Goal: Transaction & Acquisition: Obtain resource

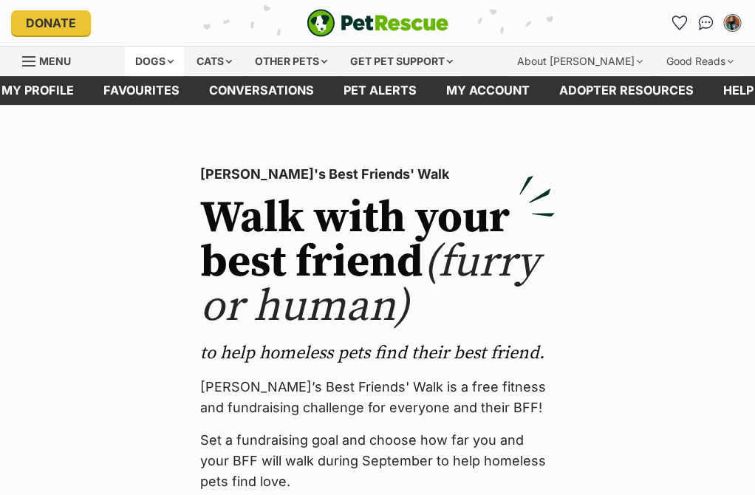
click at [163, 57] on div "Dogs" at bounding box center [154, 62] width 59 height 30
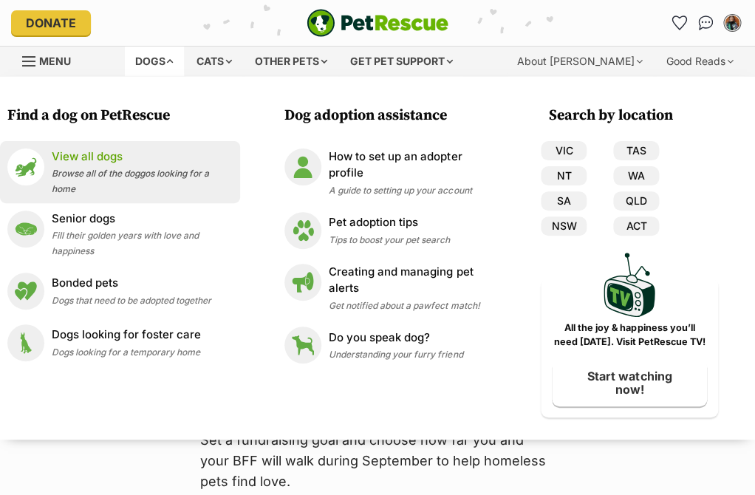
click at [135, 176] on span "Browse all of the doggos looking for a home" at bounding box center [130, 181] width 157 height 27
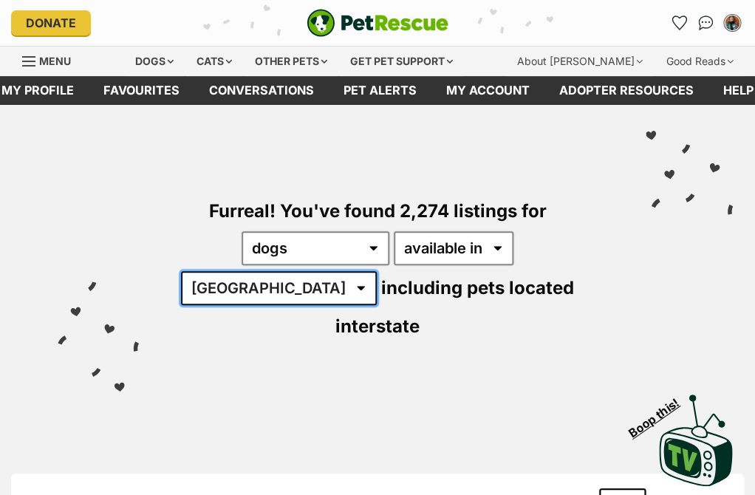
select select "VIC"
click option "VIC" at bounding box center [0, 0] width 0 height 0
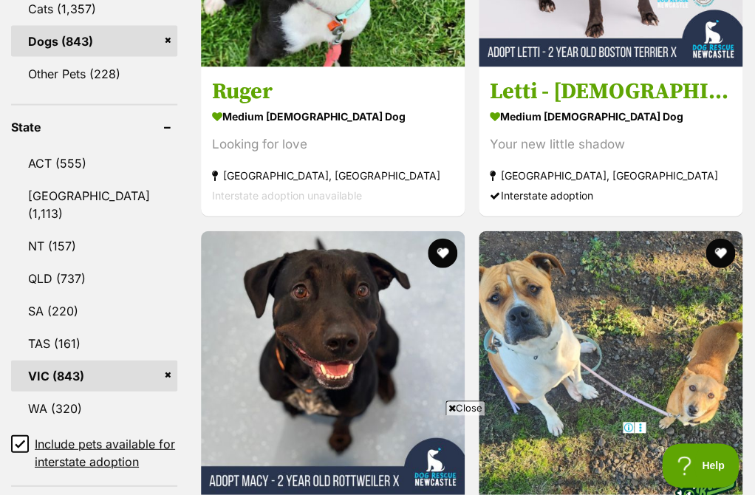
click at [19, 438] on icon at bounding box center [20, 443] width 10 height 10
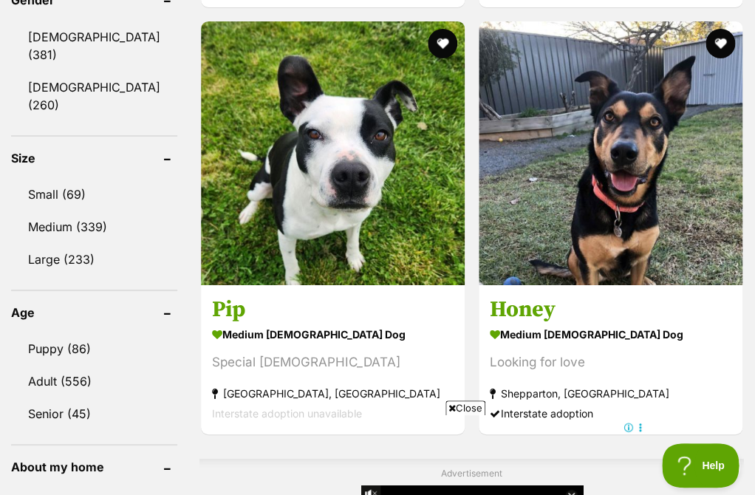
scroll to position [1357, 0]
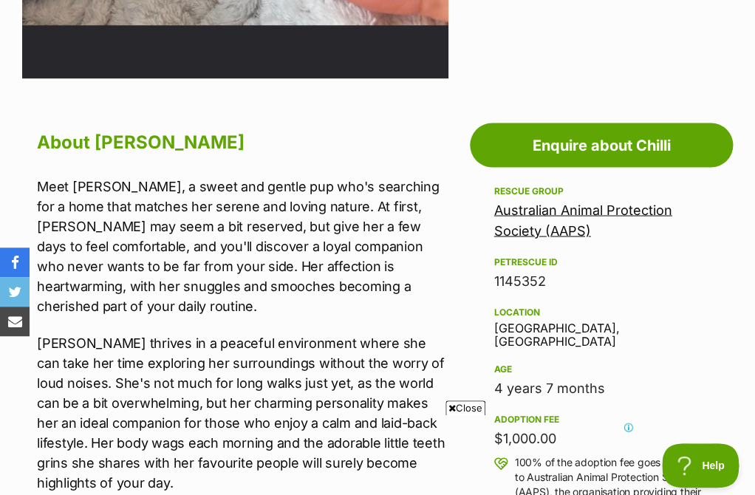
scroll to position [144, 0]
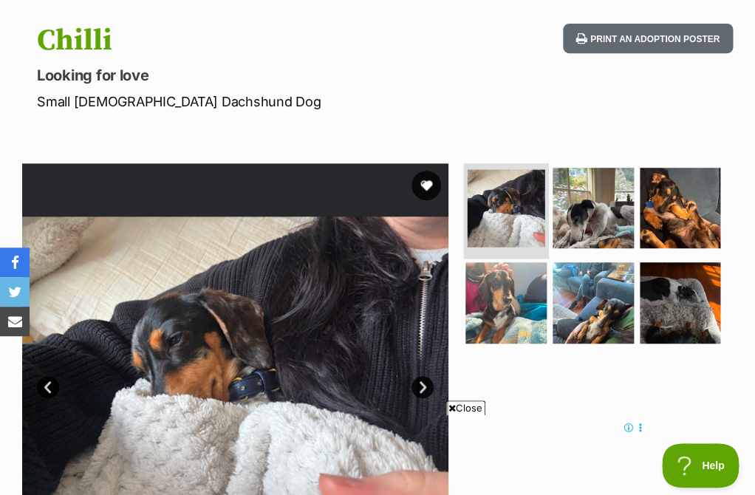
click at [498, 225] on img at bounding box center [507, 208] width 78 height 78
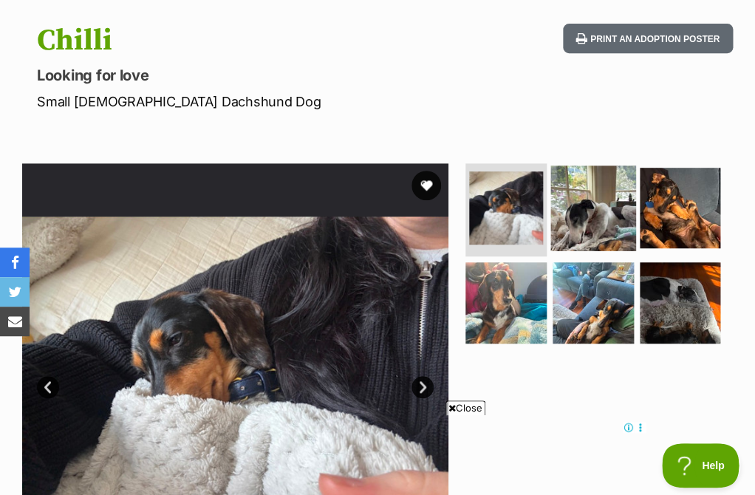
click at [573, 222] on img at bounding box center [593, 208] width 85 height 85
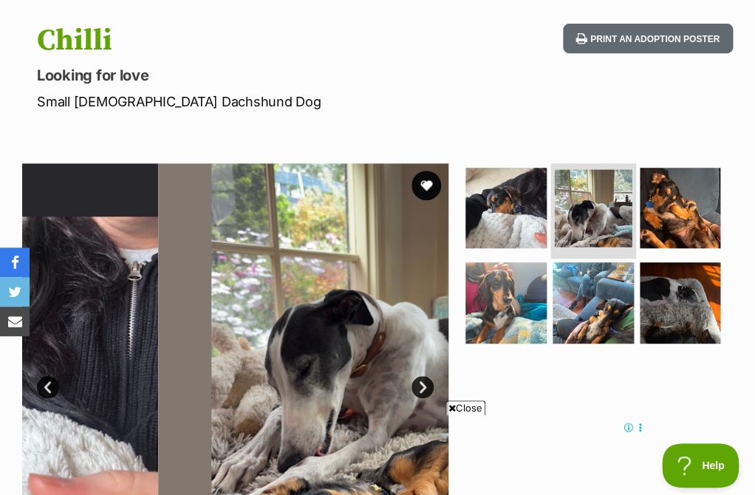
scroll to position [0, 0]
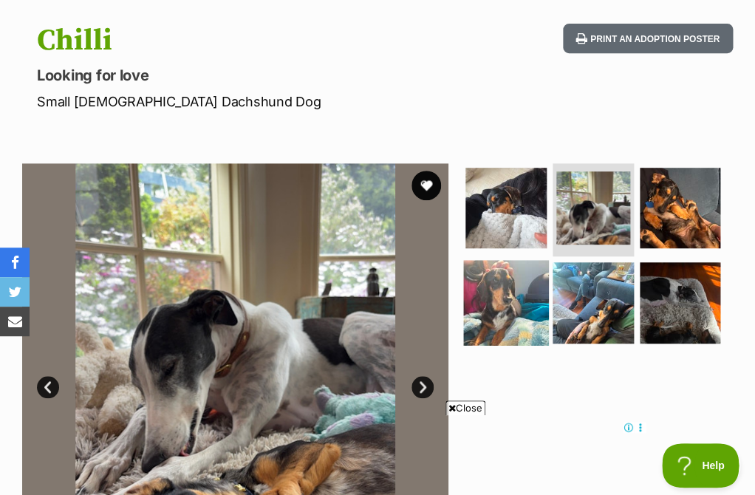
click at [536, 286] on img at bounding box center [506, 302] width 85 height 85
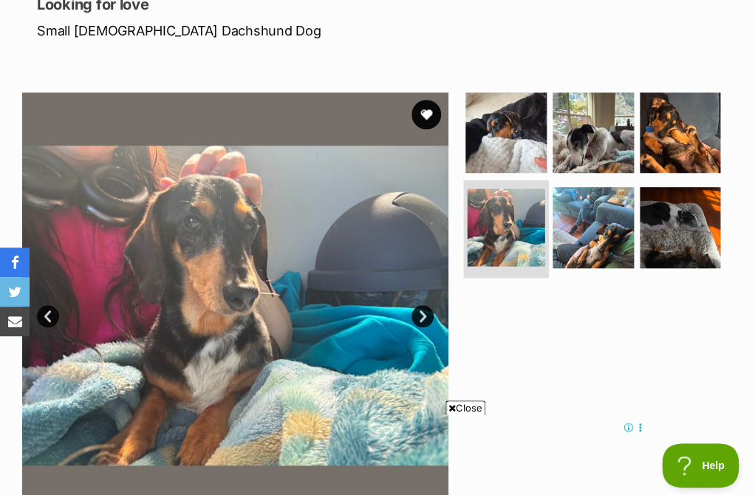
scroll to position [244, 0]
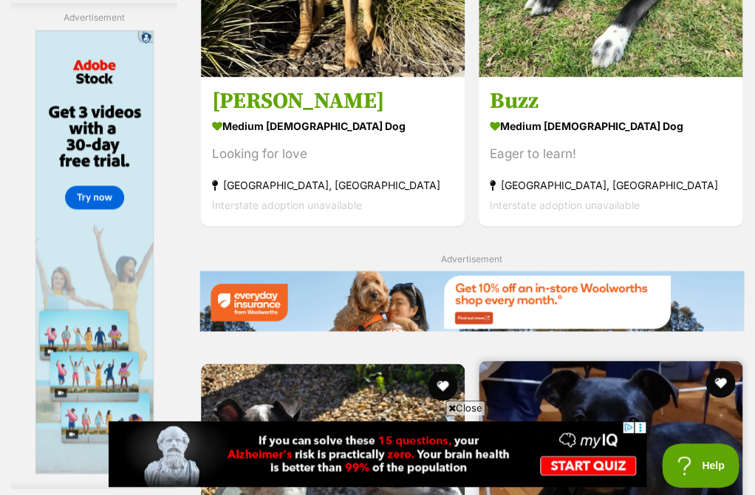
scroll to position [3659, 0]
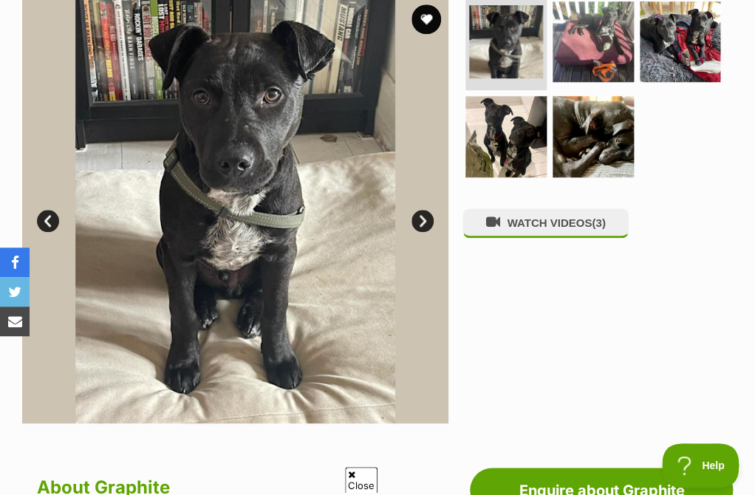
scroll to position [332, 0]
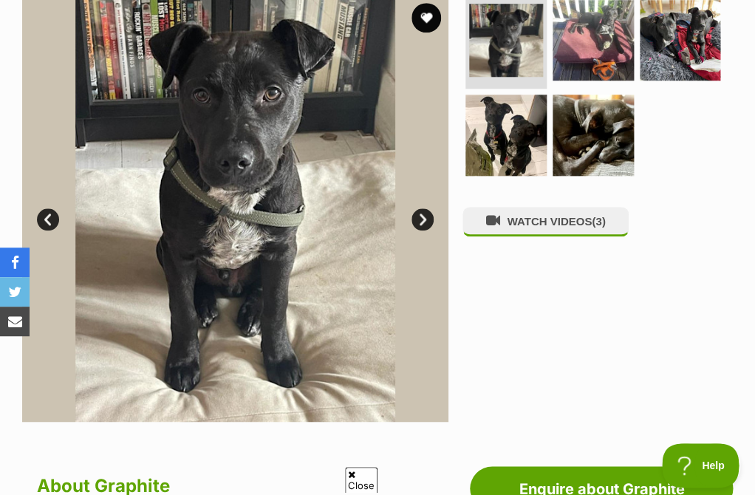
click at [426, 231] on img at bounding box center [235, 209] width 426 height 426
click at [429, 224] on link "Next" at bounding box center [423, 219] width 22 height 22
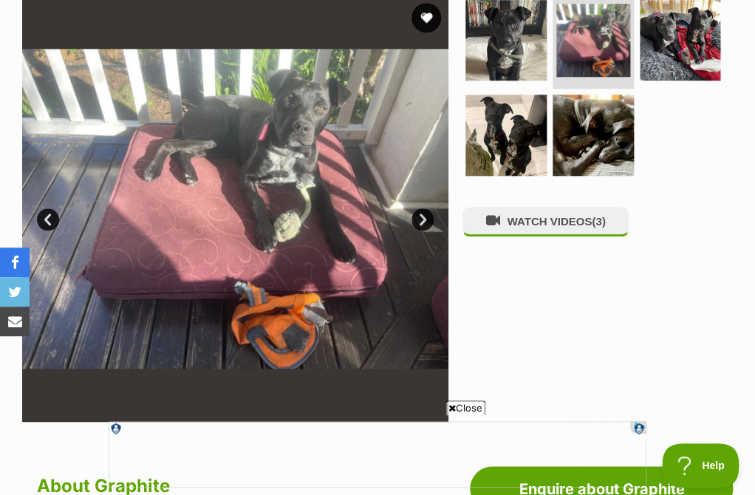
click at [429, 225] on link "Next" at bounding box center [423, 219] width 22 height 22
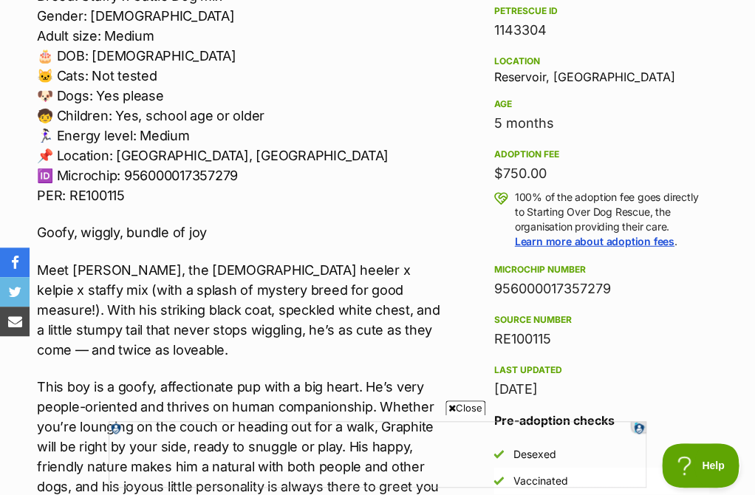
scroll to position [905, 0]
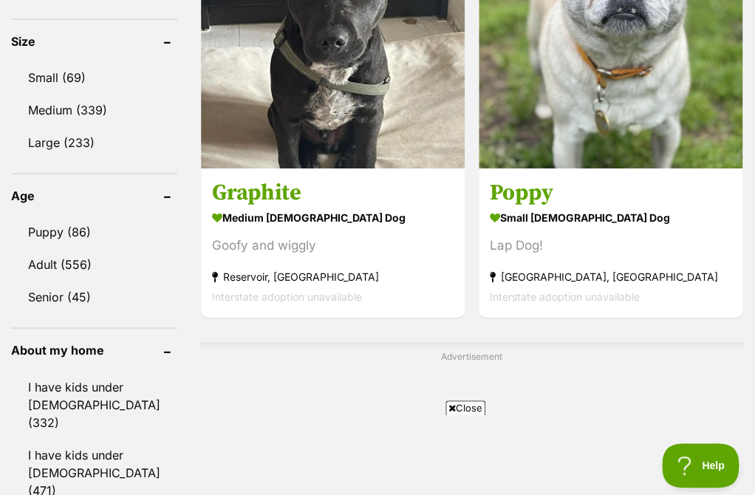
click at [458, 408] on span "Close" at bounding box center [466, 408] width 40 height 15
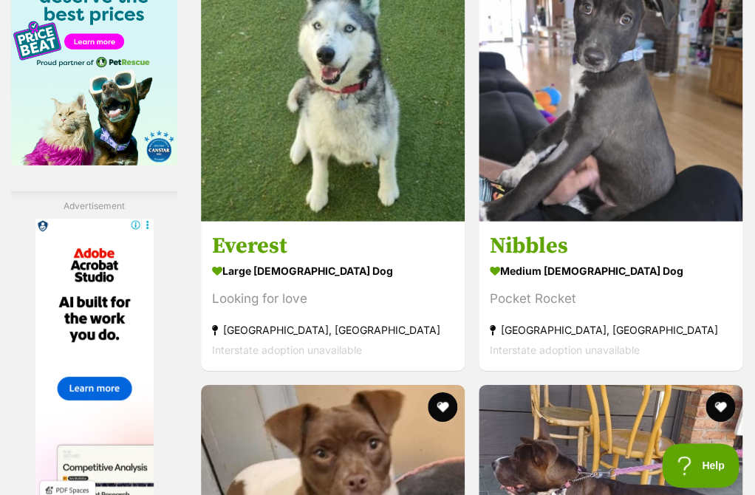
scroll to position [2533, 0]
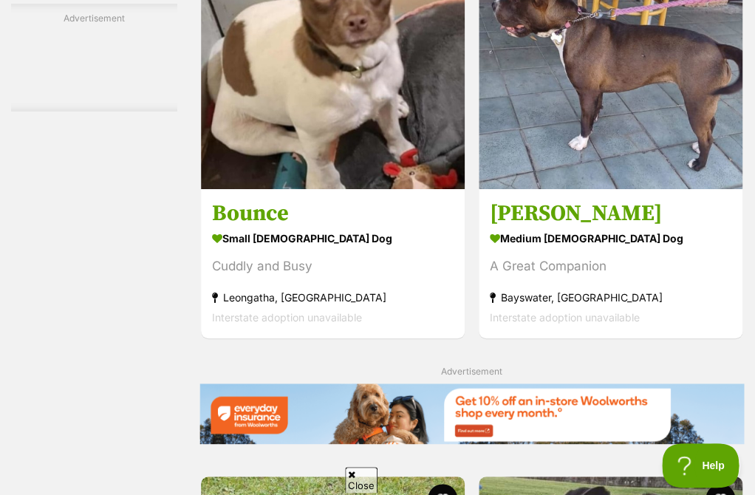
scroll to position [2900, 0]
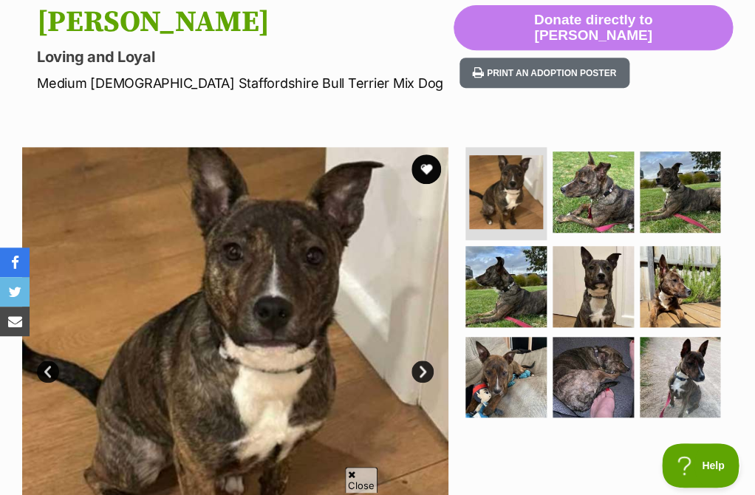
click at [424, 370] on link "Next" at bounding box center [423, 372] width 22 height 22
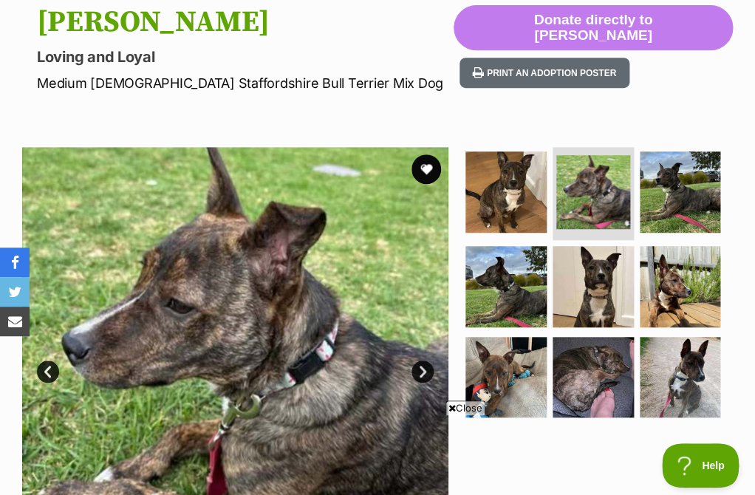
click at [424, 370] on link "Next" at bounding box center [423, 372] width 22 height 22
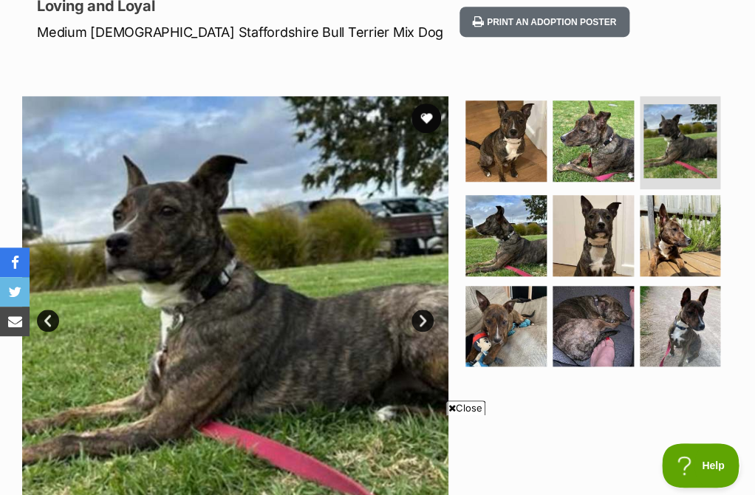
scroll to position [214, 0]
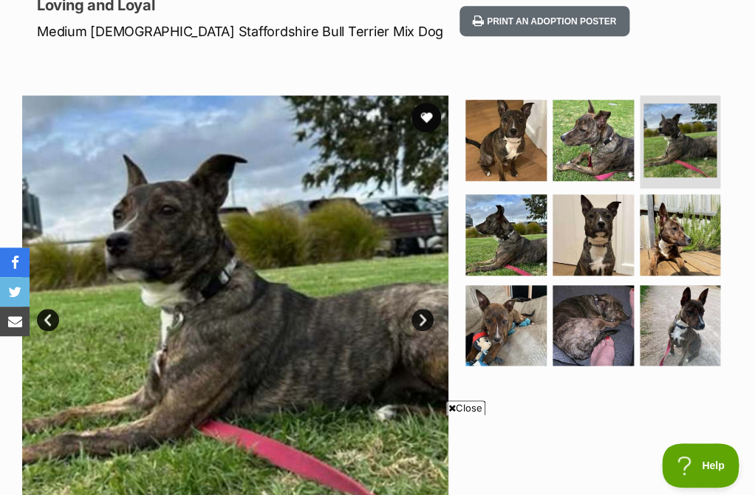
click at [430, 319] on link "Next" at bounding box center [423, 320] width 22 height 22
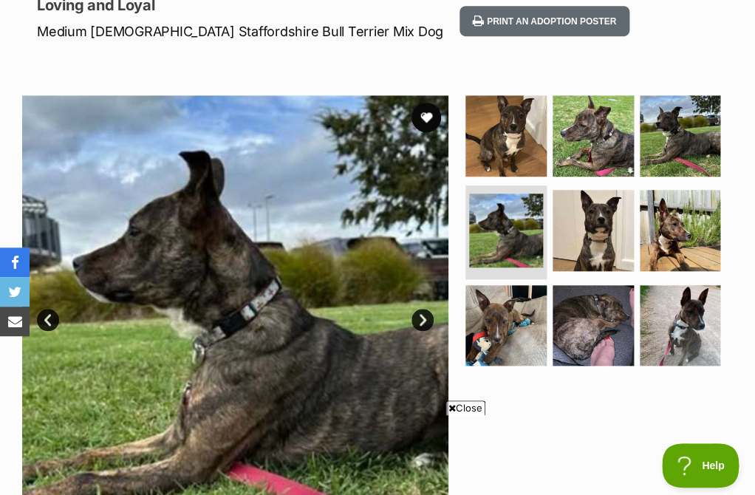
click at [430, 319] on link "Next" at bounding box center [423, 320] width 22 height 22
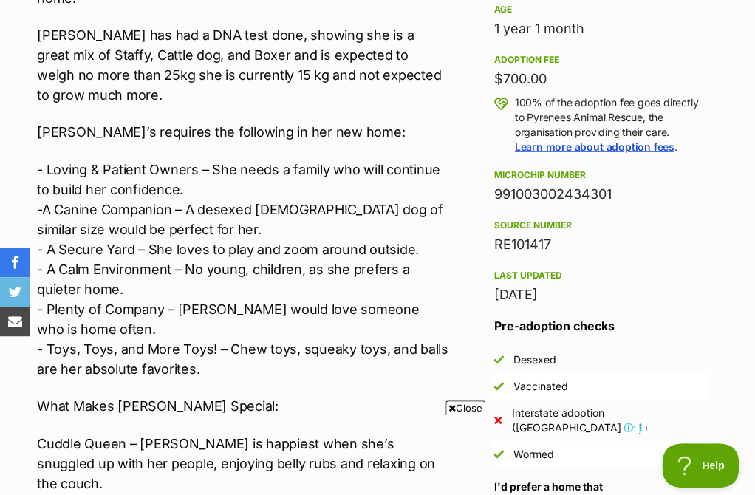
scroll to position [996, 0]
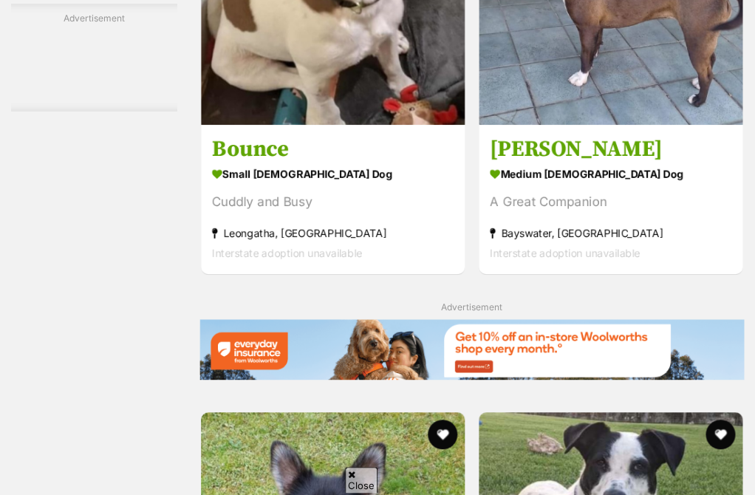
scroll to position [2956, 0]
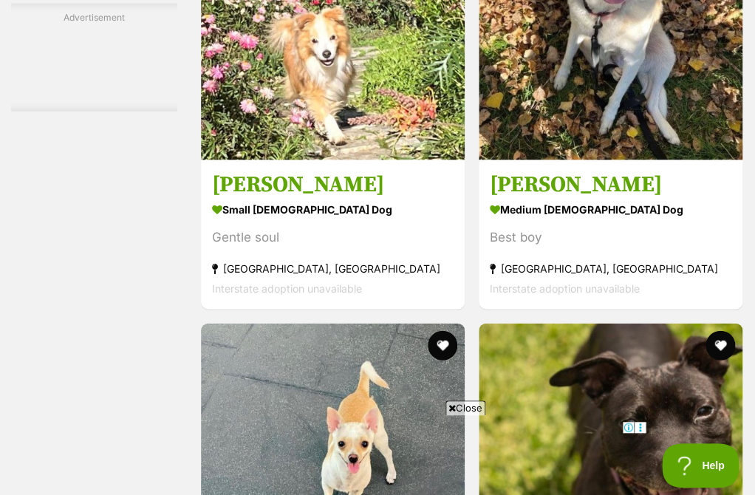
scroll to position [3676, 0]
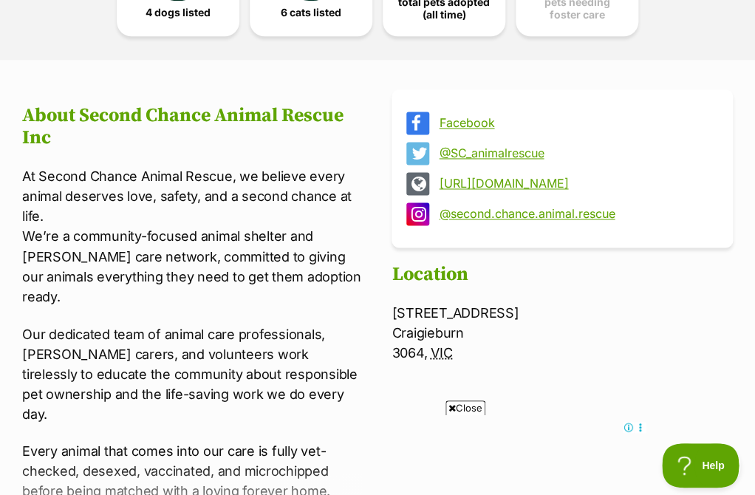
scroll to position [501, 0]
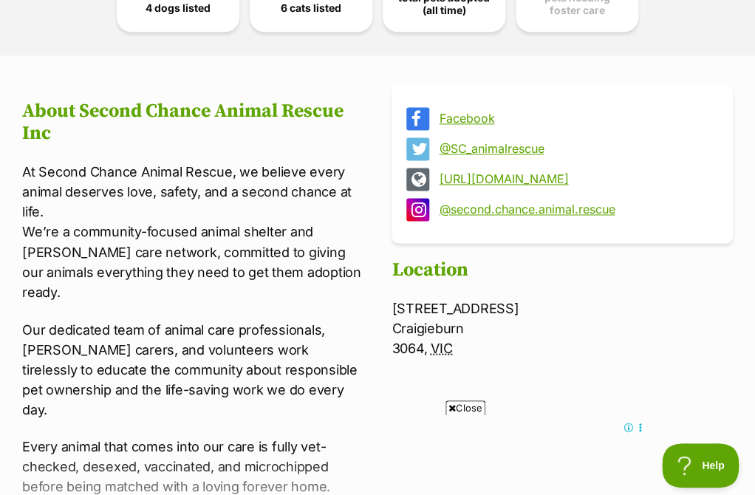
click at [586, 177] on link "[URL][DOMAIN_NAME]" at bounding box center [575, 178] width 273 height 13
click at [509, 182] on link "[URL][DOMAIN_NAME]" at bounding box center [575, 178] width 273 height 13
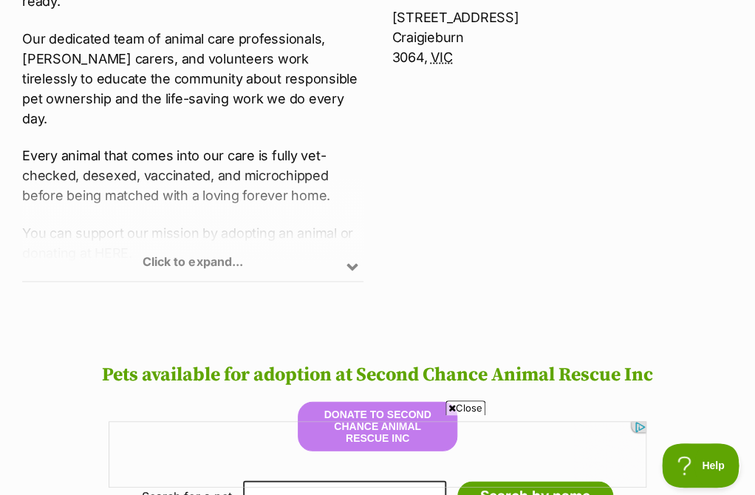
scroll to position [839, 0]
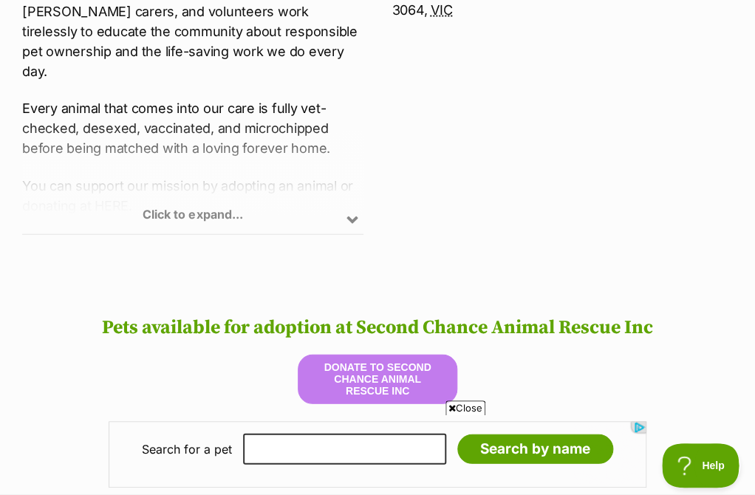
click at [343, 227] on div "Click to expand..." at bounding box center [192, 176] width 341 height 115
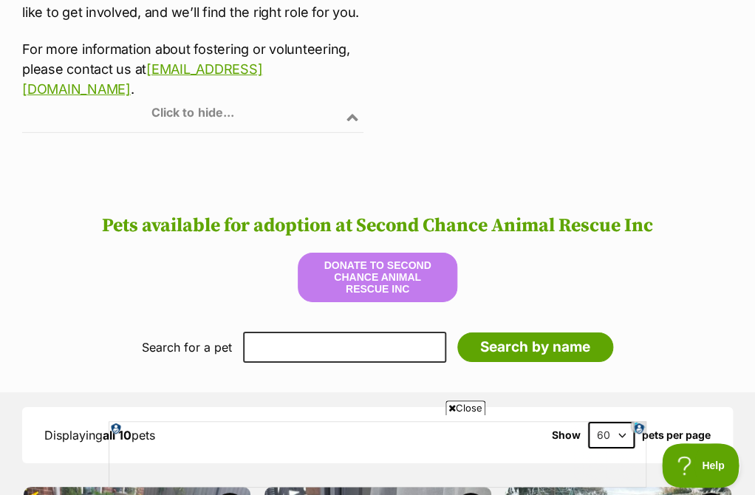
scroll to position [1133, 0]
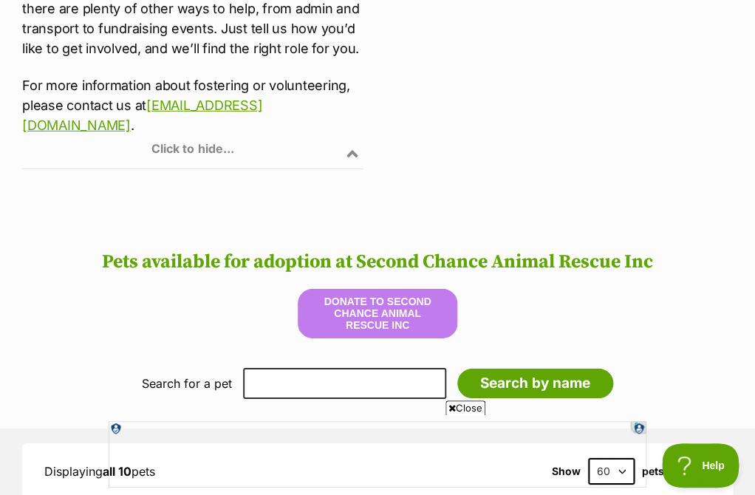
drag, startPoint x: 293, startPoint y: 88, endPoint x: 41, endPoint y: 85, distance: 252.8
click at [41, 85] on div "Click to hide..." at bounding box center [192, 110] width 341 height 115
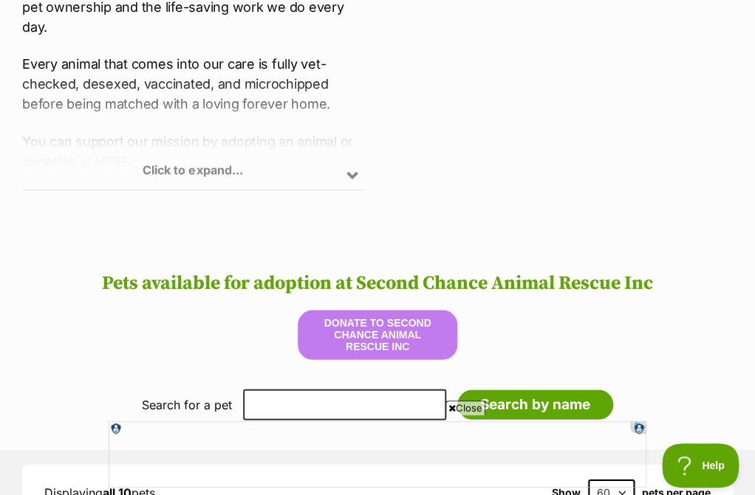
scroll to position [947, 0]
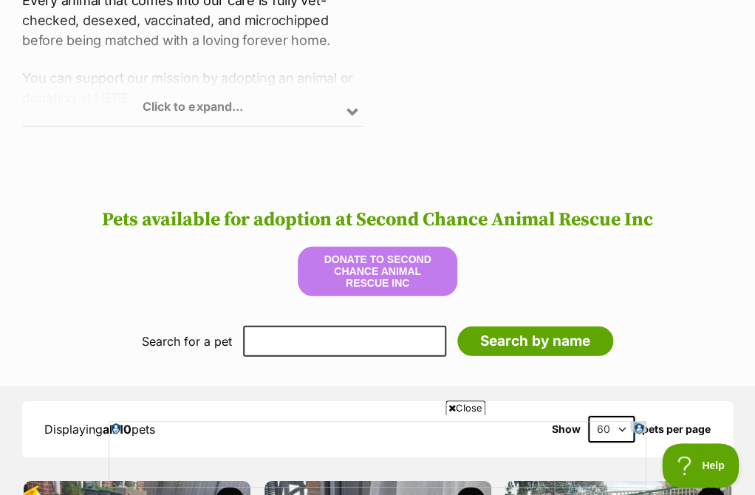
click at [175, 93] on div "Click to expand..." at bounding box center [192, 68] width 341 height 115
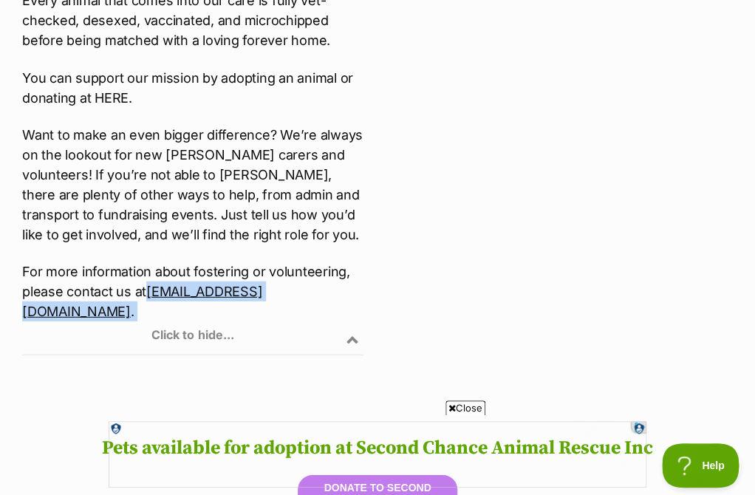
drag, startPoint x: 19, startPoint y: 275, endPoint x: 246, endPoint y: 273, distance: 226.9
click at [256, 268] on div "Facebook @SC_animalrescue http://www.secondchanceanimalrescue.com.au @second.ch…" at bounding box center [377, 4] width 755 height 731
copy article "info@secondchanceanimalrescue.com.au ."
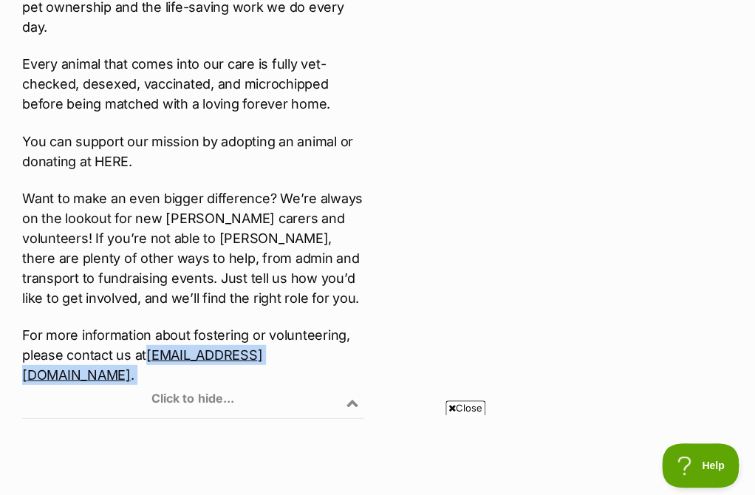
scroll to position [604, 0]
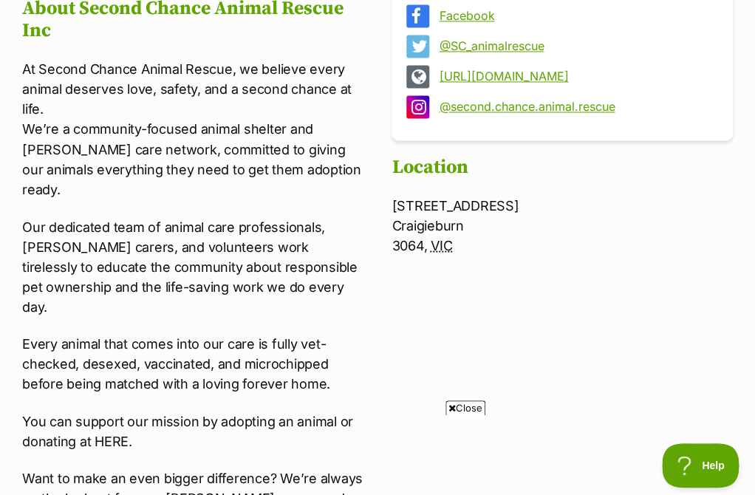
click at [542, 116] on div "@second.chance.animal.rescue" at bounding box center [563, 106] width 312 height 23
click at [542, 111] on link "@second.chance.animal.rescue" at bounding box center [575, 106] width 273 height 13
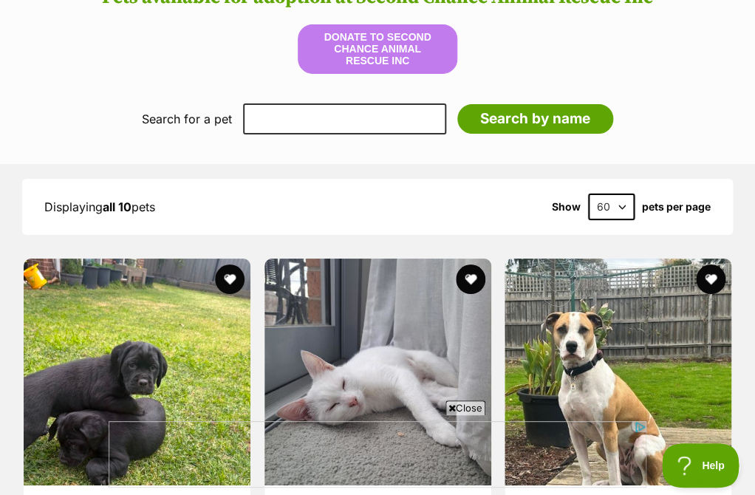
scroll to position [1542, 0]
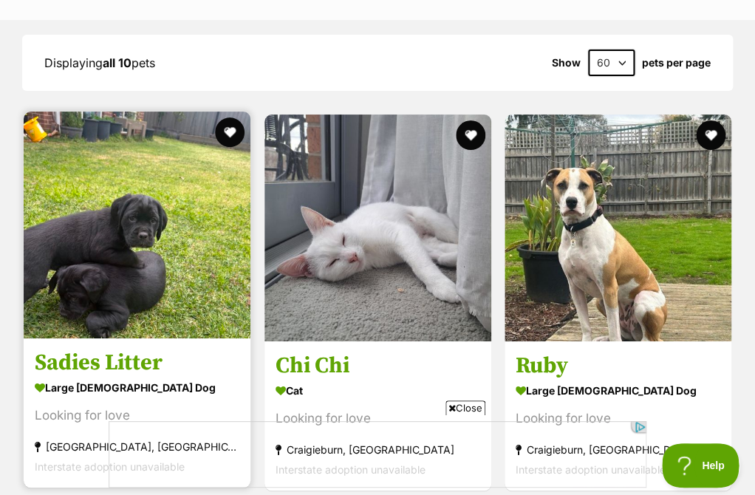
click at [184, 202] on img at bounding box center [137, 225] width 227 height 227
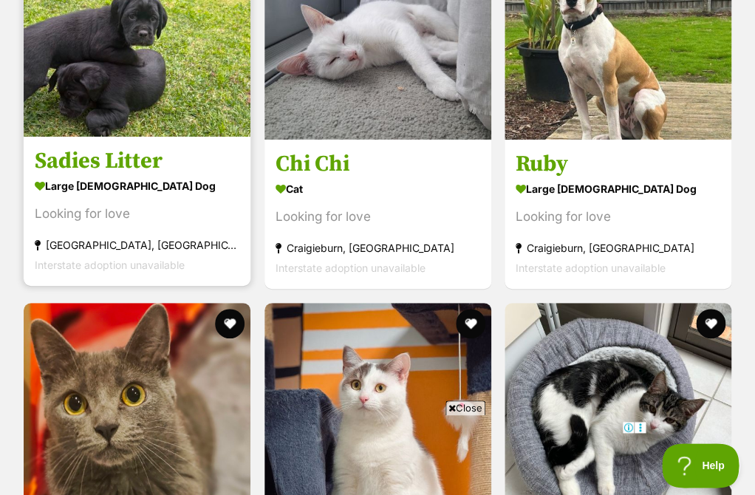
scroll to position [1461, 0]
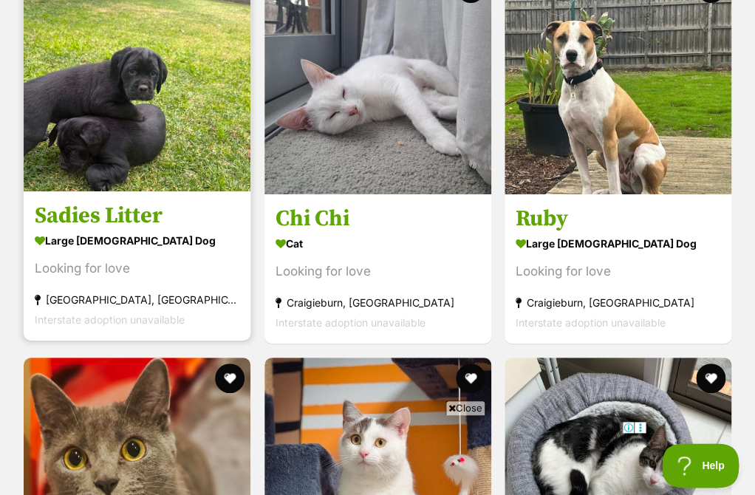
click at [202, 251] on div "large [DEMOGRAPHIC_DATA] Dog" at bounding box center [137, 240] width 205 height 21
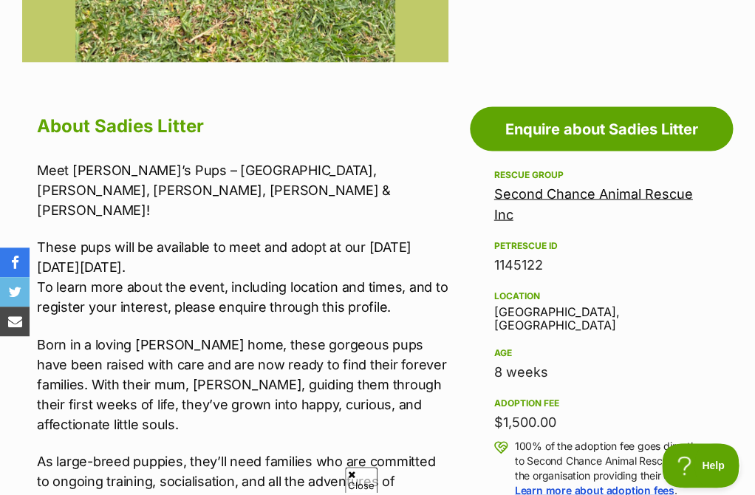
scroll to position [690, 0]
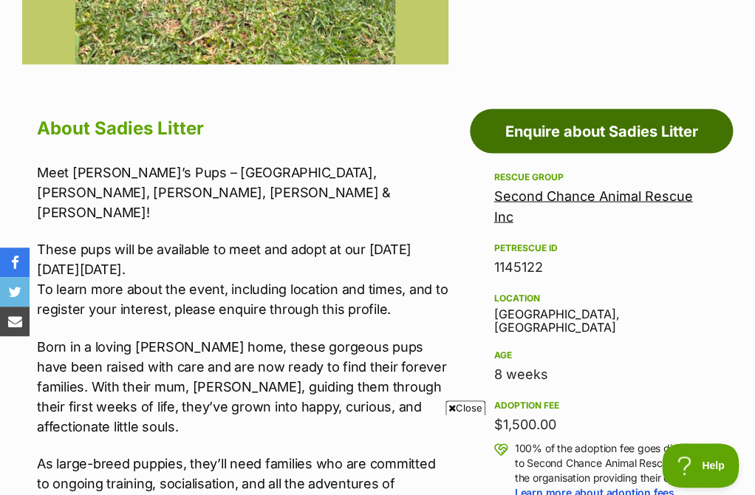
click at [590, 109] on link "Enquire about Sadies Litter" at bounding box center [601, 131] width 263 height 44
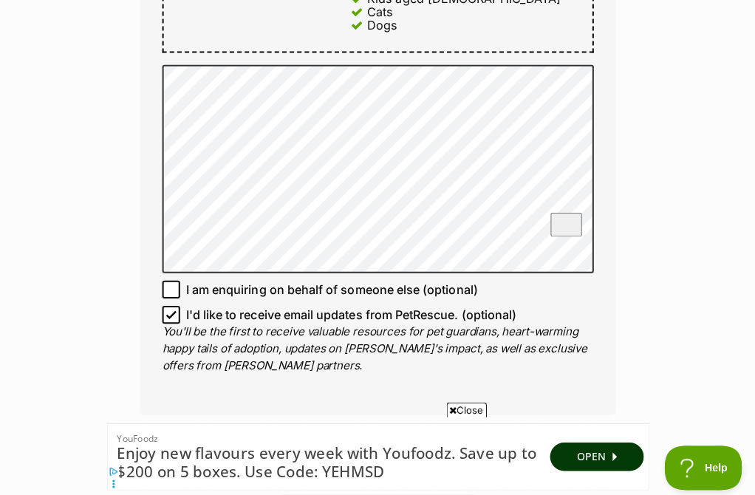
click at [174, 322] on p "You'll be the first to receive valuable resources for pet guardians, heart-warm…" at bounding box center [377, 347] width 429 height 50
click at [171, 305] on input "I'd like to receive email updates from PetRescue. (optional)" at bounding box center [172, 314] width 18 height 18
checkbox input "false"
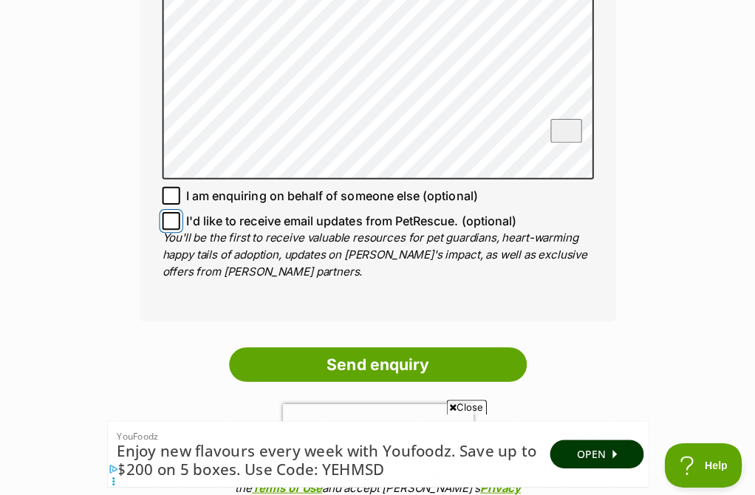
scroll to position [1114, 0]
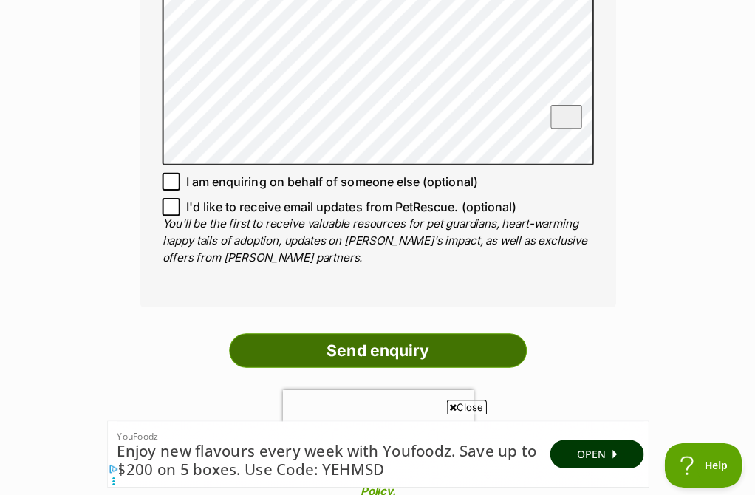
click at [326, 339] on input "Send enquiry" at bounding box center [378, 352] width 296 height 34
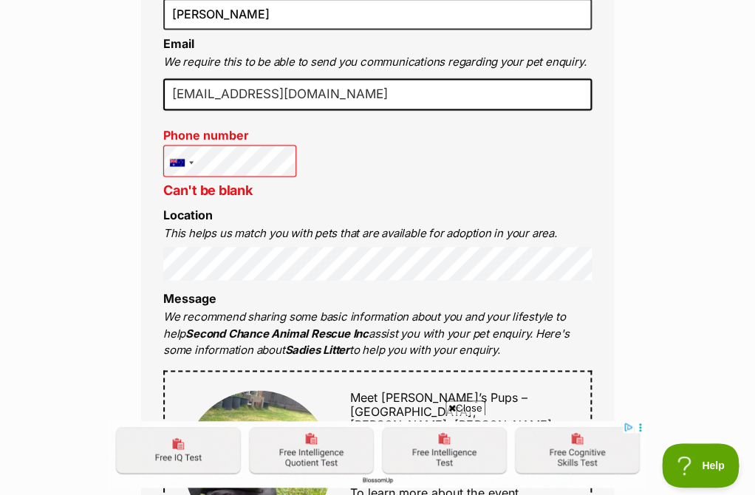
click at [385, 163] on div "Full name [PERSON_NAME] Email We require this to be able to send you communicat…" at bounding box center [377, 469] width 473 height 1032
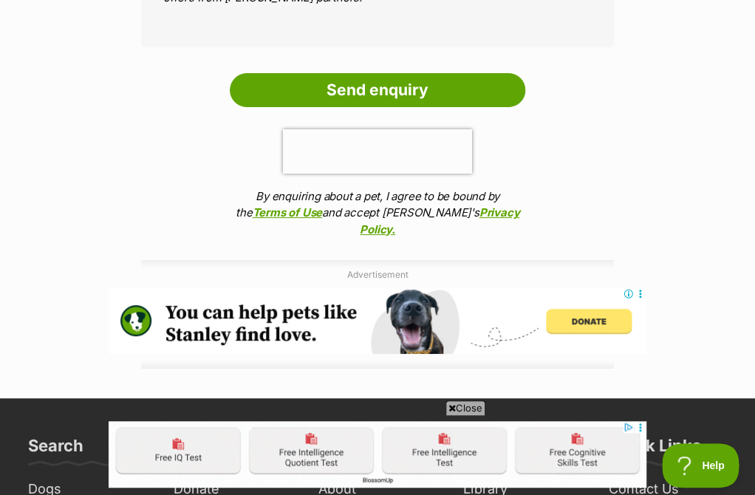
scroll to position [1481, 0]
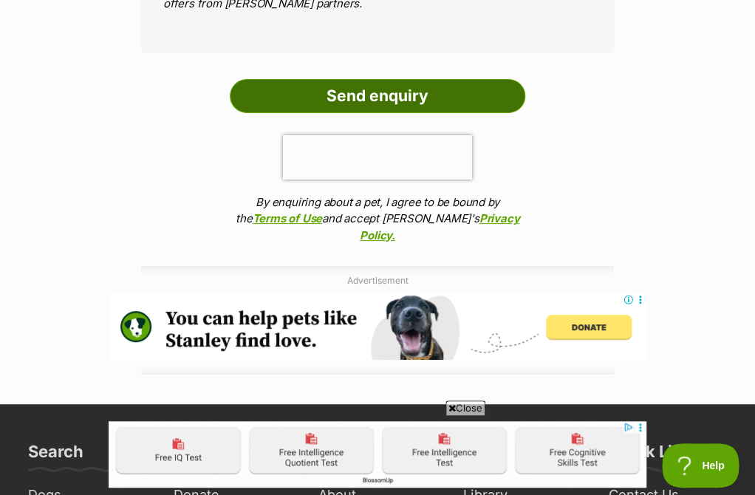
click at [373, 79] on input "Send enquiry" at bounding box center [378, 96] width 296 height 34
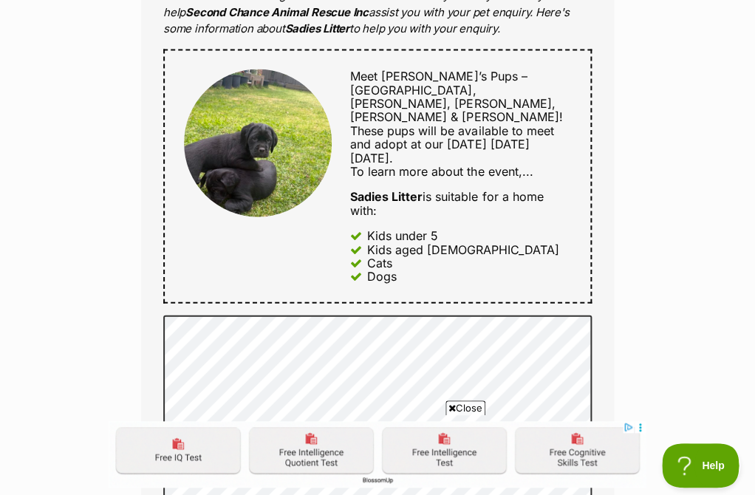
scroll to position [693, 0]
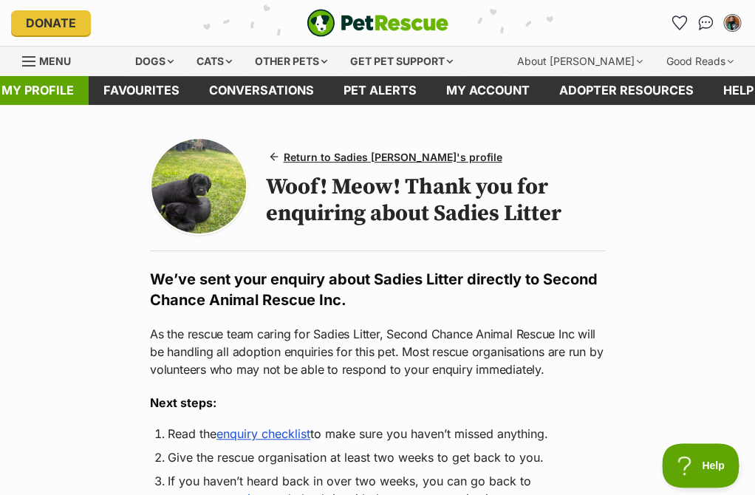
click at [46, 84] on link "My profile" at bounding box center [38, 90] width 102 height 29
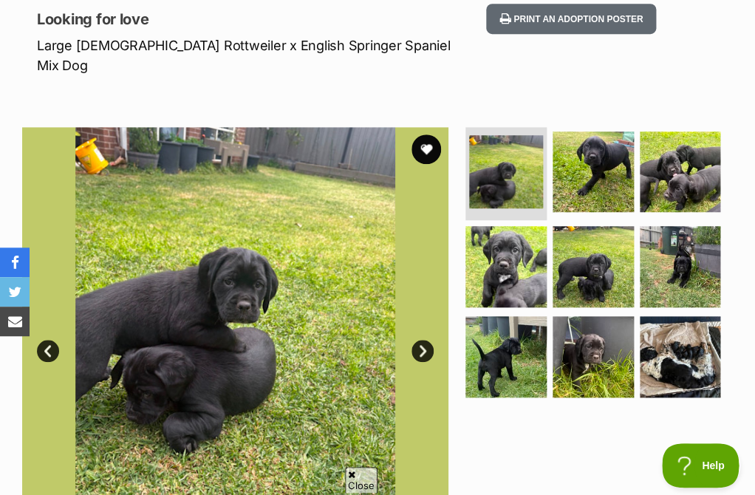
scroll to position [150, 0]
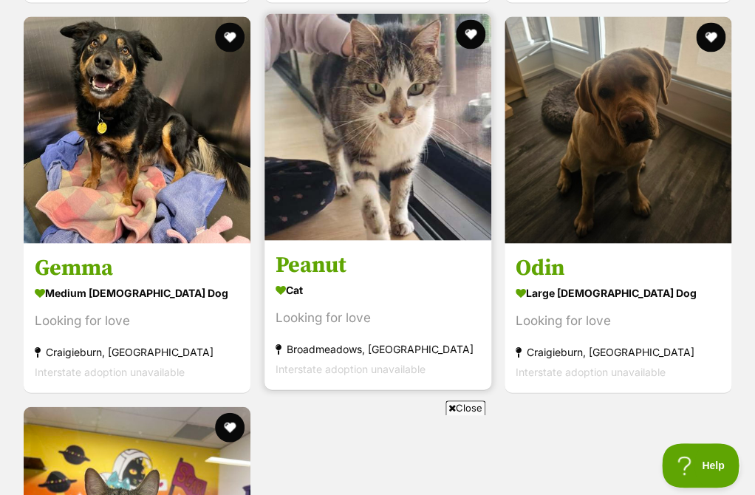
scroll to position [2194, 0]
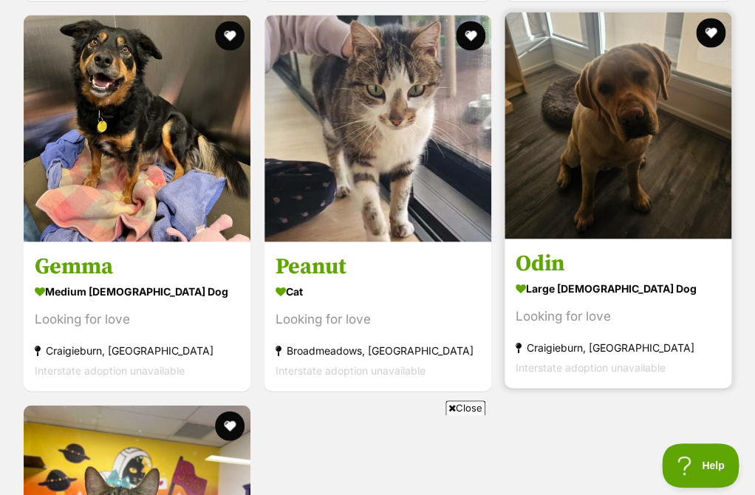
click at [554, 218] on img at bounding box center [618, 125] width 227 height 227
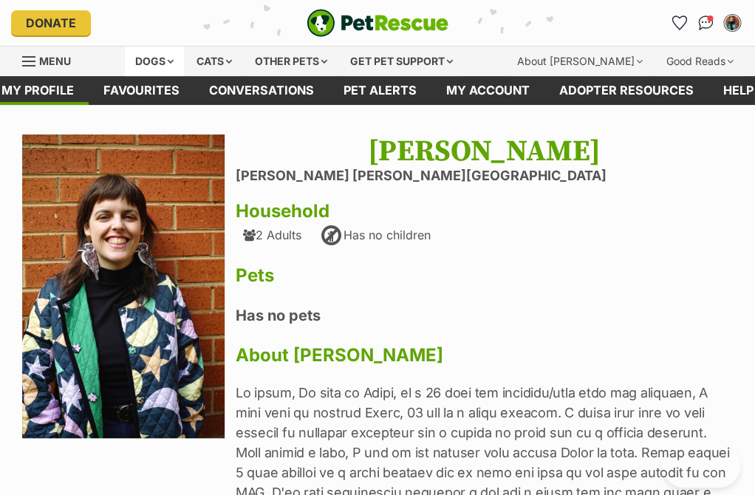
click at [174, 55] on div "Dogs" at bounding box center [154, 62] width 59 height 30
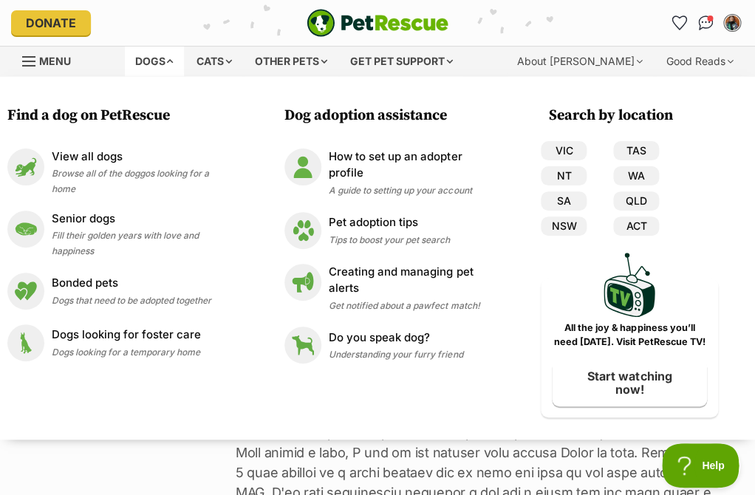
click at [38, 61] on link "Menu" at bounding box center [51, 60] width 59 height 27
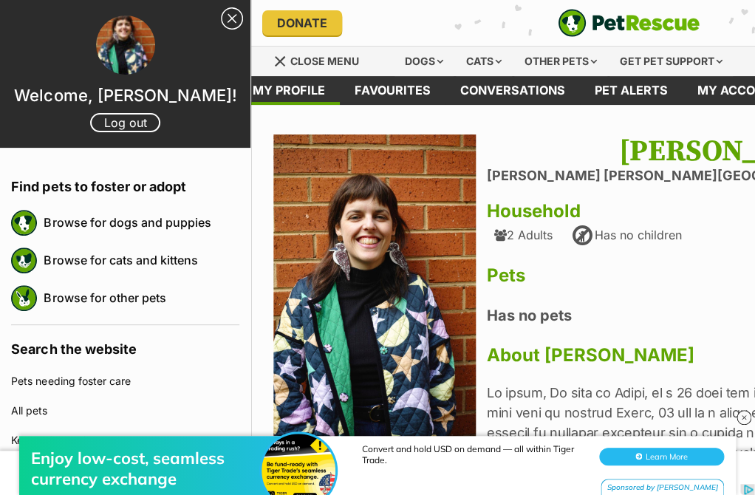
click at [233, 27] on link "Close Sidebar" at bounding box center [232, 18] width 22 height 22
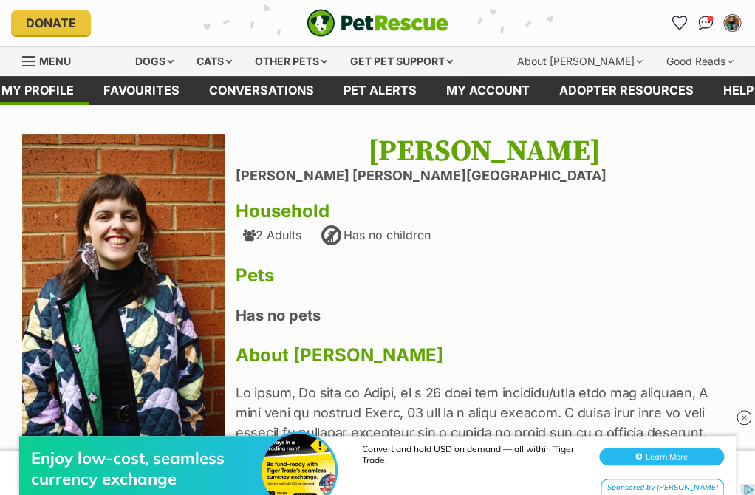
click at [69, 67] on span "Menu" at bounding box center [55, 61] width 32 height 13
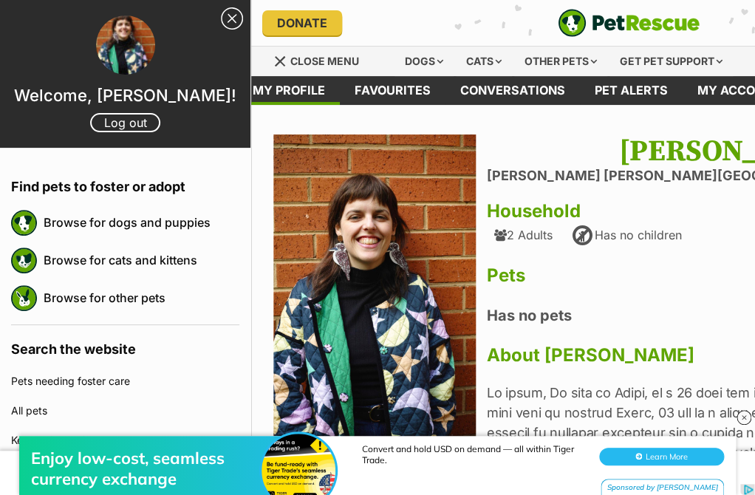
click at [339, 61] on span "Close menu" at bounding box center [324, 61] width 69 height 13
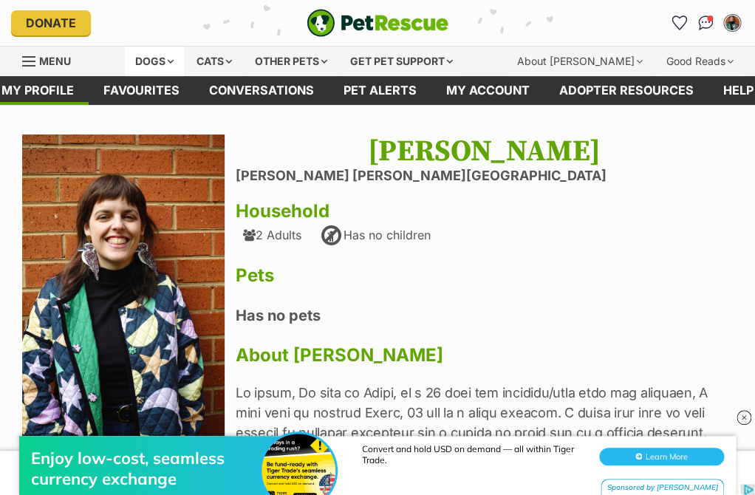
click at [144, 62] on div "Dogs" at bounding box center [154, 62] width 59 height 30
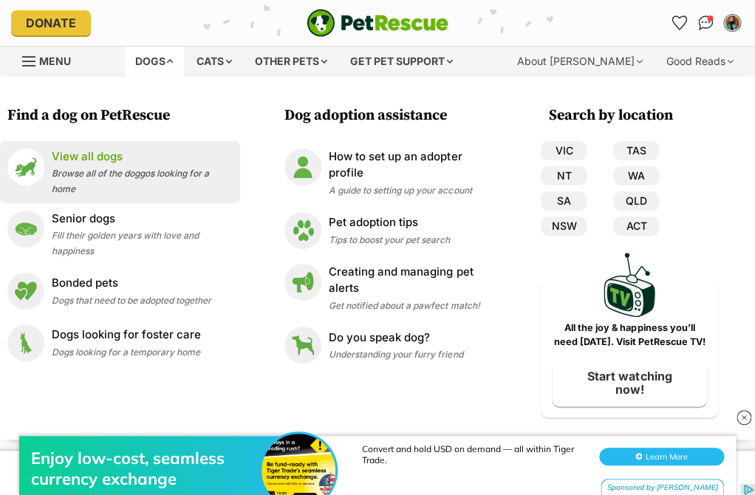
click at [114, 162] on p "View all dogs" at bounding box center [142, 157] width 181 height 17
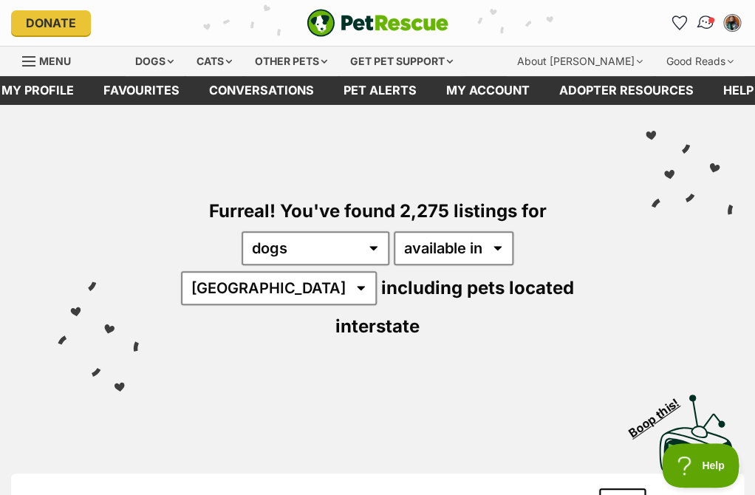
click at [708, 26] on img "Conversations" at bounding box center [706, 22] width 20 height 19
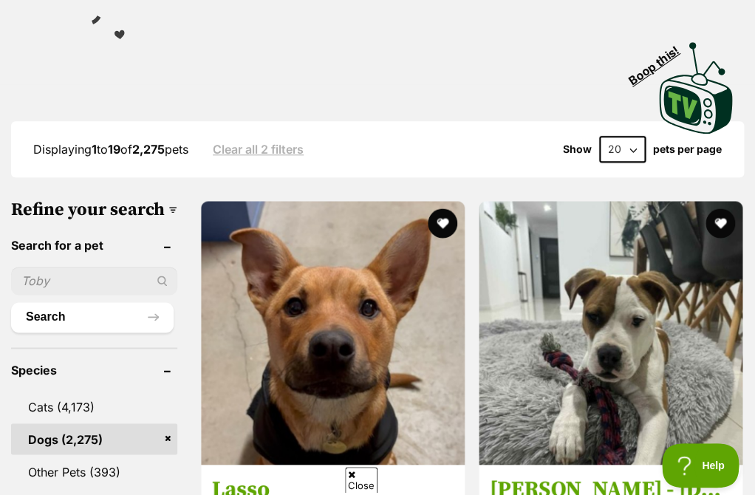
scroll to position [366, 0]
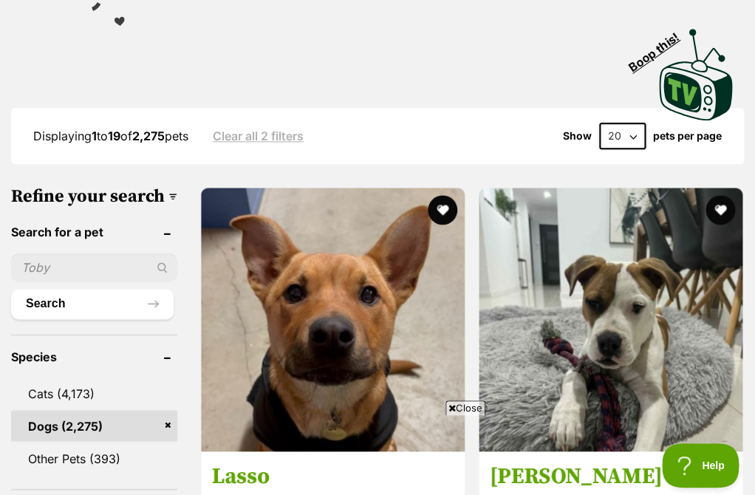
click at [77, 255] on input "text" at bounding box center [94, 268] width 166 height 28
type input "[PERSON_NAME]"
click at [11, 289] on button "Search" at bounding box center [92, 304] width 163 height 30
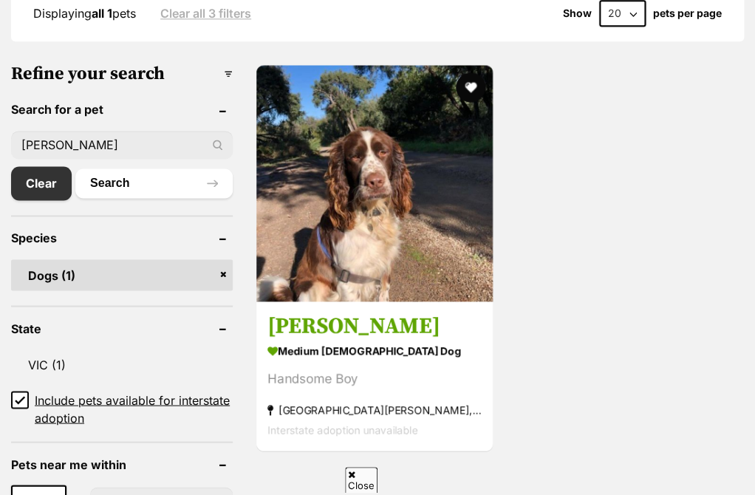
scroll to position [529, 0]
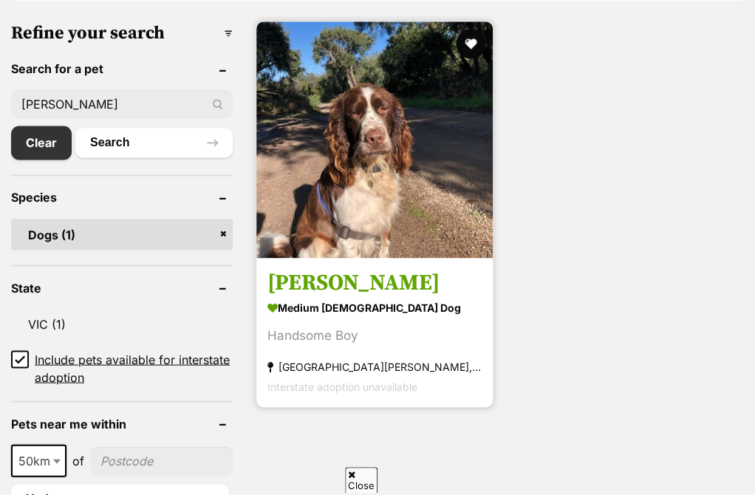
click at [347, 268] on h3 "[PERSON_NAME]" at bounding box center [375, 282] width 214 height 28
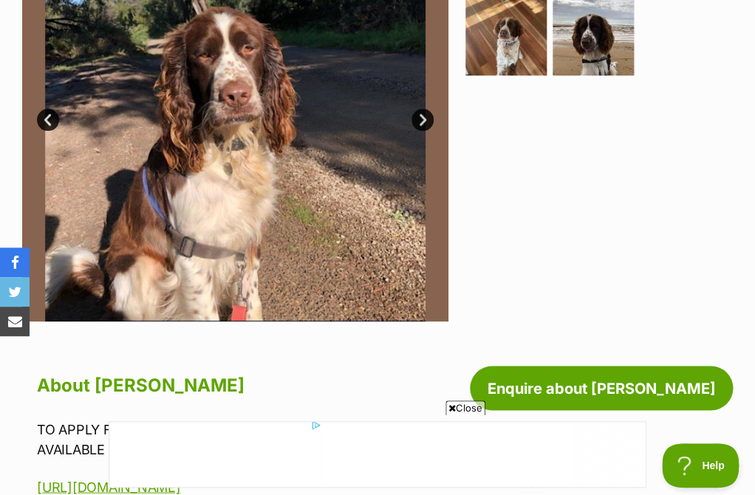
scroll to position [382, 0]
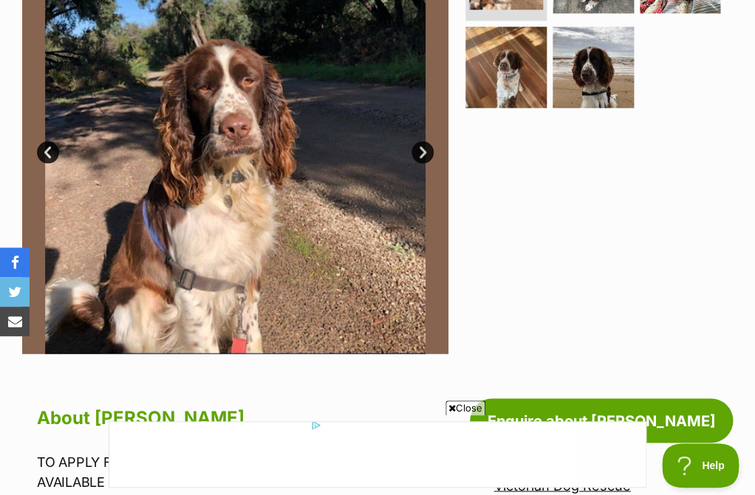
click at [427, 160] on link "Next" at bounding box center [423, 152] width 22 height 22
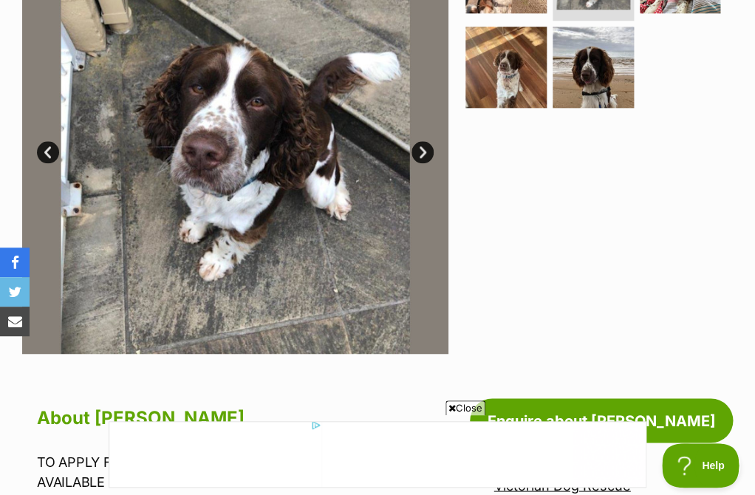
click at [424, 153] on link "Next" at bounding box center [423, 152] width 22 height 22
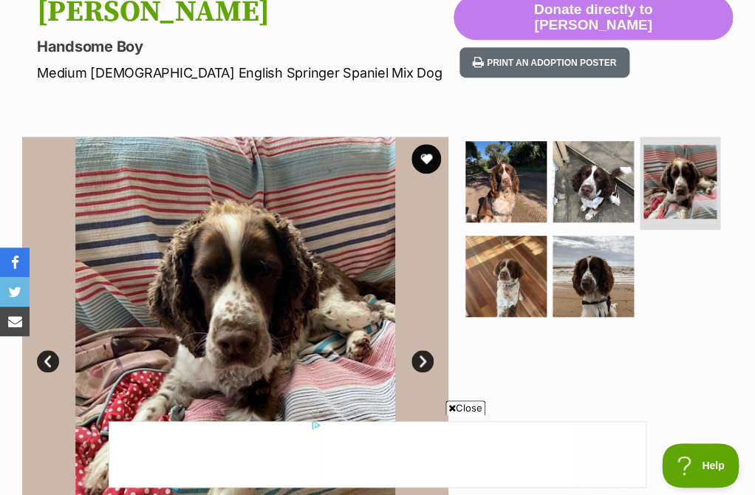
scroll to position [191, 0]
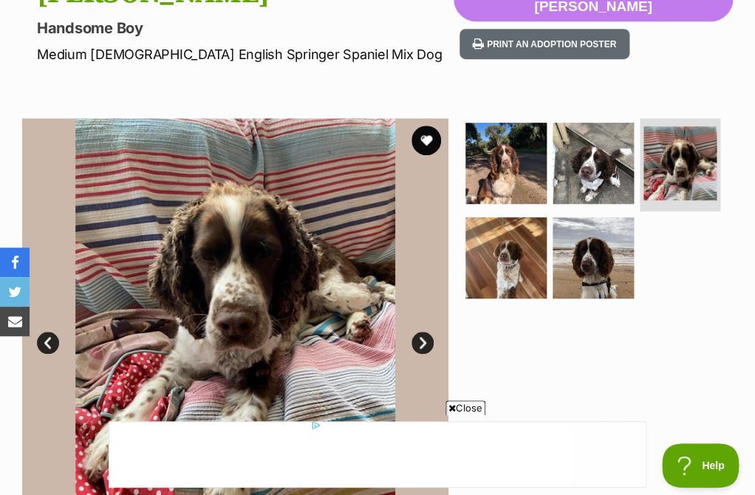
click at [423, 327] on img at bounding box center [235, 331] width 426 height 426
click at [422, 339] on link "Next" at bounding box center [423, 343] width 22 height 22
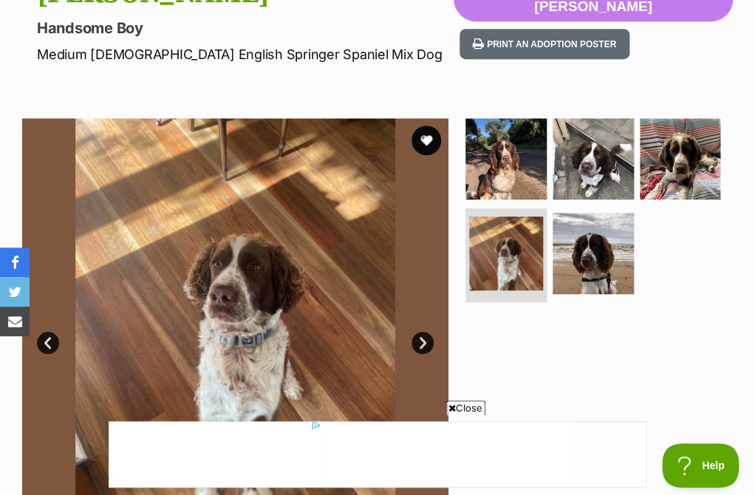
click at [422, 339] on link "Next" at bounding box center [423, 343] width 22 height 22
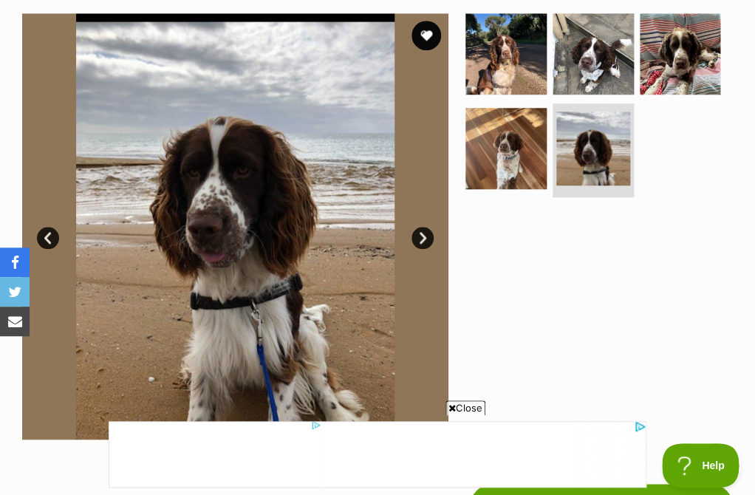
scroll to position [0, 0]
click at [418, 234] on link "Next" at bounding box center [423, 238] width 22 height 22
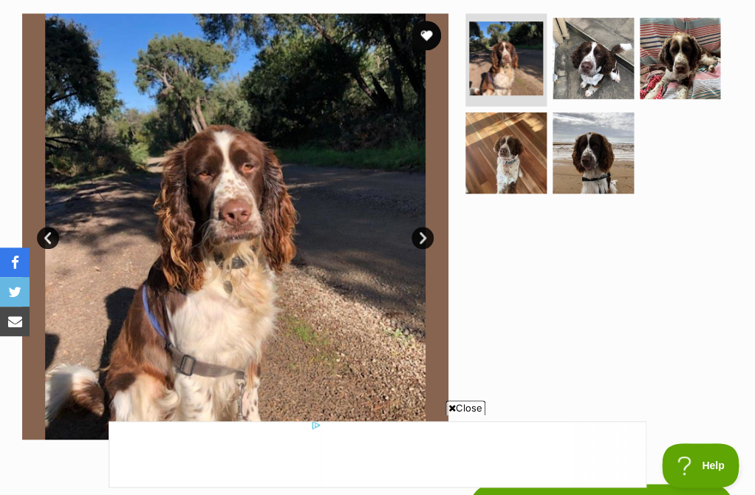
click at [424, 234] on link "Next" at bounding box center [423, 238] width 22 height 22
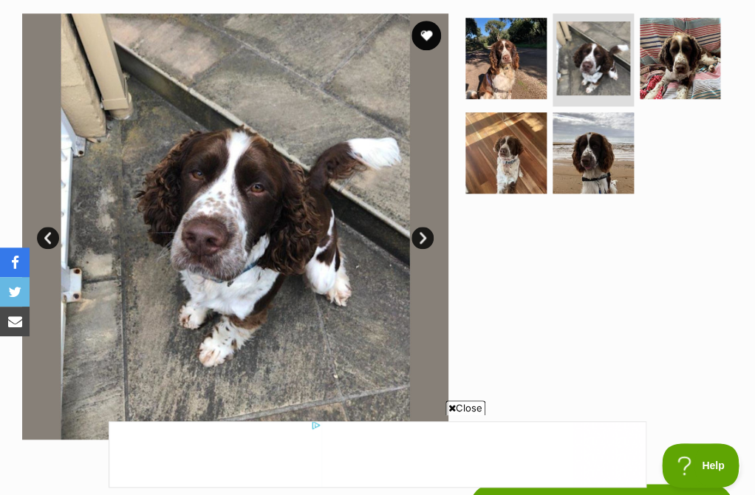
click at [425, 234] on link "Next" at bounding box center [423, 238] width 22 height 22
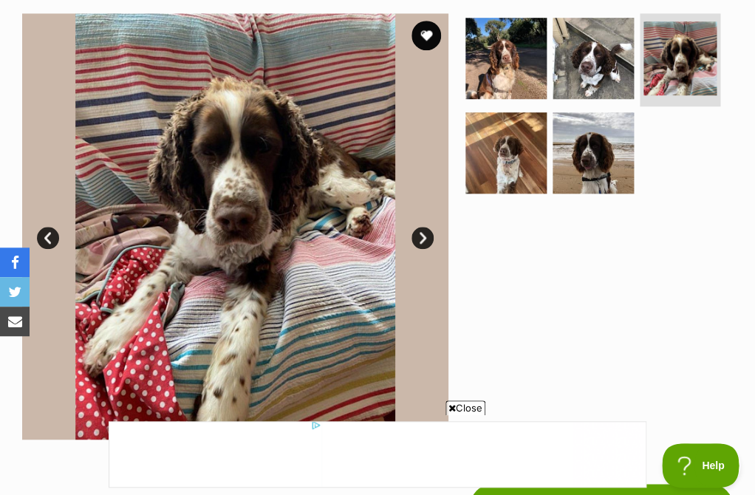
click at [427, 237] on link "Next" at bounding box center [423, 238] width 22 height 22
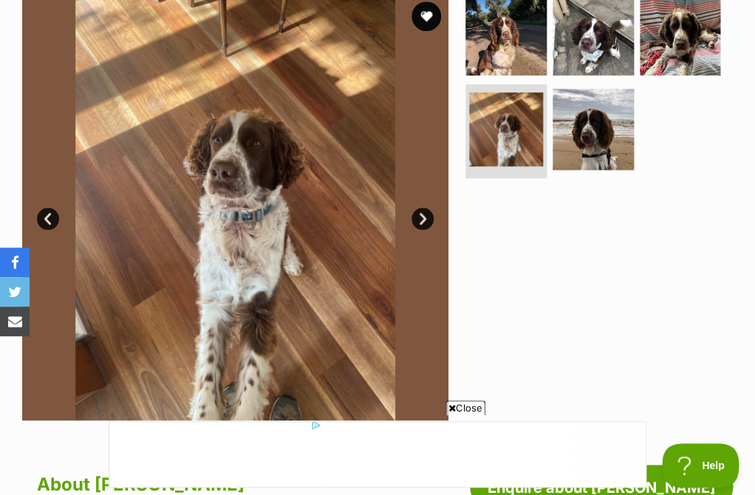
scroll to position [319, 0]
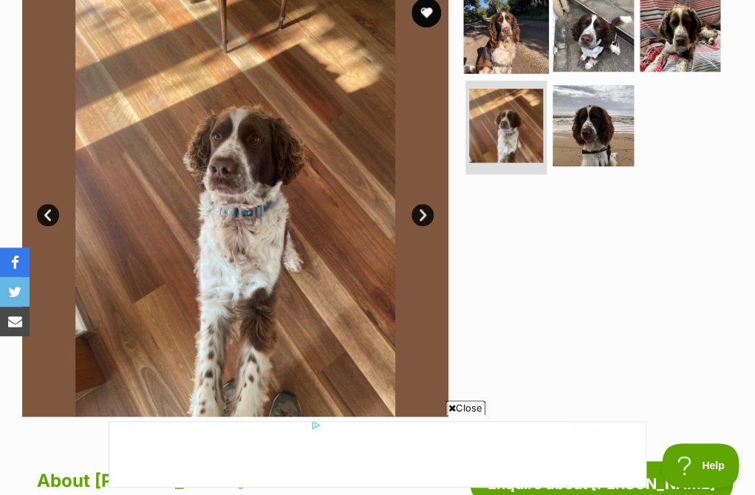
click at [507, 50] on img at bounding box center [506, 30] width 85 height 85
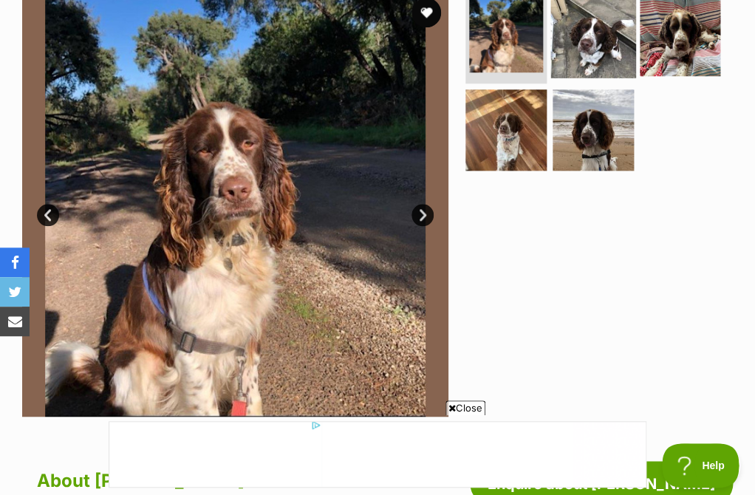
click at [580, 30] on img at bounding box center [593, 35] width 85 height 85
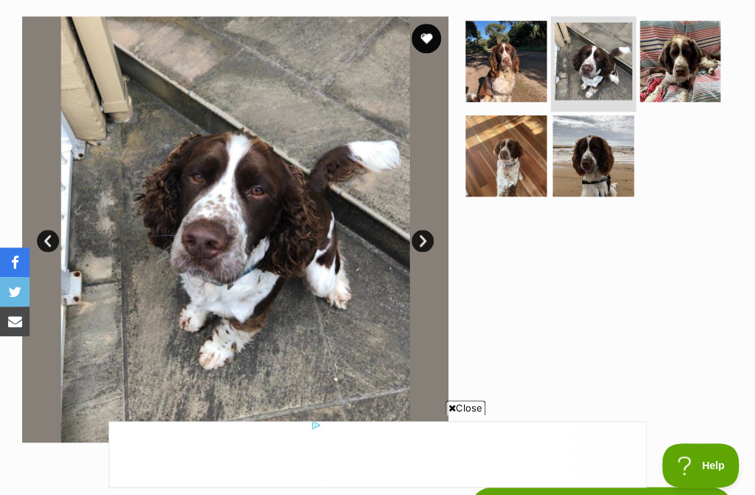
scroll to position [288, 0]
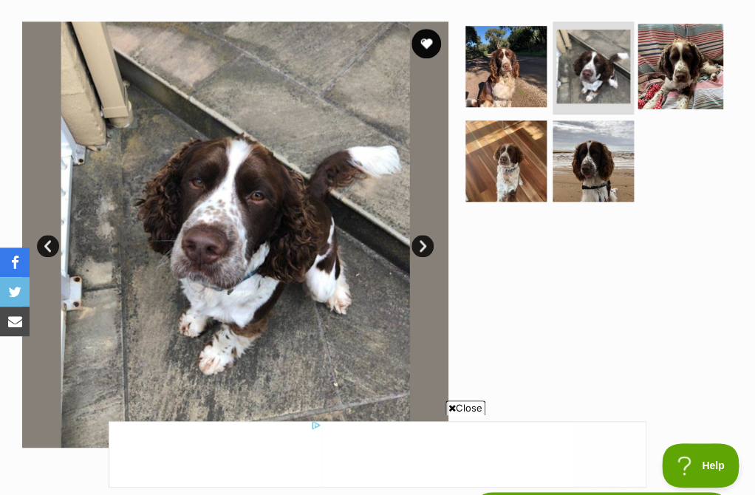
click at [662, 55] on img at bounding box center [680, 66] width 85 height 85
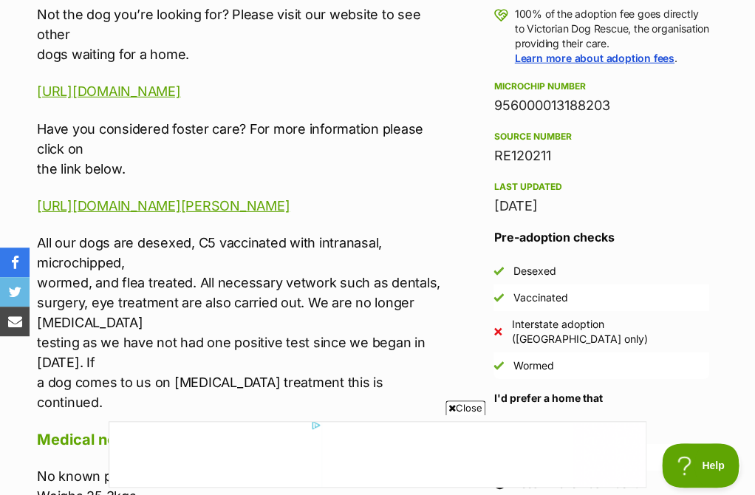
scroll to position [1118, 0]
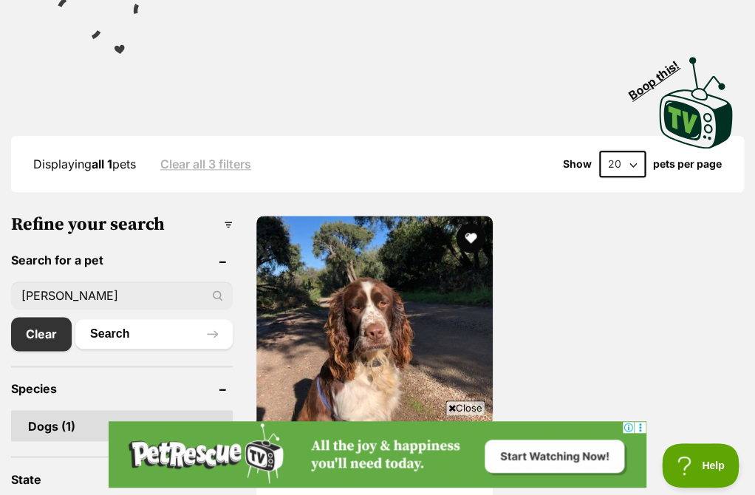
drag, startPoint x: 140, startPoint y: 251, endPoint x: -53, endPoint y: 251, distance: 192.9
click at [11, 282] on input "[PERSON_NAME]" at bounding box center [122, 296] width 222 height 28
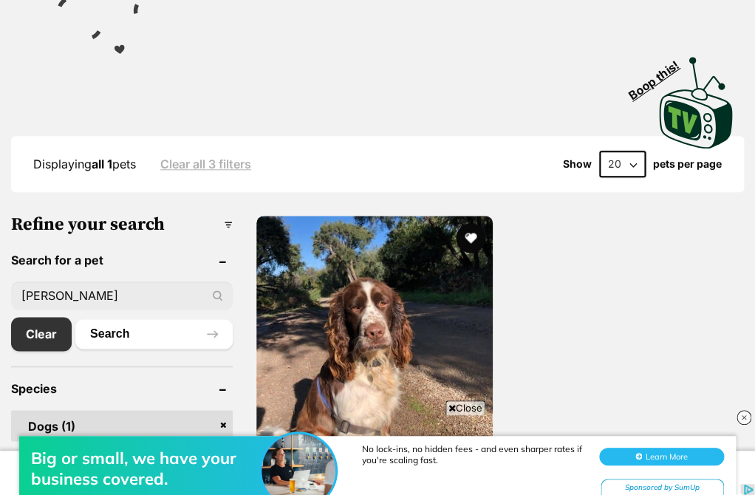
type input "[PERSON_NAME]"
click at [75, 319] on button "Search" at bounding box center [153, 334] width 157 height 30
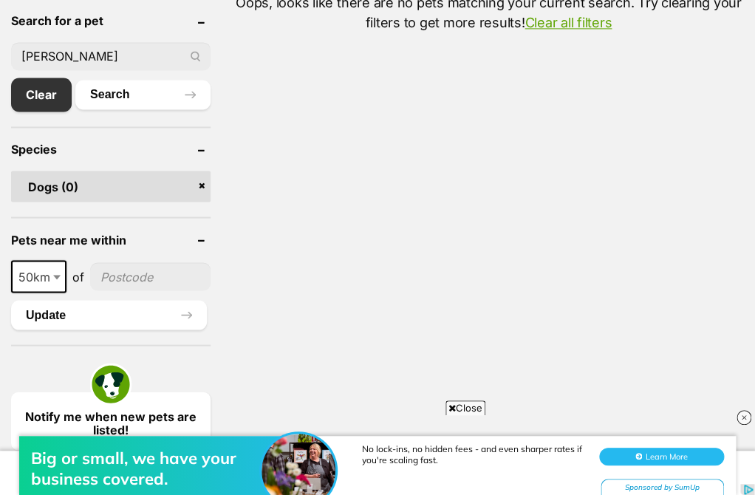
scroll to position [580, 0]
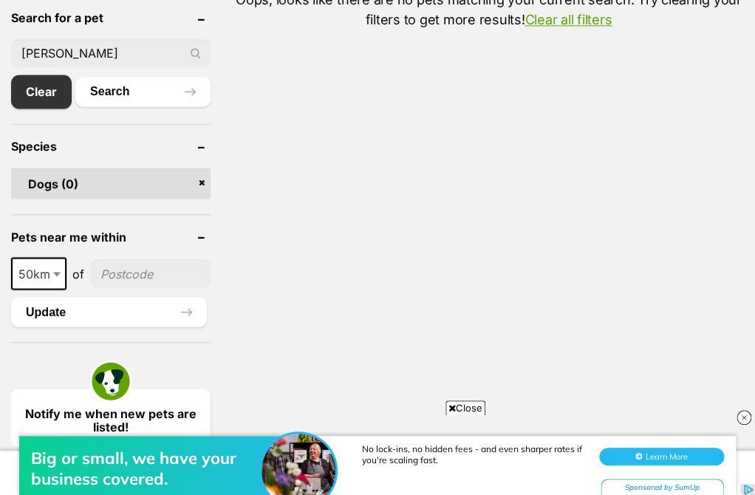
click at [116, 39] on input "lilly uffelmen" at bounding box center [111, 53] width 200 height 28
type input "[PERSON_NAME]"
click at [75, 77] on button "Search" at bounding box center [142, 92] width 135 height 30
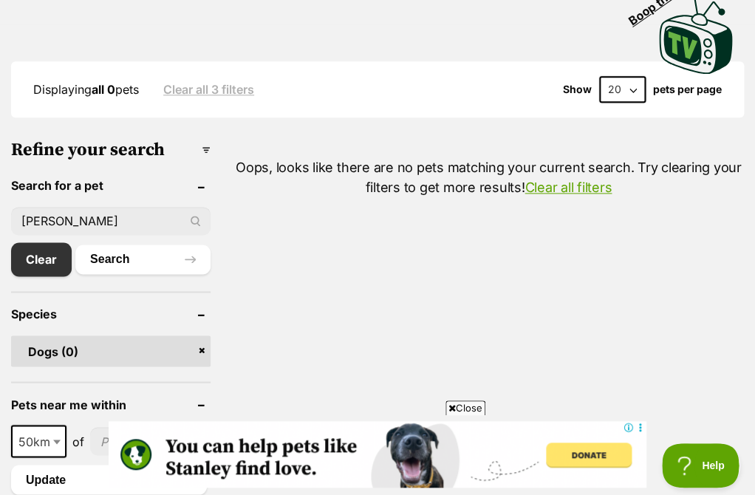
click at [47, 207] on input "[PERSON_NAME]" at bounding box center [111, 221] width 200 height 28
type input "[PERSON_NAME]"
click at [75, 245] on button "Search" at bounding box center [142, 260] width 135 height 30
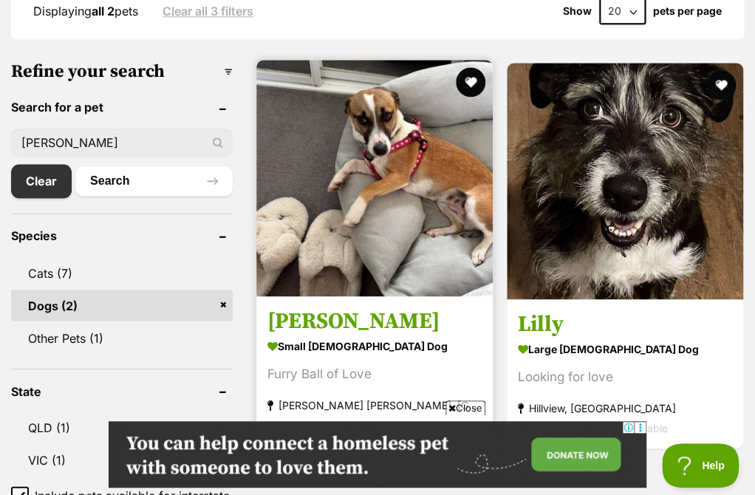
click at [346, 174] on img at bounding box center [374, 178] width 237 height 237
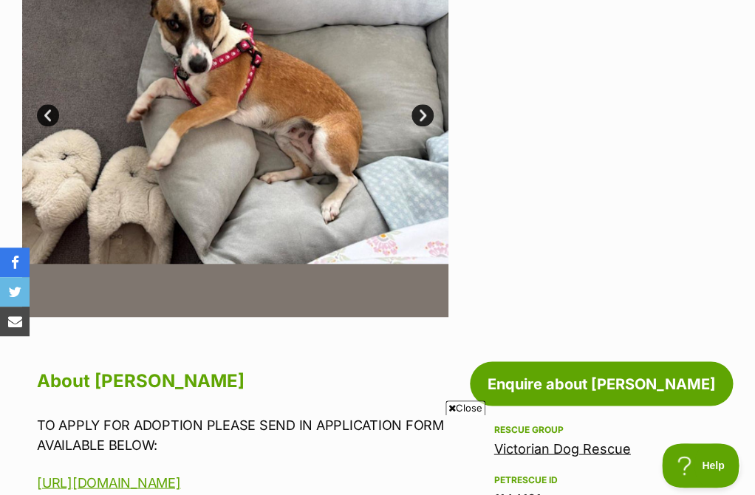
scroll to position [401, 0]
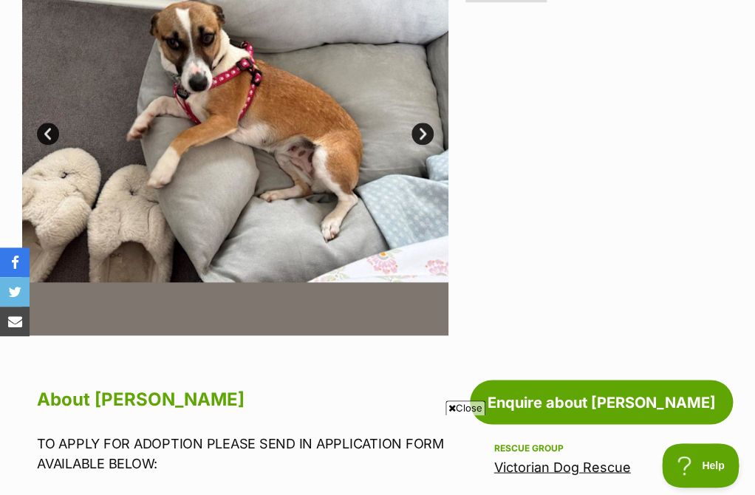
click at [428, 140] on link "Next" at bounding box center [423, 134] width 22 height 22
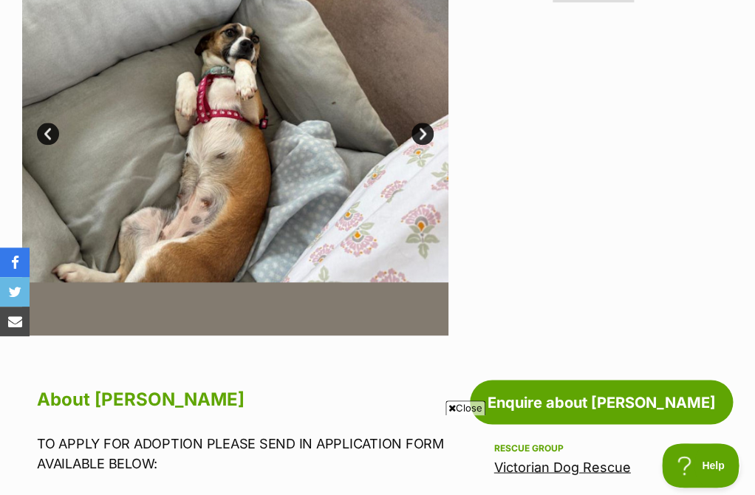
click at [428, 140] on link "Next" at bounding box center [423, 134] width 22 height 22
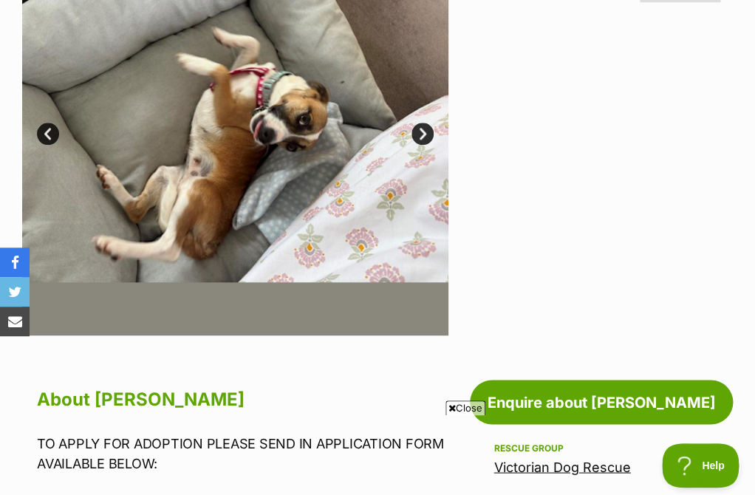
click at [429, 143] on img at bounding box center [235, 122] width 426 height 426
click at [424, 136] on link "Next" at bounding box center [423, 134] width 22 height 22
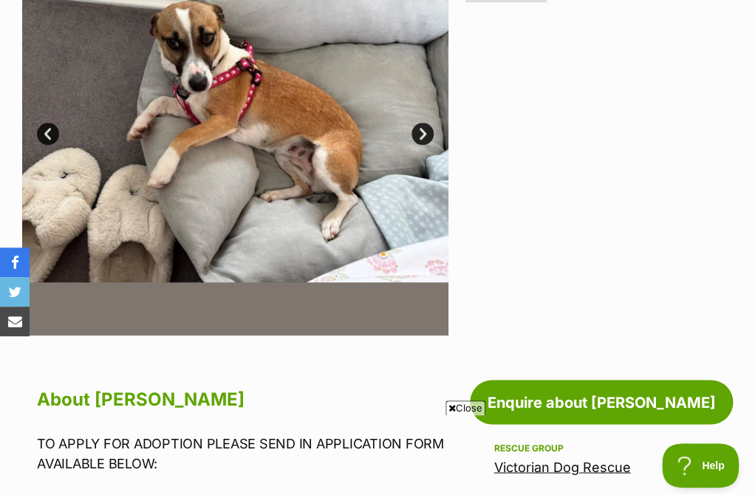
click at [424, 137] on link "Next" at bounding box center [423, 134] width 22 height 22
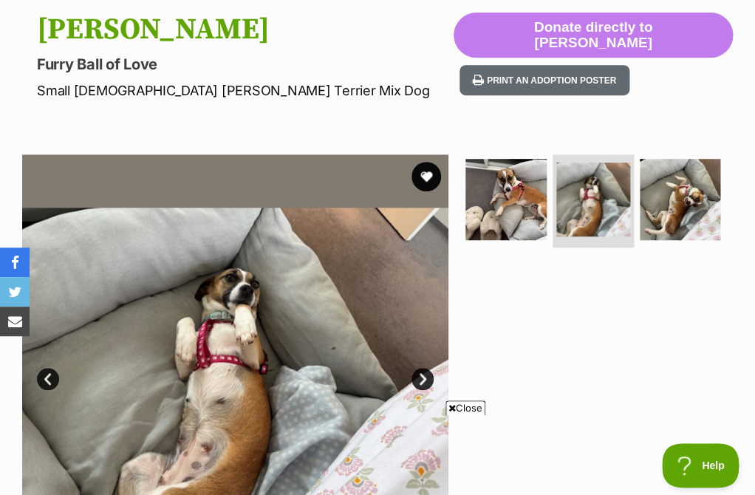
scroll to position [152, 0]
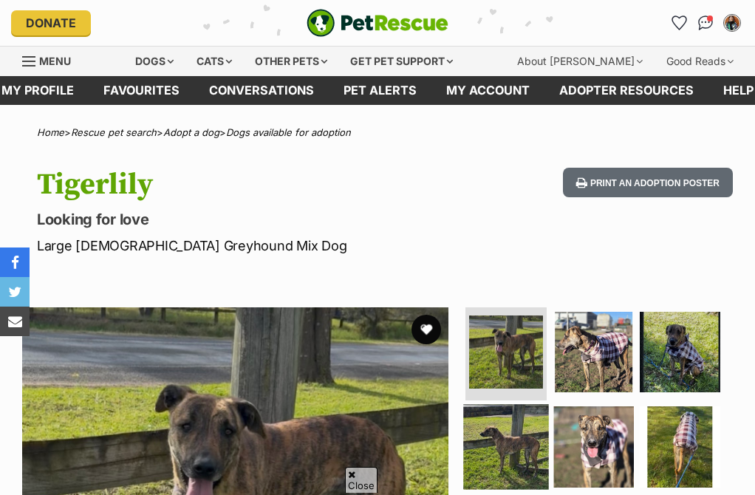
scroll to position [194, 0]
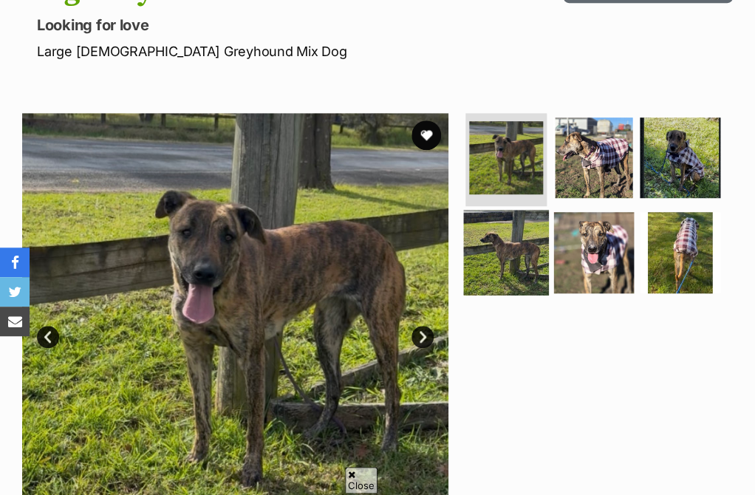
click at [522, 245] on img at bounding box center [506, 252] width 85 height 85
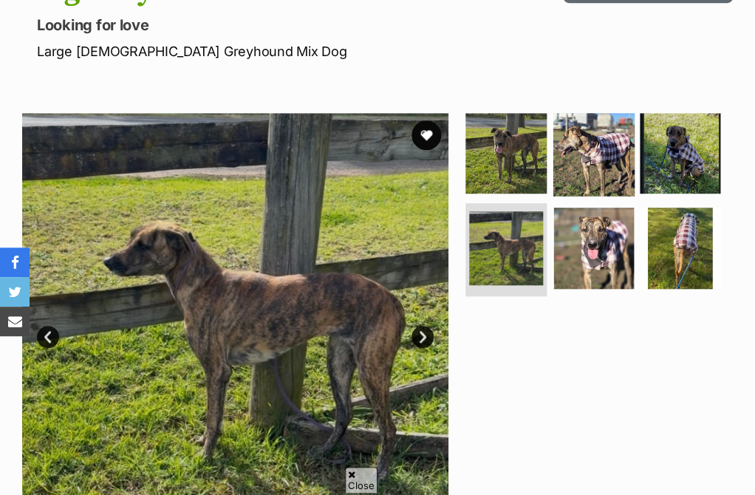
click at [588, 161] on img at bounding box center [593, 153] width 85 height 85
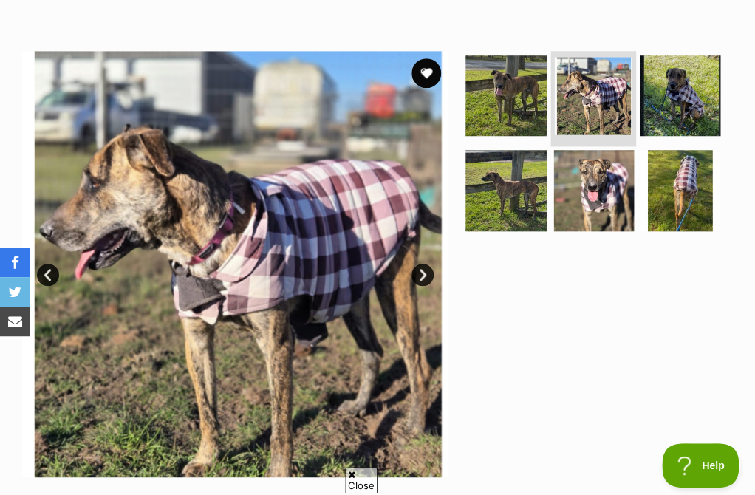
scroll to position [263, 0]
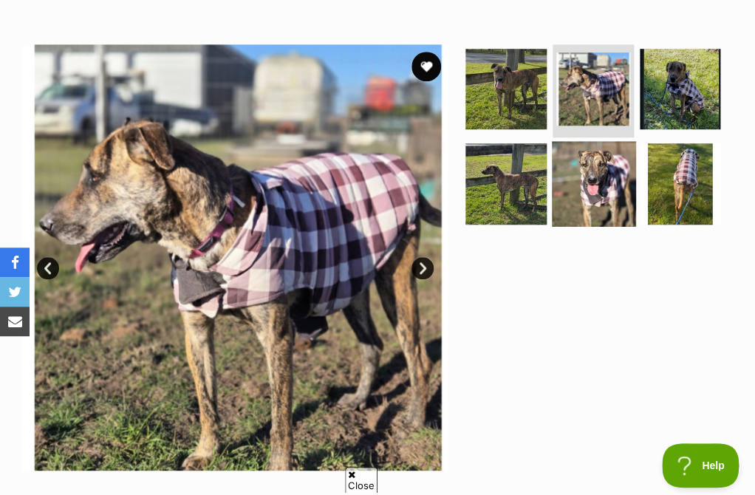
click at [591, 164] on img at bounding box center [593, 183] width 85 height 85
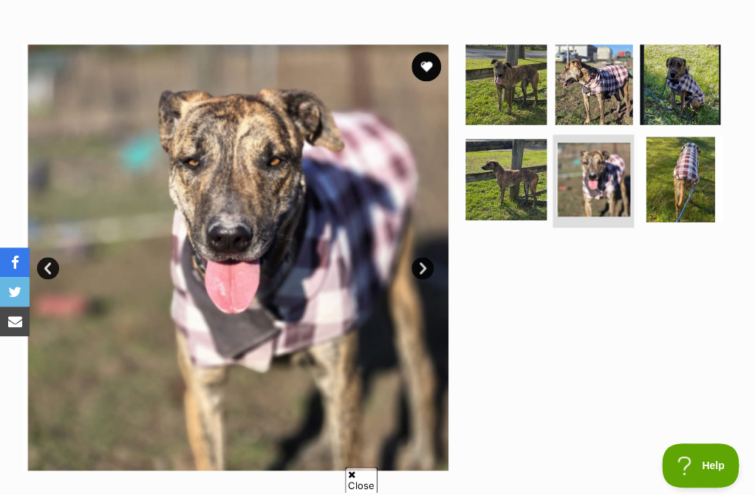
click at [666, 166] on img at bounding box center [680, 179] width 85 height 85
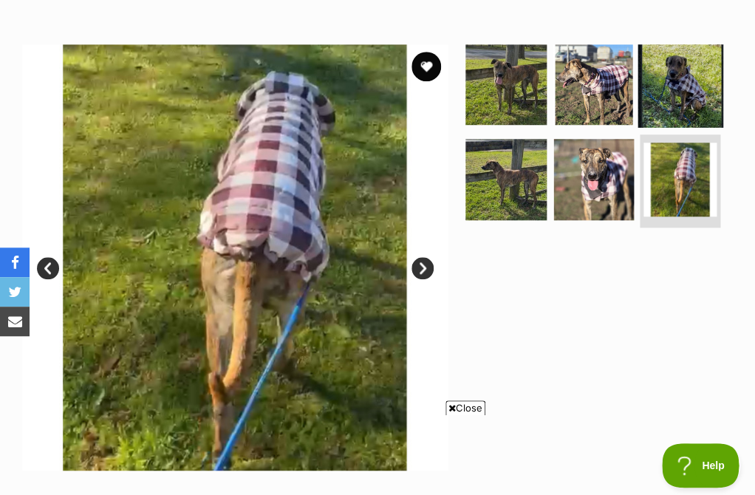
click at [667, 114] on img at bounding box center [680, 84] width 85 height 85
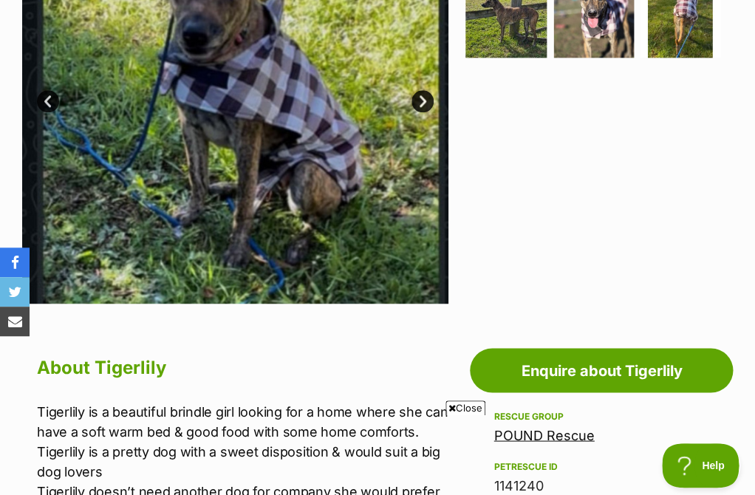
scroll to position [322, 0]
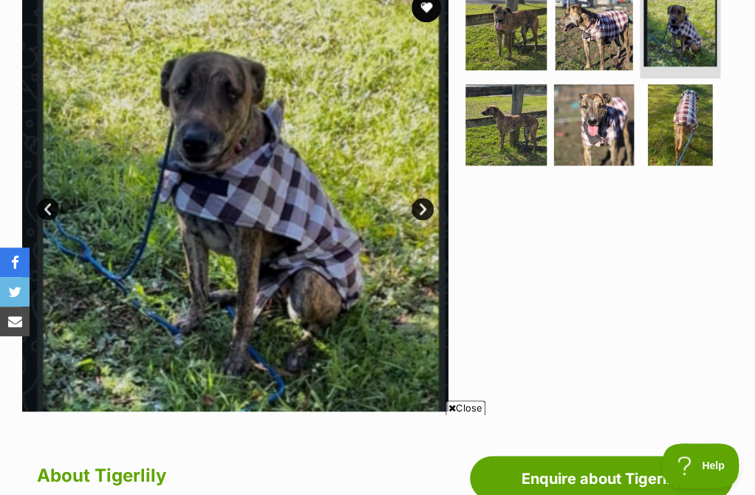
click at [424, 211] on link "Next" at bounding box center [423, 209] width 22 height 22
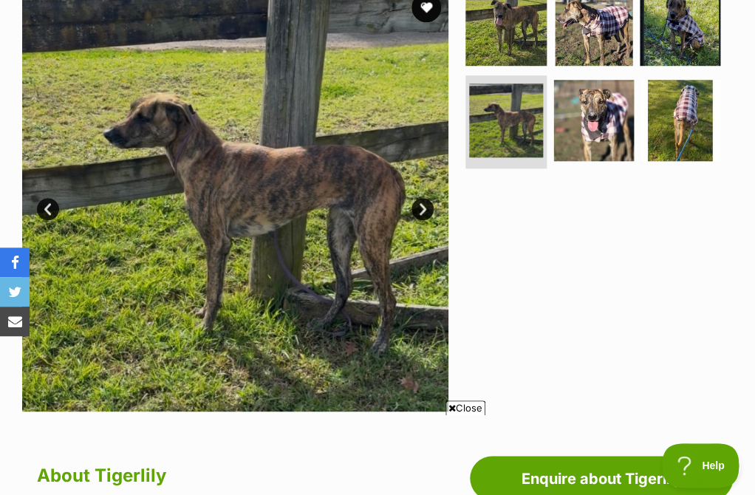
click at [424, 212] on link "Next" at bounding box center [423, 209] width 22 height 22
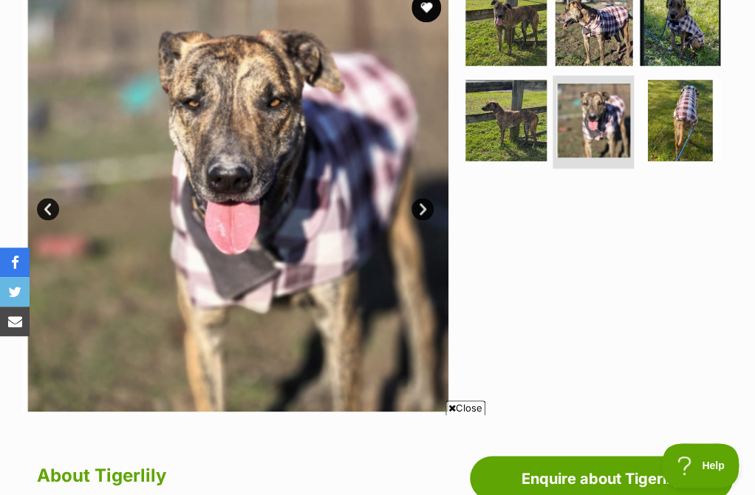
click at [424, 212] on link "Next" at bounding box center [423, 209] width 22 height 22
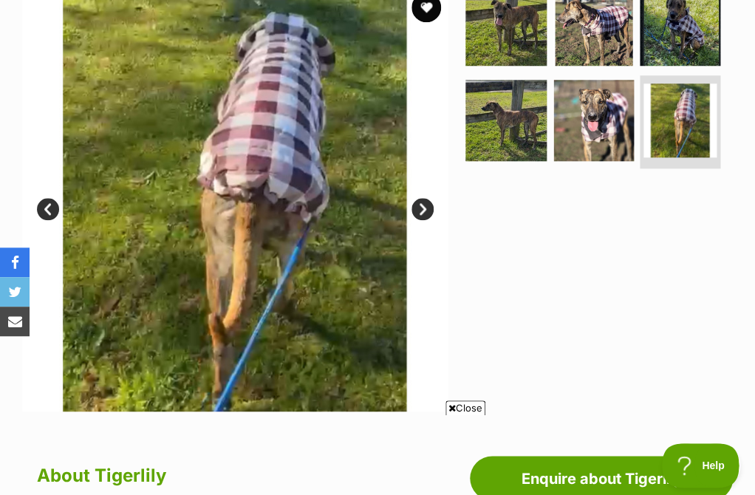
click at [424, 213] on link "Next" at bounding box center [423, 209] width 22 height 22
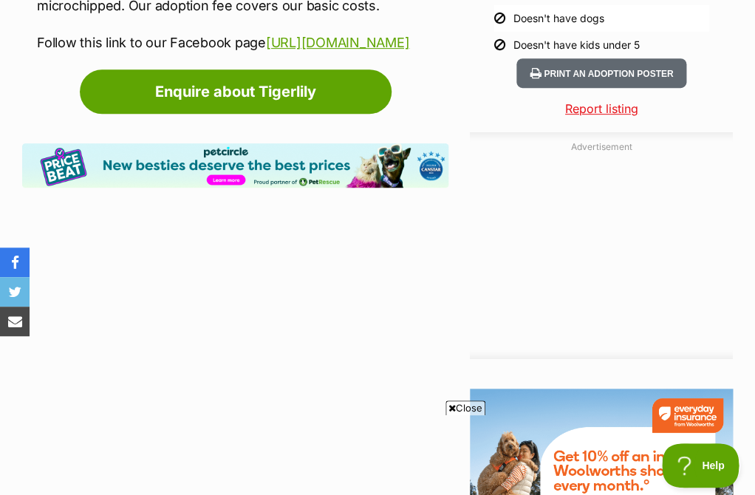
scroll to position [1719, 0]
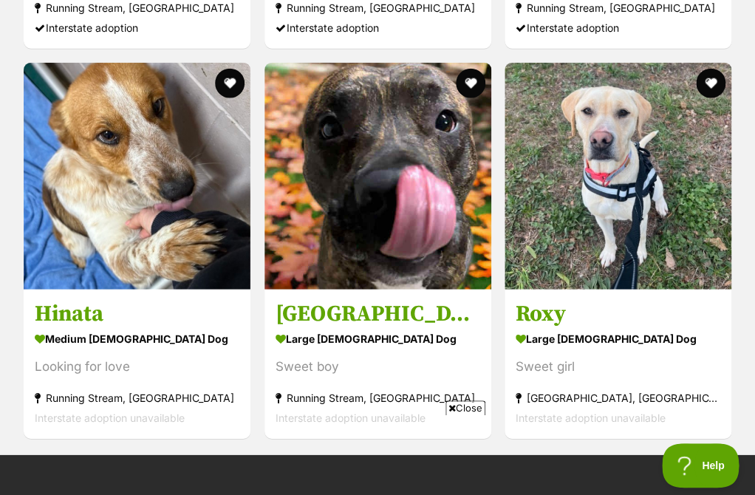
scroll to position [2407, 0]
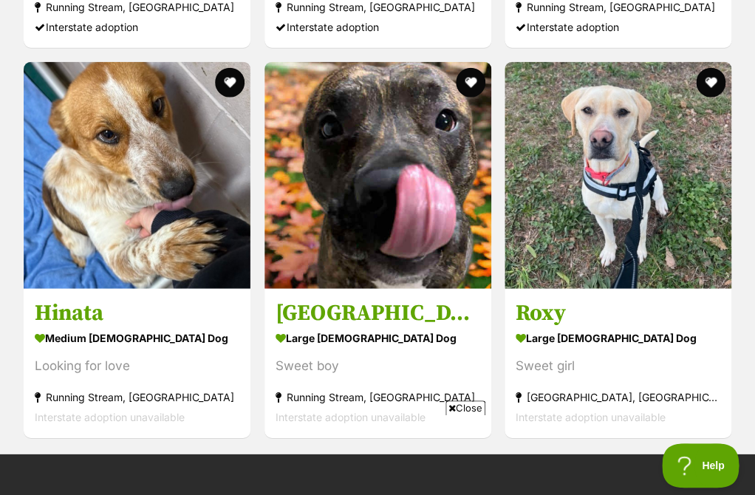
click at [471, 404] on span "Close" at bounding box center [466, 408] width 40 height 15
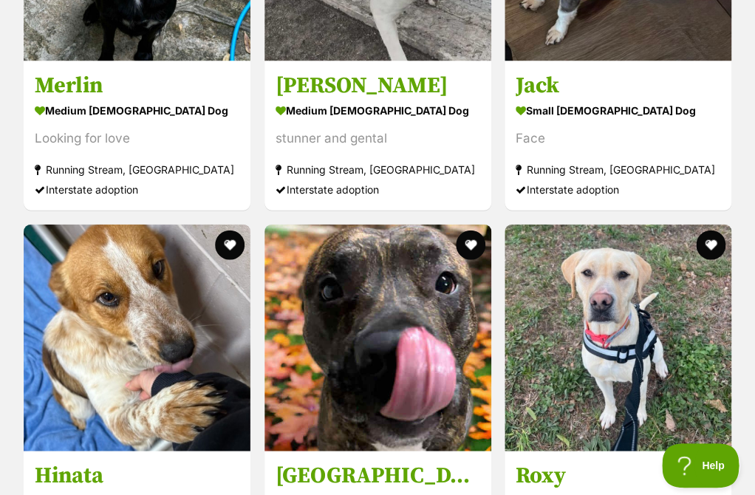
scroll to position [2246, 0]
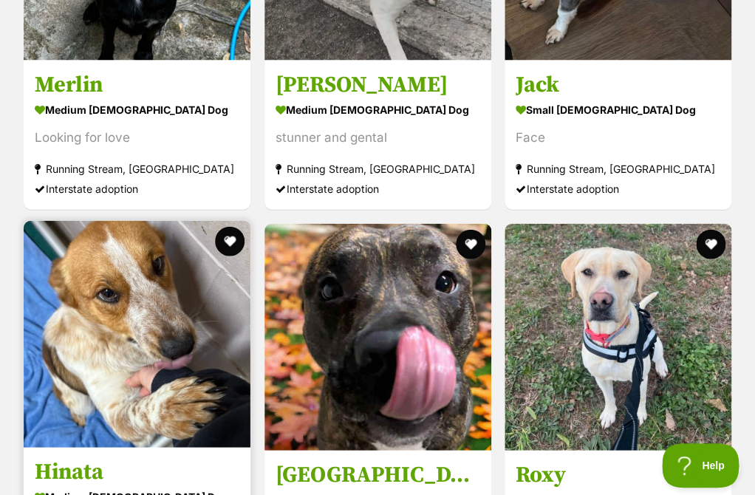
click at [197, 324] on img at bounding box center [137, 333] width 227 height 227
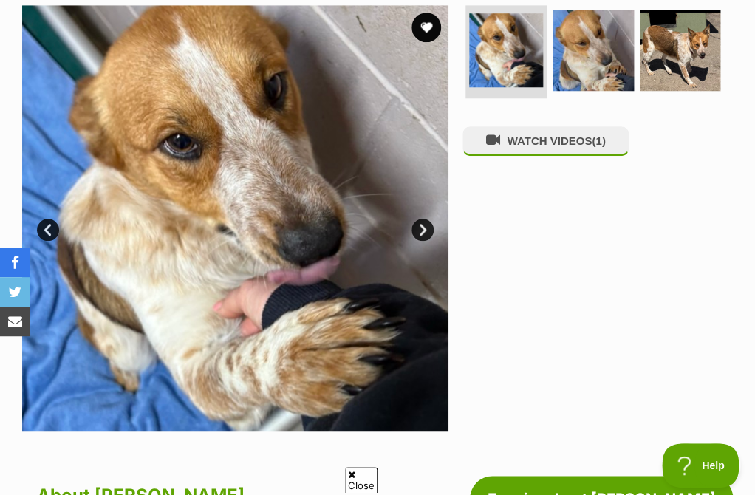
click at [421, 231] on link "Next" at bounding box center [423, 230] width 22 height 22
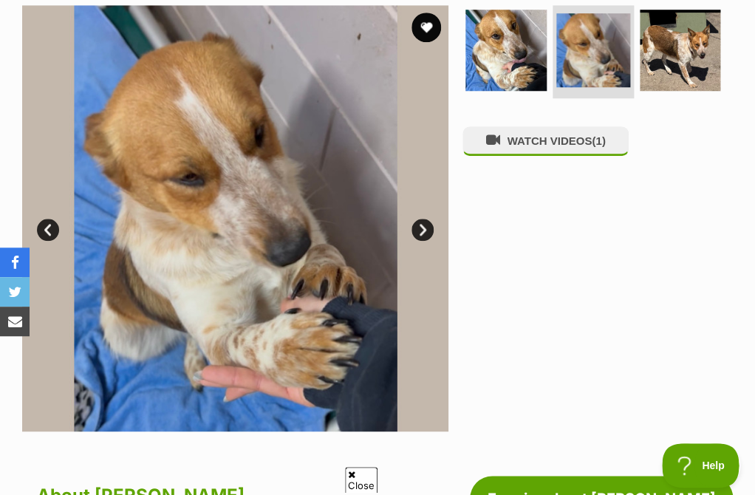
click at [421, 231] on link "Next" at bounding box center [423, 230] width 22 height 22
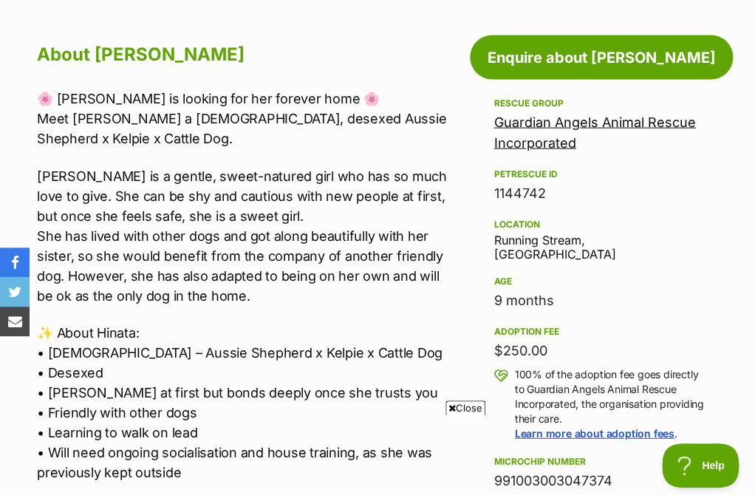
scroll to position [882, 0]
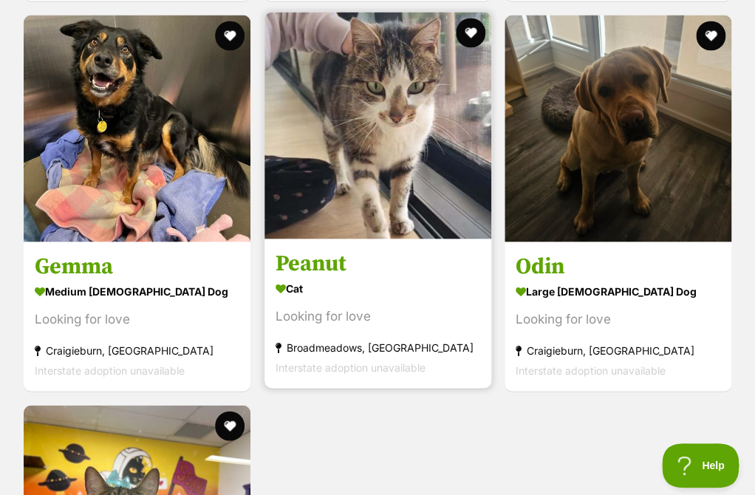
scroll to position [2206, 0]
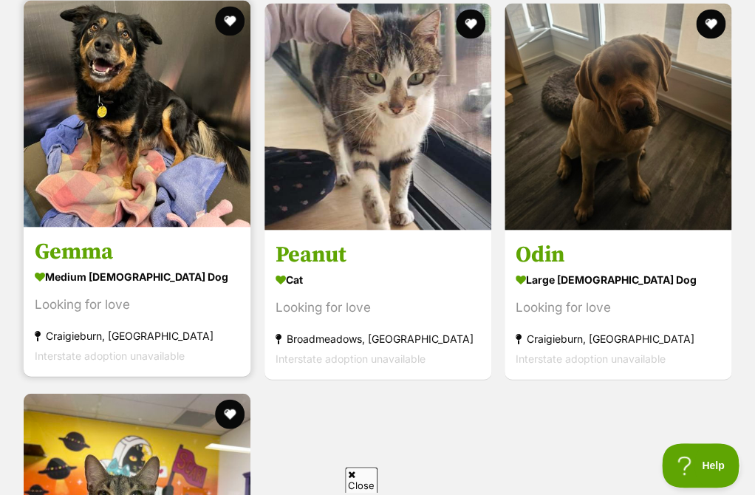
click at [154, 164] on img at bounding box center [137, 113] width 227 height 227
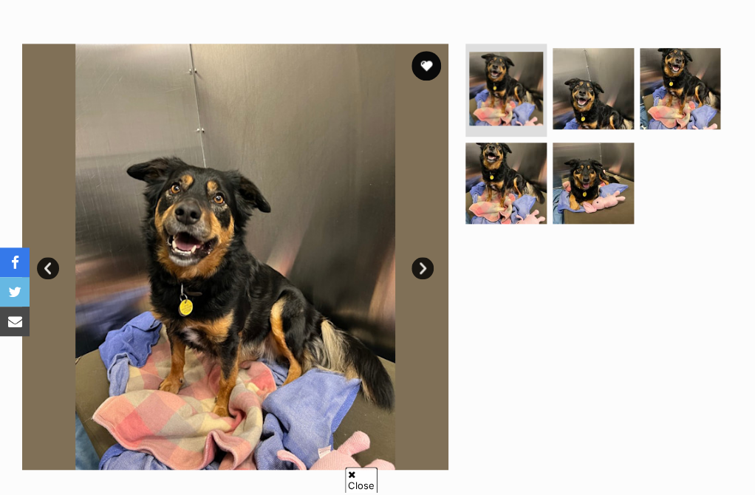
scroll to position [286, 0]
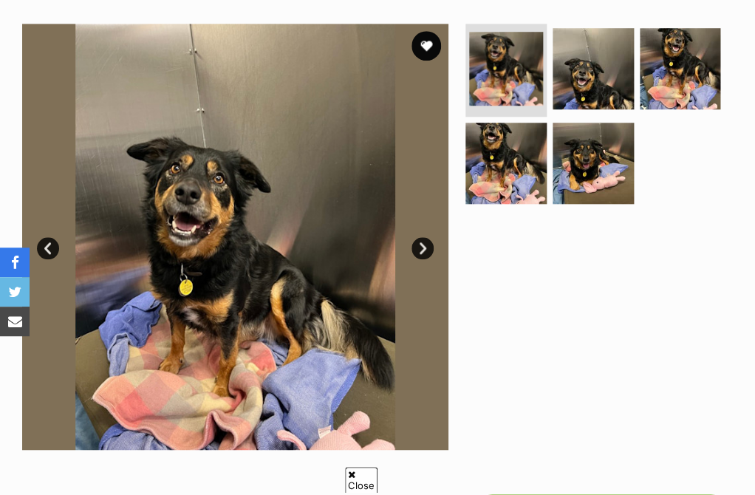
click at [417, 249] on link "Next" at bounding box center [423, 248] width 22 height 22
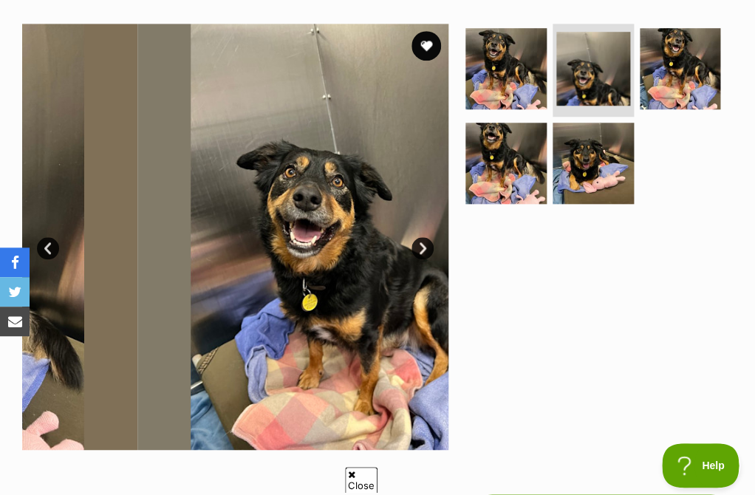
scroll to position [0, 0]
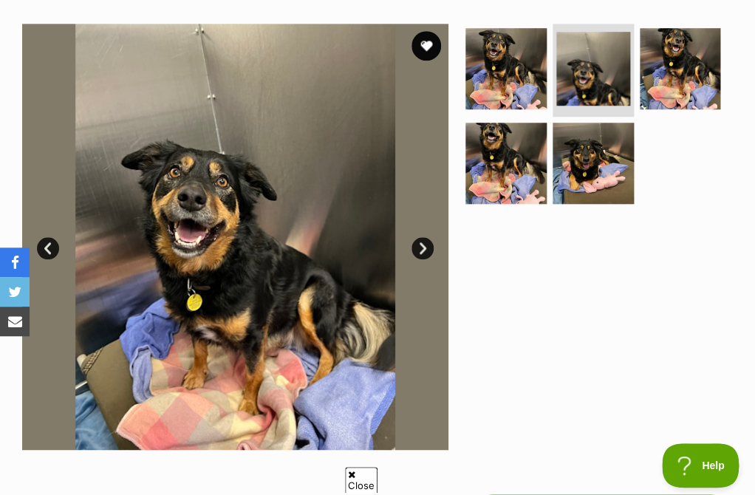
click at [417, 250] on link "Next" at bounding box center [423, 248] width 22 height 22
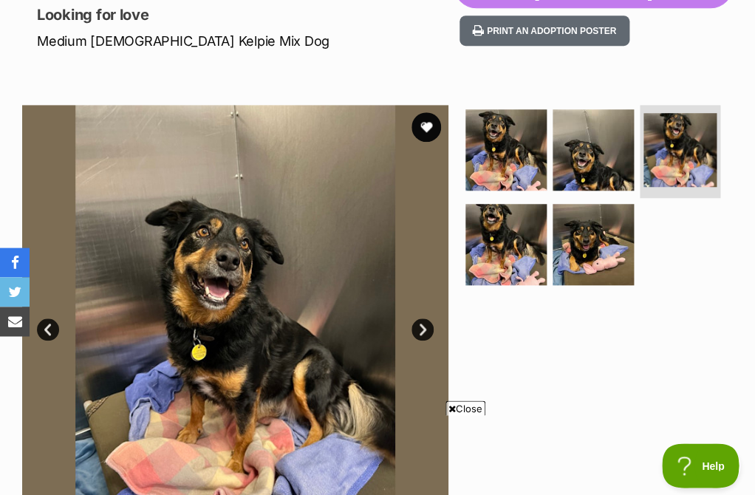
scroll to position [208, 0]
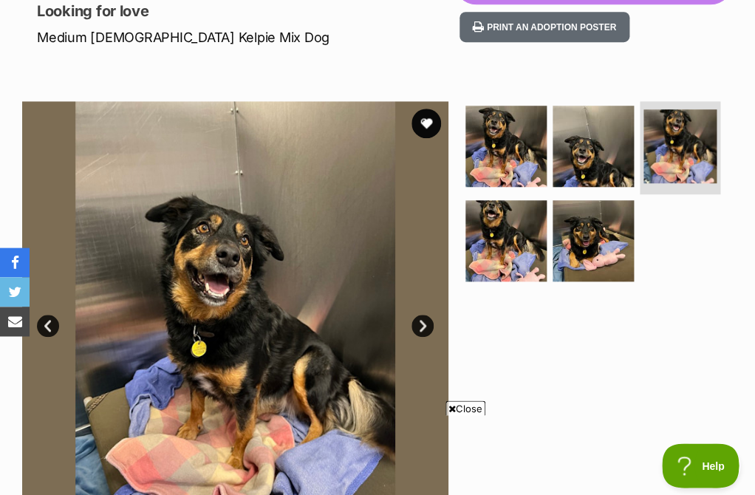
click at [417, 317] on link "Next" at bounding box center [423, 326] width 22 height 22
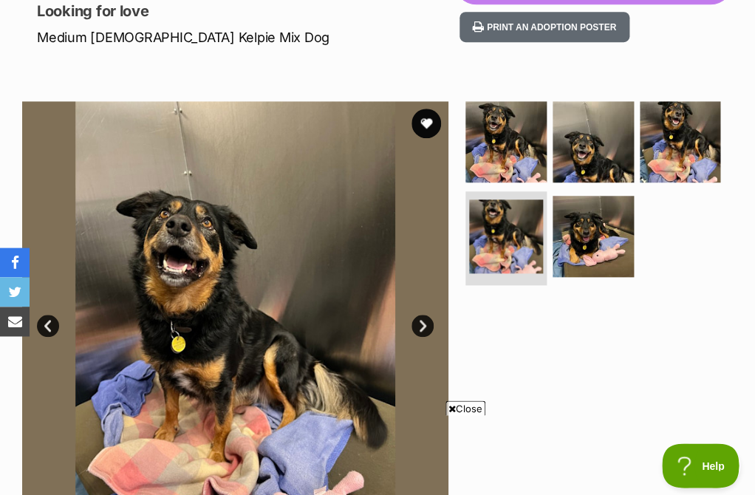
click at [418, 319] on link "Next" at bounding box center [423, 326] width 22 height 22
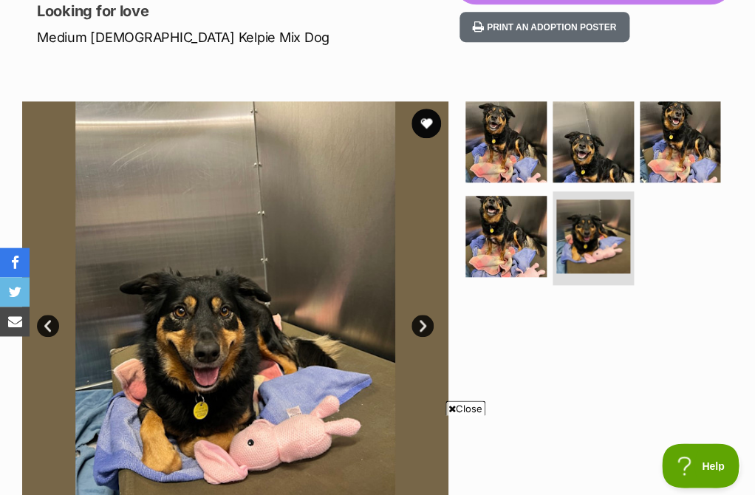
click at [418, 319] on link "Next" at bounding box center [423, 326] width 22 height 22
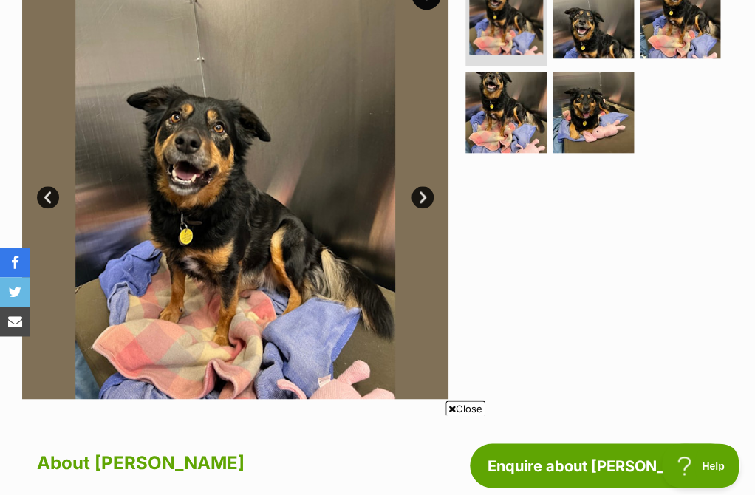
scroll to position [338, 0]
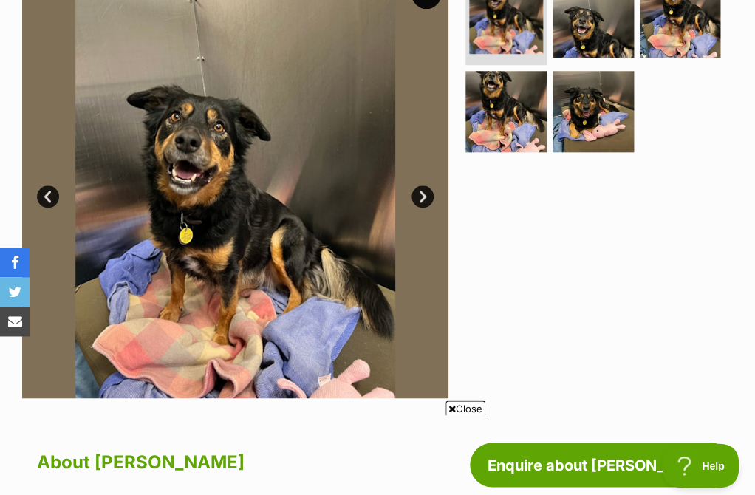
click at [430, 199] on link "Next" at bounding box center [423, 197] width 22 height 22
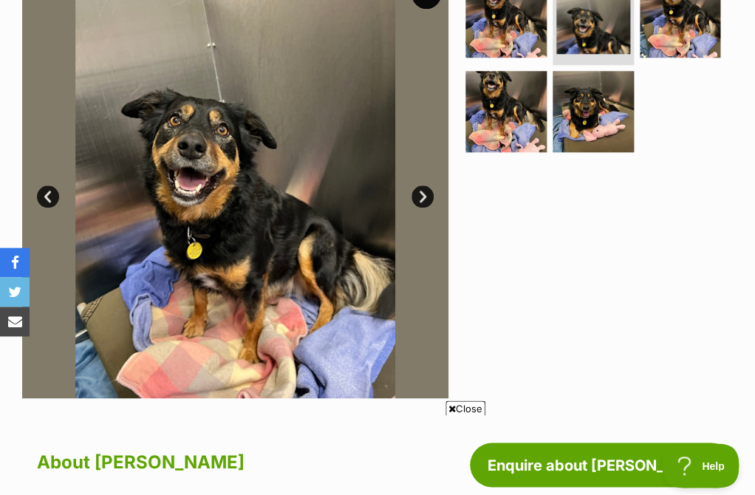
click at [428, 199] on link "Next" at bounding box center [423, 197] width 22 height 22
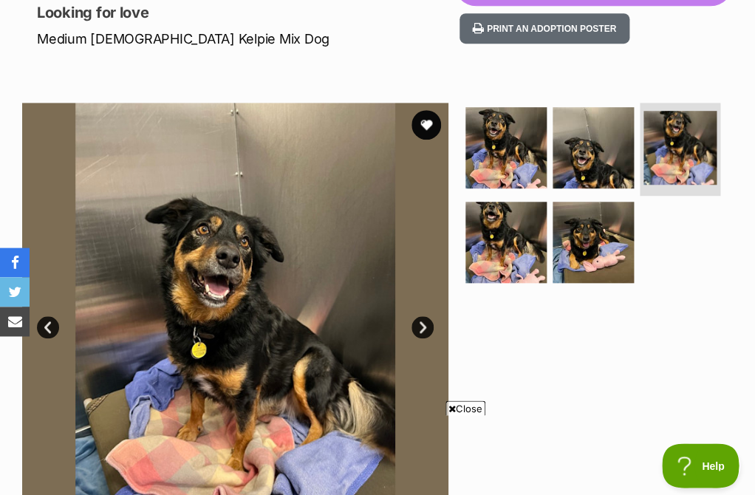
scroll to position [208, 0]
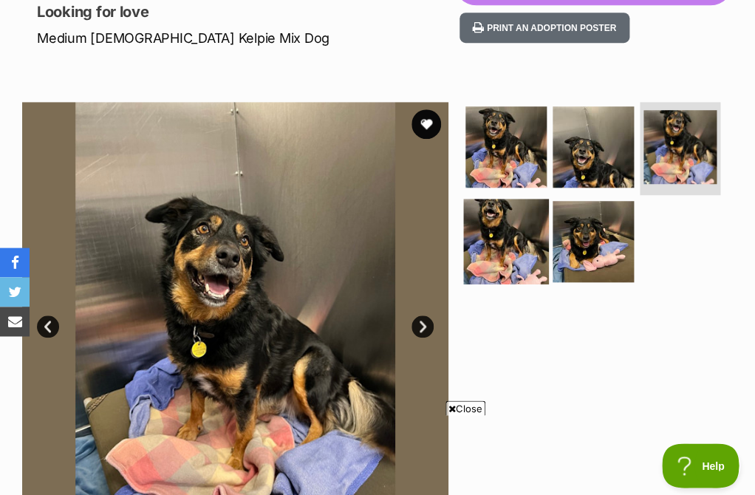
click at [505, 236] on img at bounding box center [506, 242] width 85 height 85
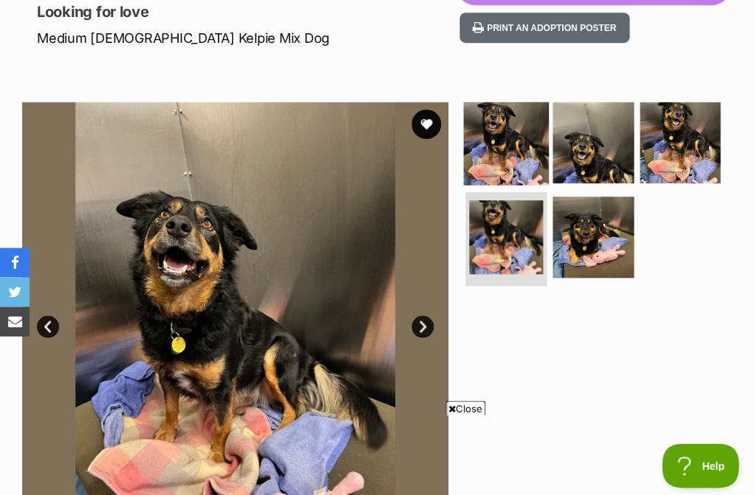
click at [492, 146] on img at bounding box center [506, 142] width 85 height 85
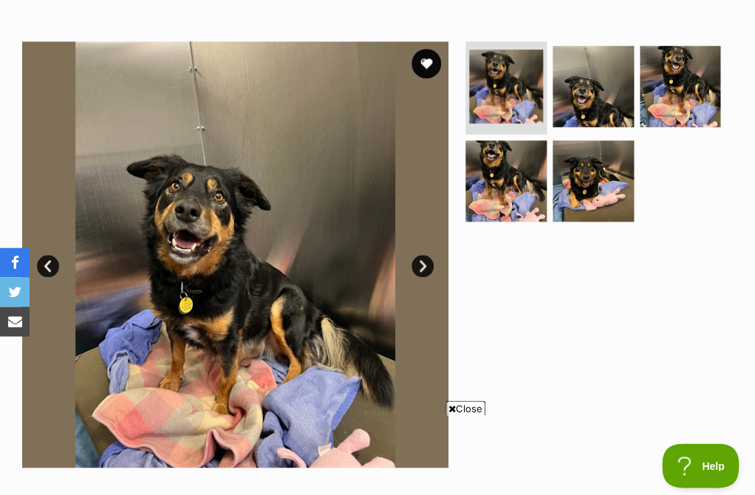
scroll to position [269, 0]
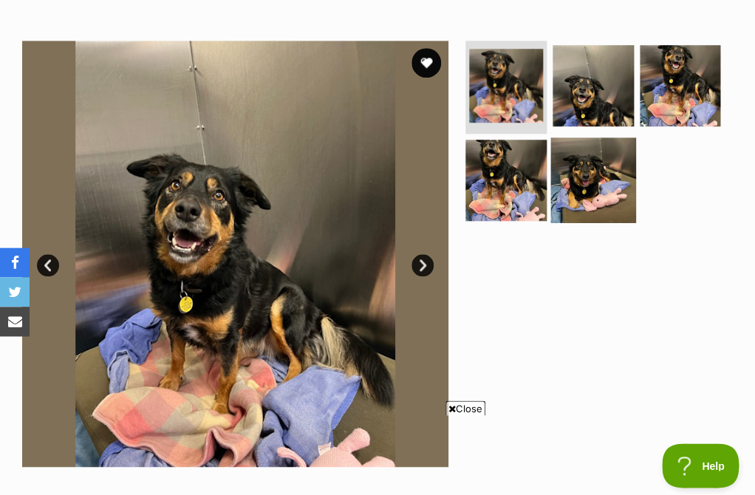
click at [597, 178] on img at bounding box center [593, 180] width 85 height 85
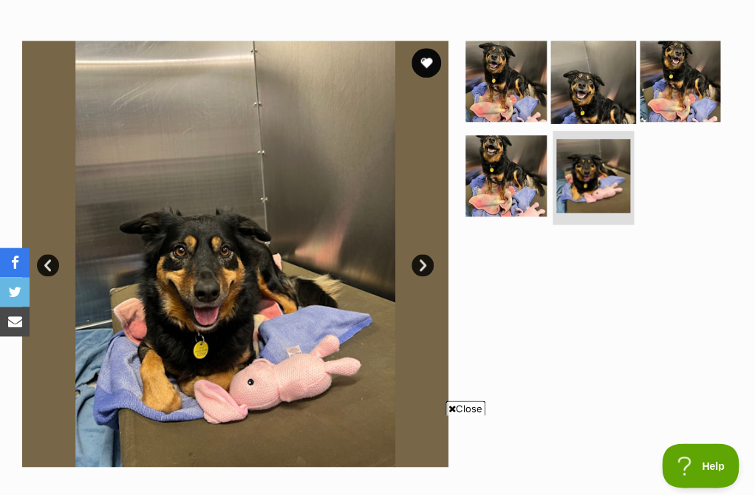
scroll to position [0, 0]
click at [597, 100] on img at bounding box center [593, 80] width 85 height 85
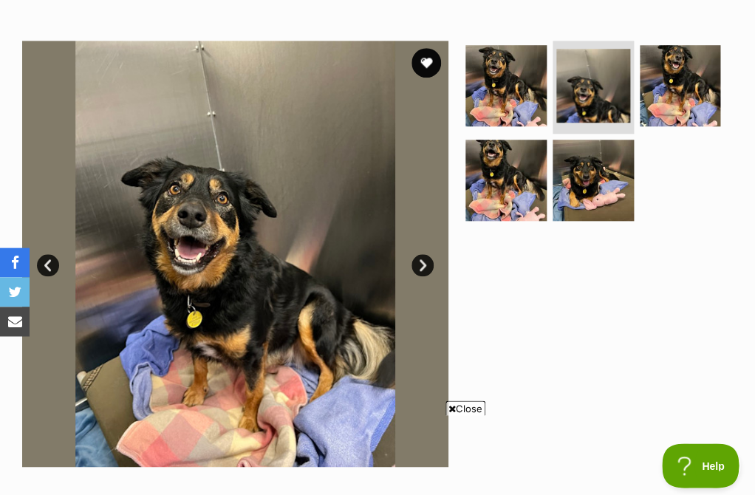
click at [587, 228] on div at bounding box center [598, 254] width 271 height 426
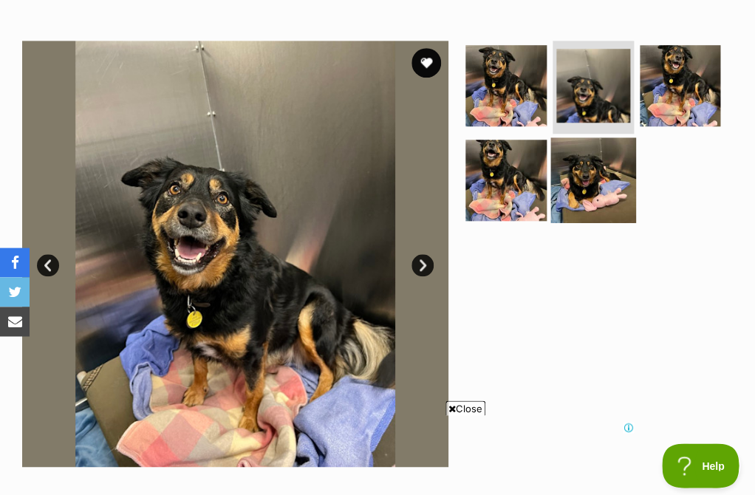
click at [587, 205] on img at bounding box center [593, 180] width 85 height 85
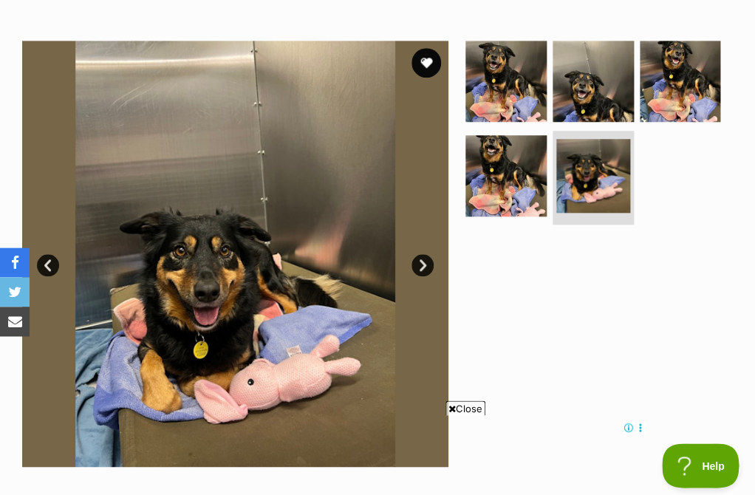
click at [421, 270] on link "Next" at bounding box center [423, 265] width 22 height 22
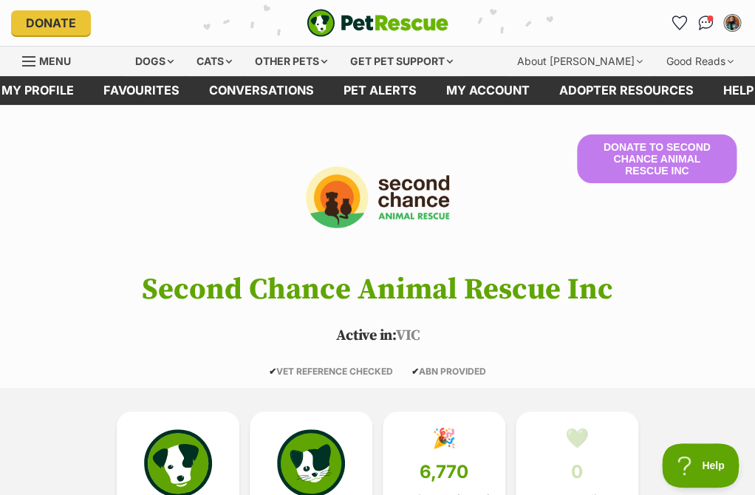
click at [59, 58] on span "Menu" at bounding box center [55, 61] width 32 height 13
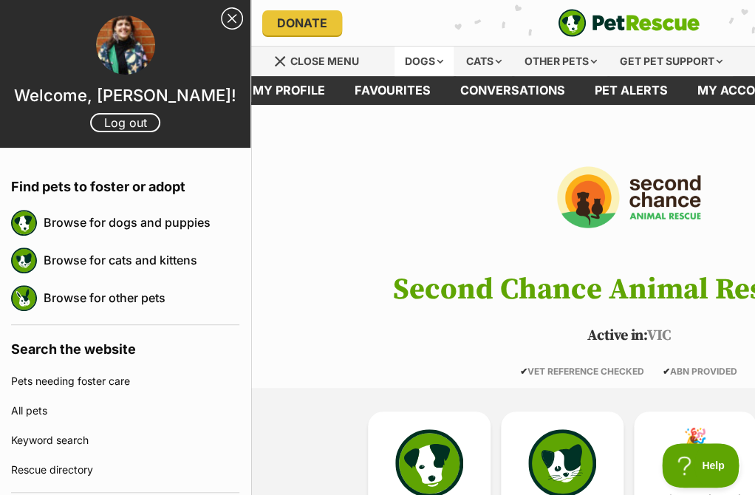
click at [407, 58] on div "Dogs" at bounding box center [424, 62] width 59 height 30
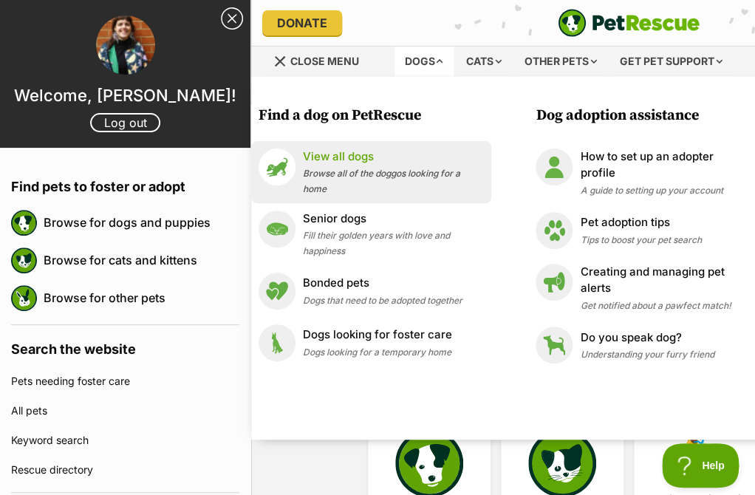
click at [353, 152] on p "View all dogs" at bounding box center [393, 157] width 181 height 17
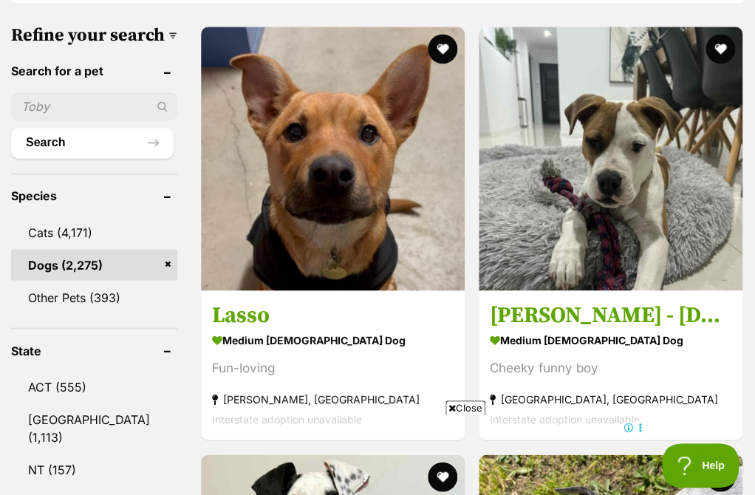
click at [108, 92] on input "text" at bounding box center [94, 106] width 166 height 28
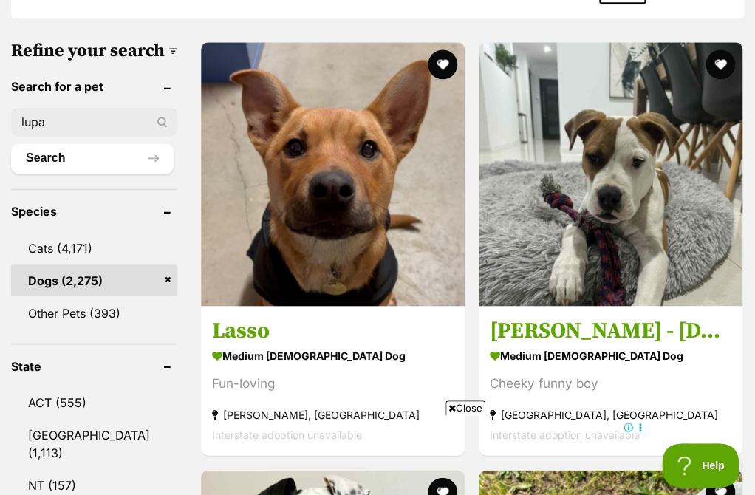
scroll to position [509, 0]
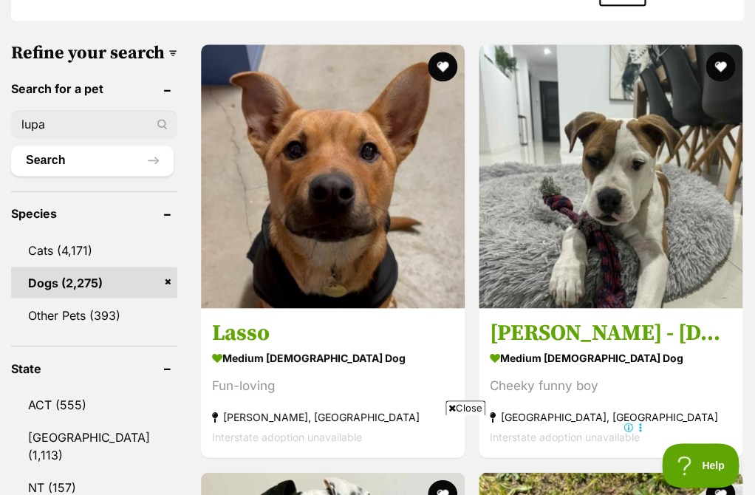
type input "lupa"
click at [135, 110] on div "lupa" at bounding box center [94, 124] width 166 height 28
click at [137, 110] on div "lupa" at bounding box center [94, 124] width 166 height 28
click at [103, 146] on button "Search" at bounding box center [92, 161] width 163 height 30
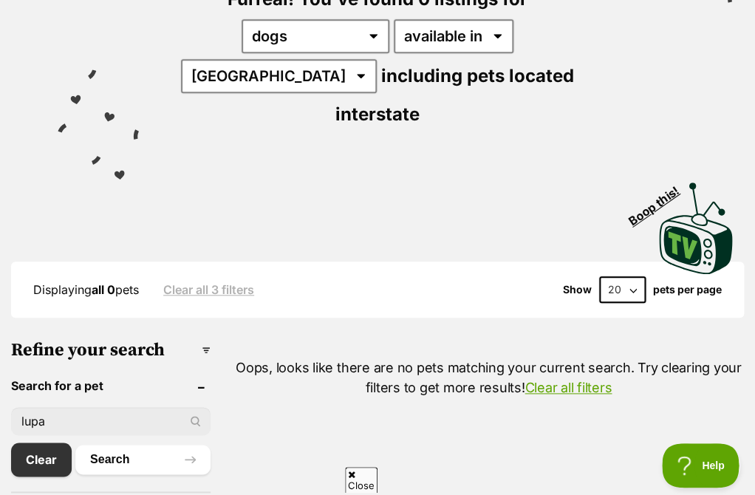
click at [81, 407] on input "lupa" at bounding box center [111, 421] width 200 height 28
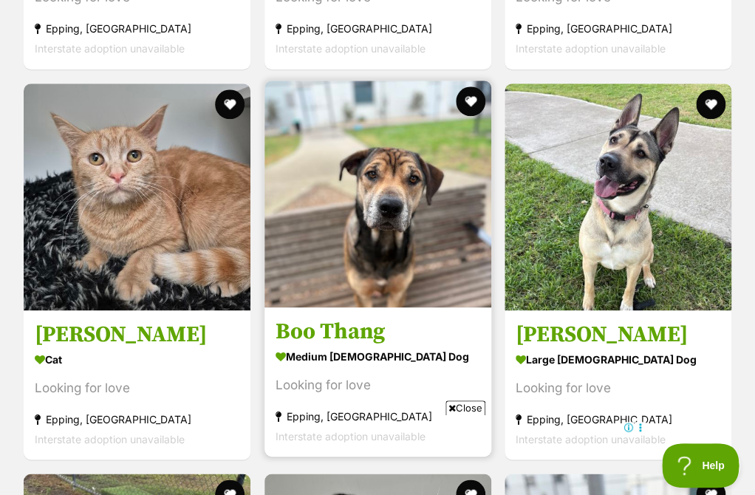
scroll to position [6409, 0]
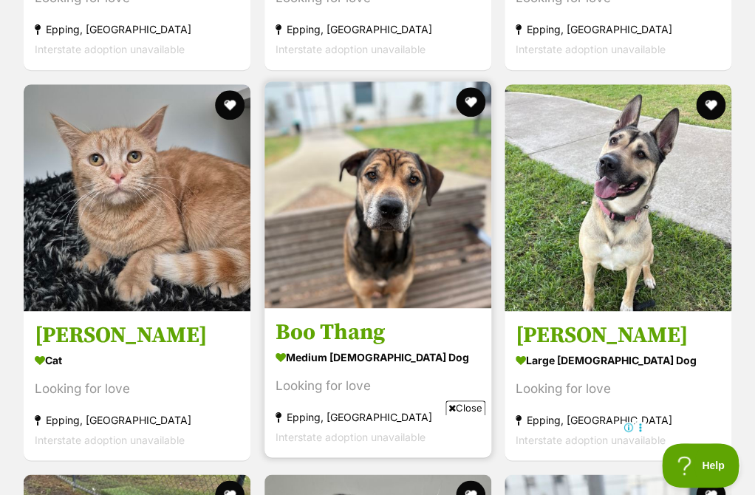
click at [366, 295] on img at bounding box center [378, 194] width 227 height 227
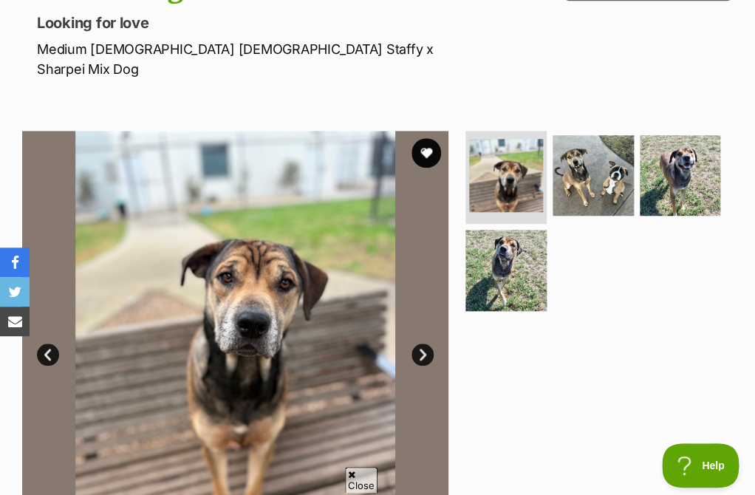
scroll to position [201, 0]
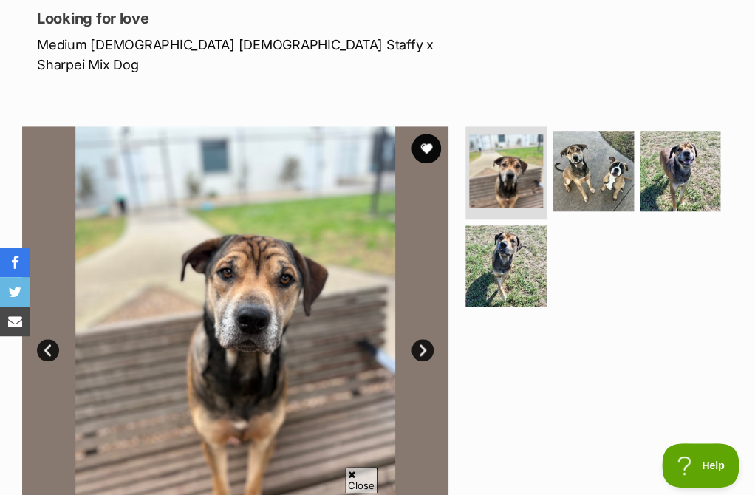
click at [426, 339] on link "Next" at bounding box center [423, 350] width 22 height 22
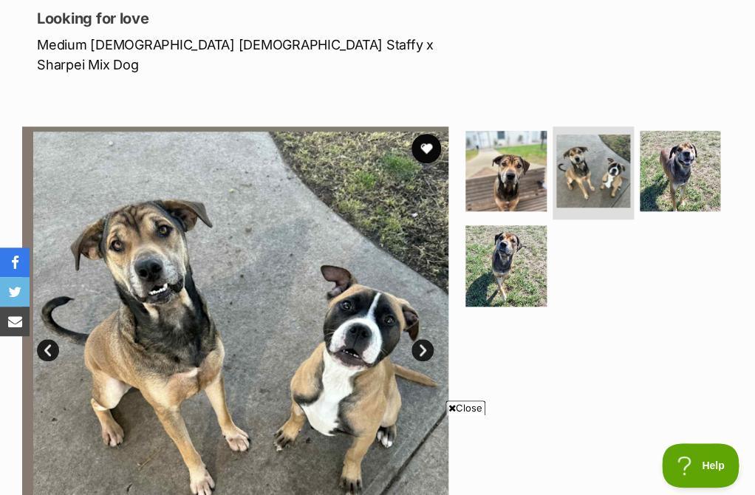
scroll to position [0, 0]
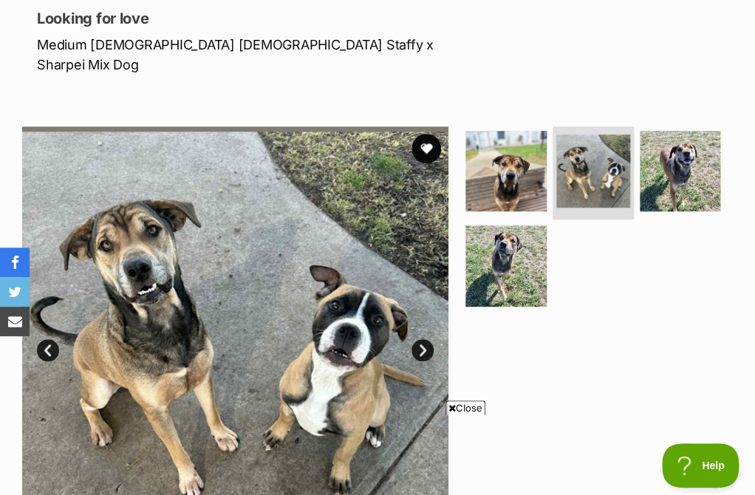
click at [425, 339] on link "Next" at bounding box center [423, 350] width 22 height 22
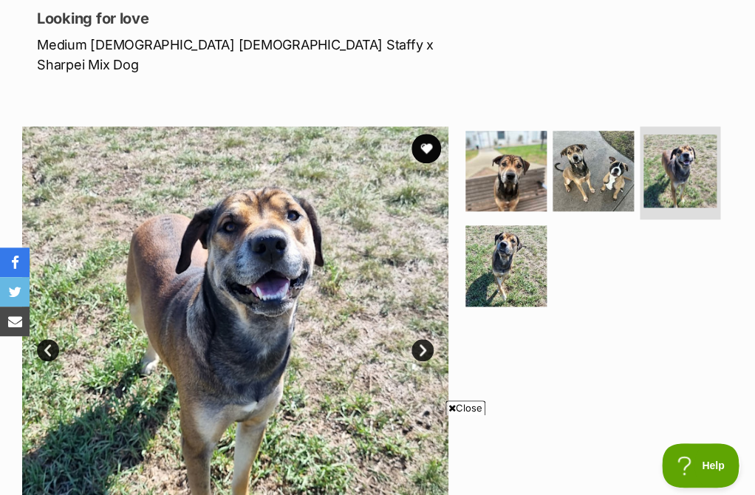
click at [424, 339] on link "Next" at bounding box center [423, 350] width 22 height 22
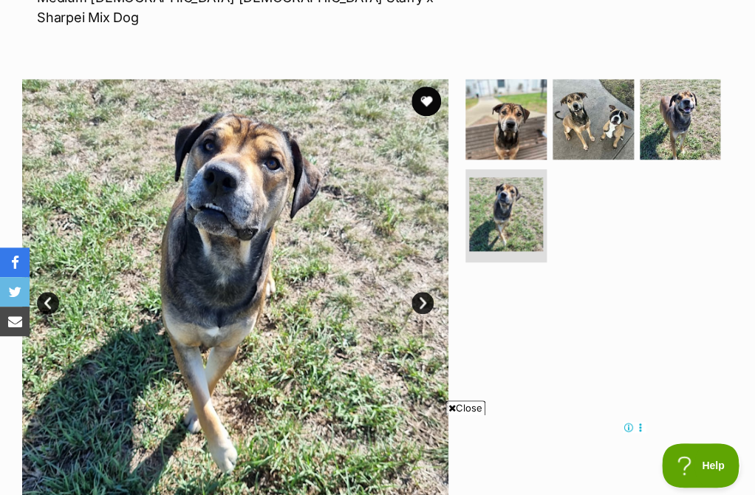
scroll to position [206, 0]
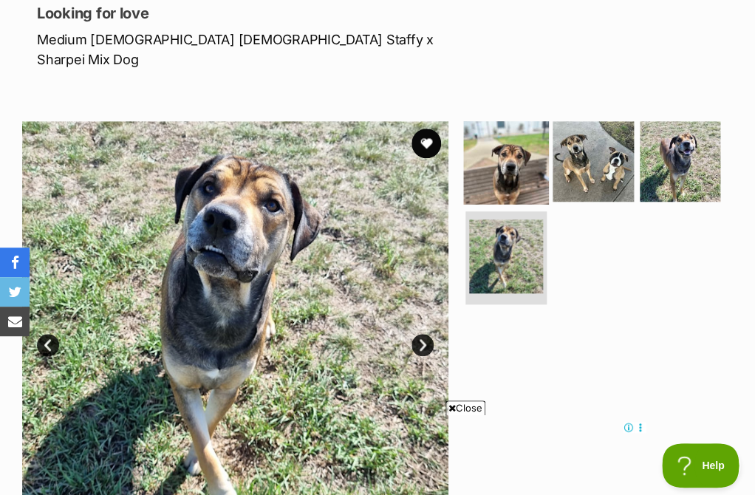
click at [500, 167] on img at bounding box center [506, 161] width 85 height 85
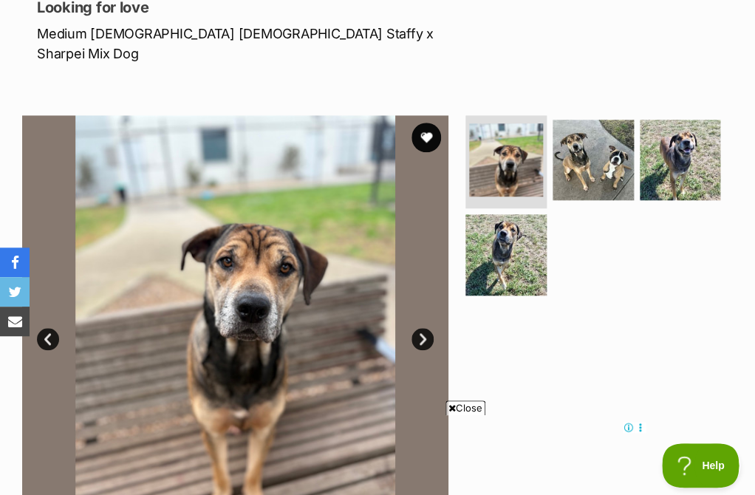
scroll to position [259, 0]
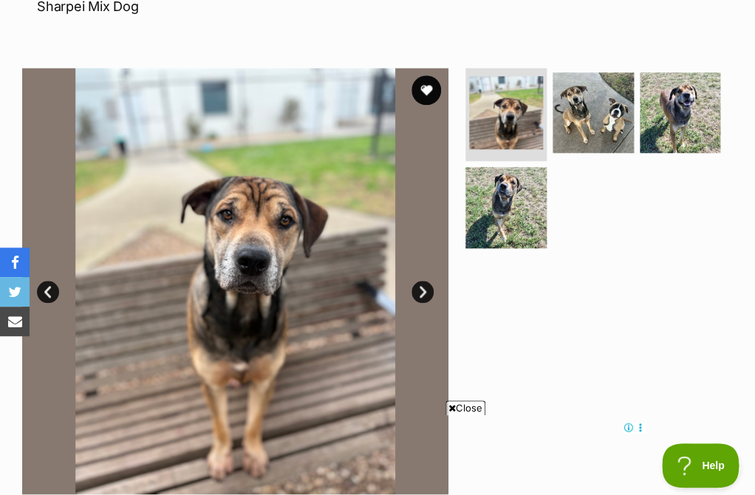
click at [553, 226] on ul at bounding box center [598, 163] width 271 height 190
click at [514, 208] on img at bounding box center [506, 207] width 85 height 85
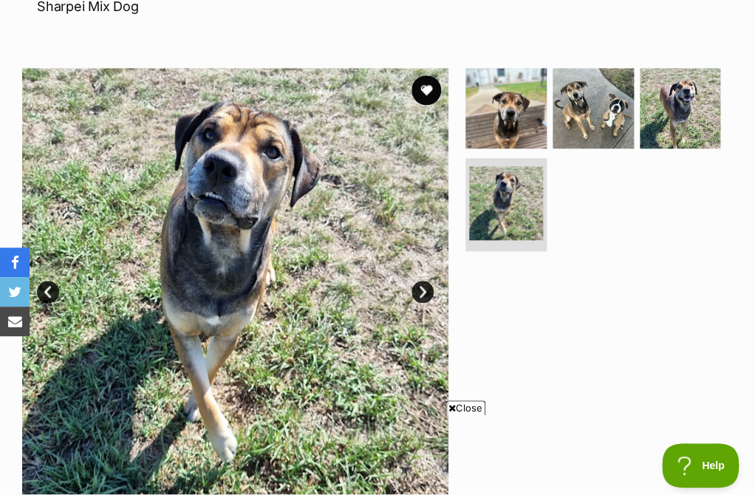
click at [674, 140] on ul at bounding box center [598, 163] width 271 height 190
click at [667, 100] on img at bounding box center [680, 108] width 85 height 85
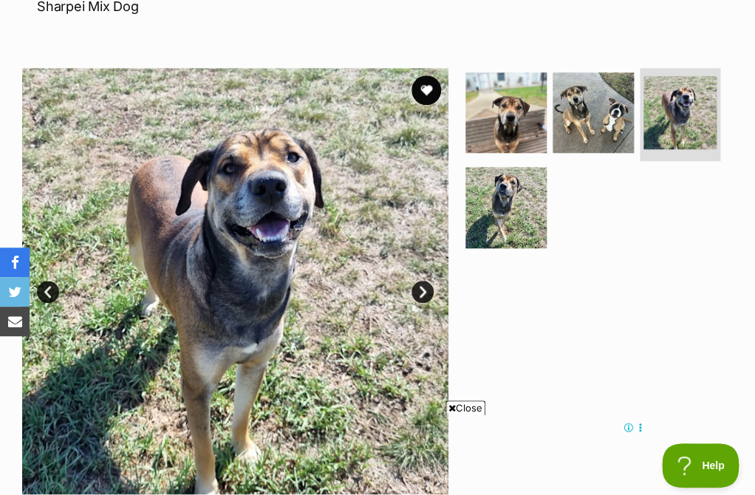
click at [420, 281] on link "Next" at bounding box center [423, 292] width 22 height 22
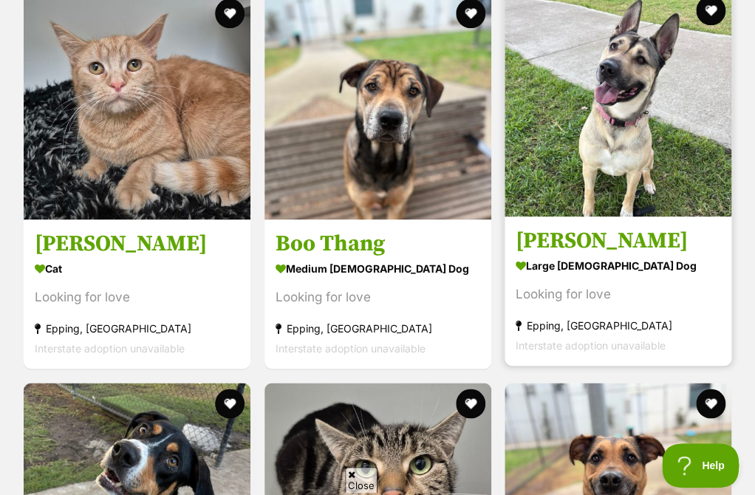
click at [602, 213] on img at bounding box center [618, 103] width 227 height 227
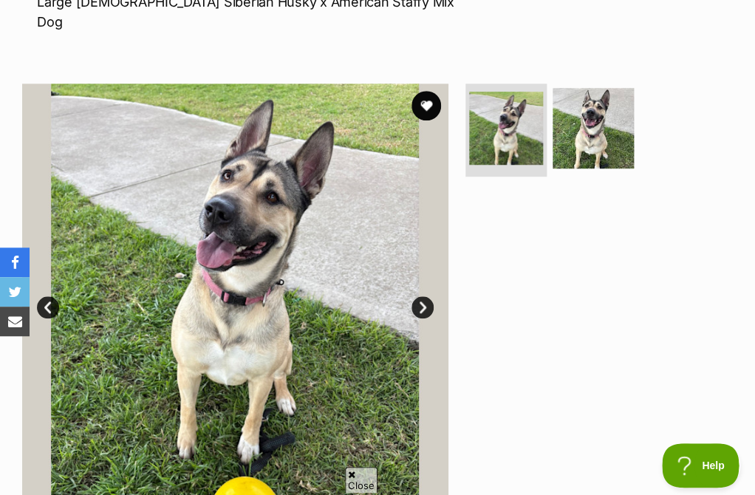
click at [422, 296] on link "Next" at bounding box center [423, 307] width 22 height 22
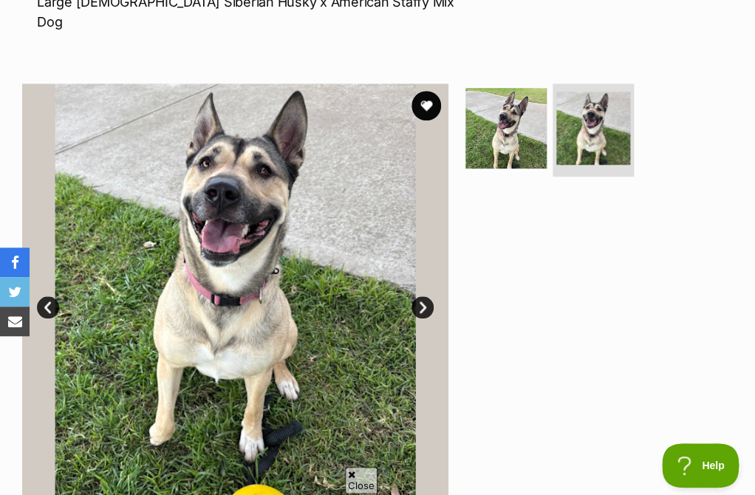
click at [422, 296] on link "Next" at bounding box center [423, 307] width 22 height 22
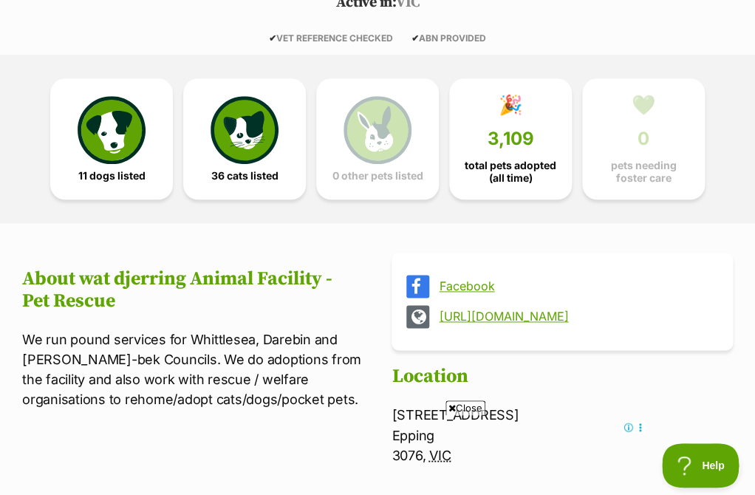
scroll to position [333, 0]
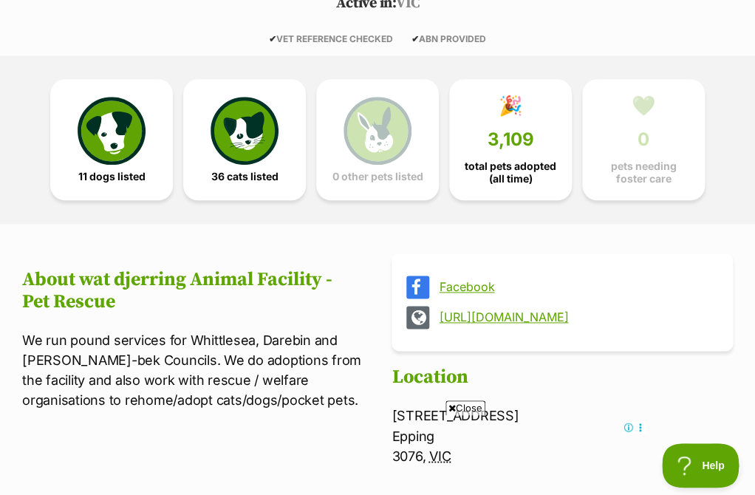
click at [537, 317] on link "https://www.whittlesea.vic.gov.au/animalfacility" at bounding box center [575, 316] width 273 height 13
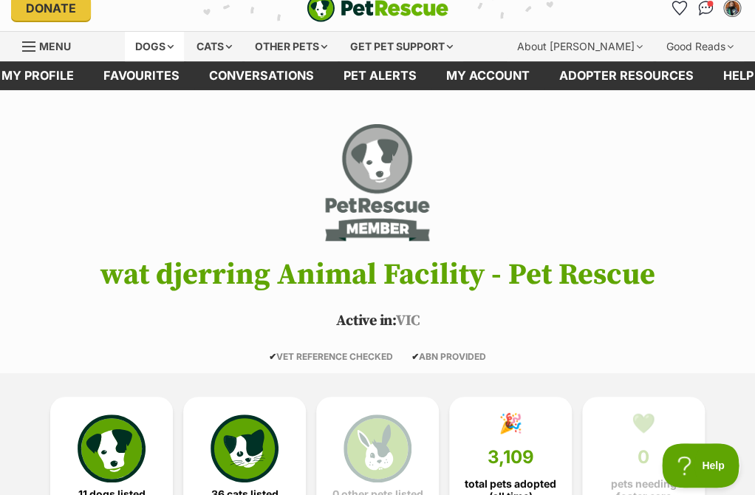
scroll to position [0, 0]
click at [183, 47] on div "Dogs" at bounding box center [154, 47] width 59 height 30
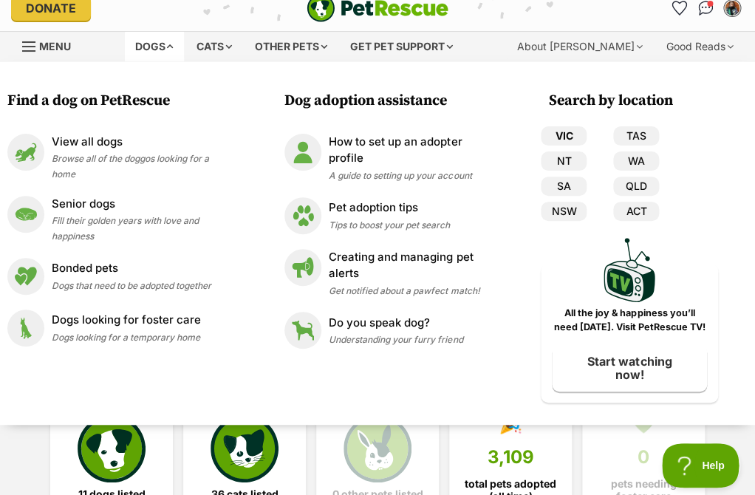
click at [569, 141] on link "VIC" at bounding box center [564, 135] width 46 height 19
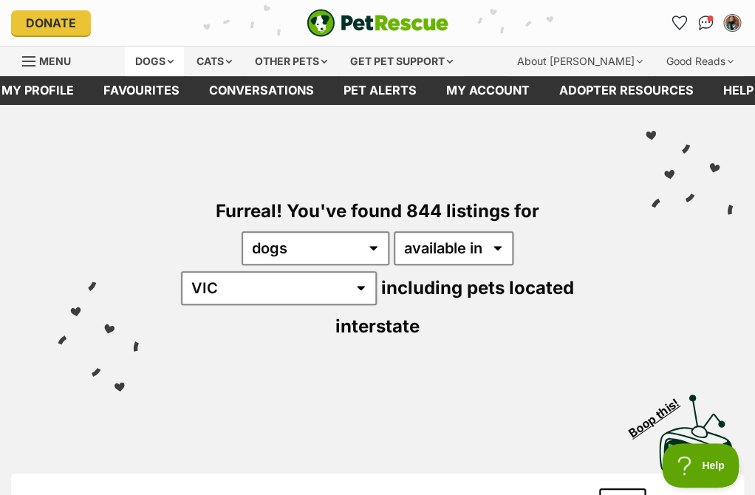
click at [152, 55] on div "Dogs" at bounding box center [154, 62] width 59 height 30
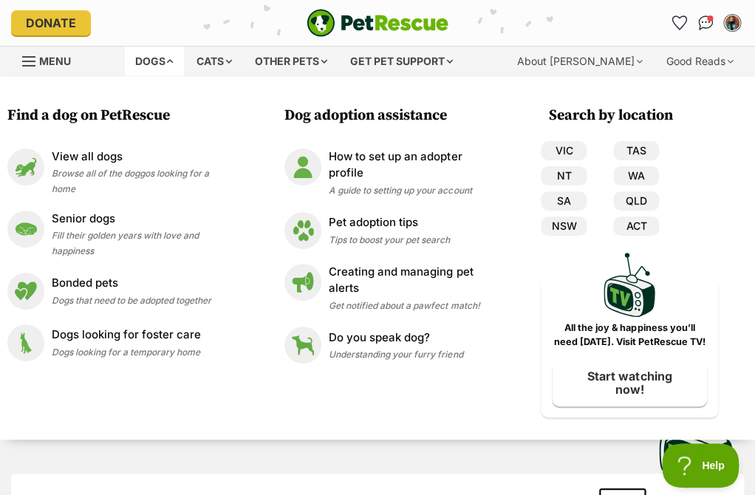
click at [70, 65] on span "Menu" at bounding box center [55, 61] width 32 height 13
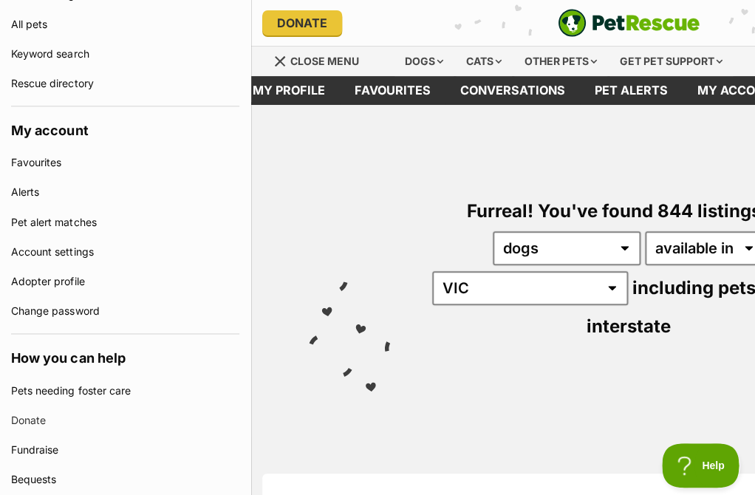
scroll to position [397, 0]
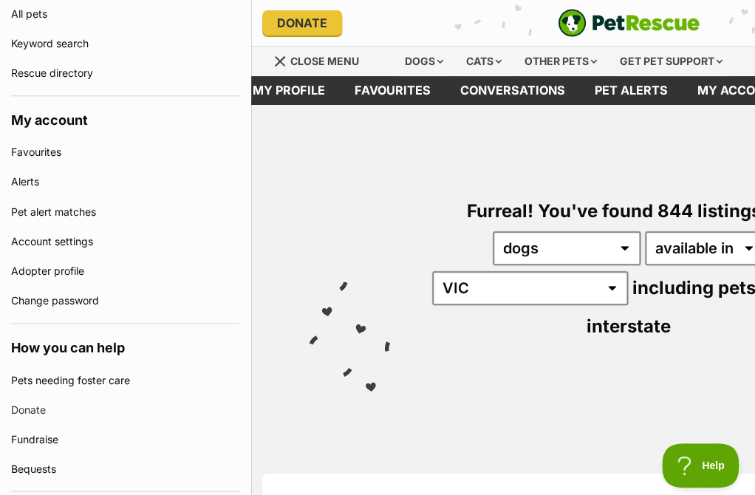
click at [274, 64] on div "Menu" at bounding box center [280, 61] width 15 height 12
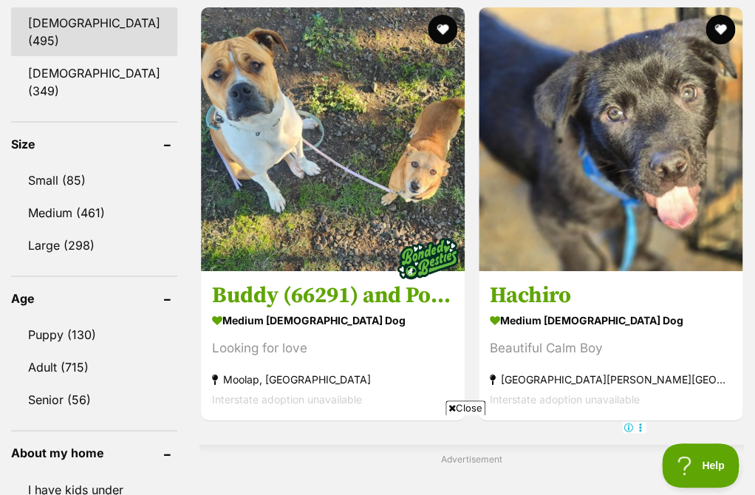
scroll to position [1398, 0]
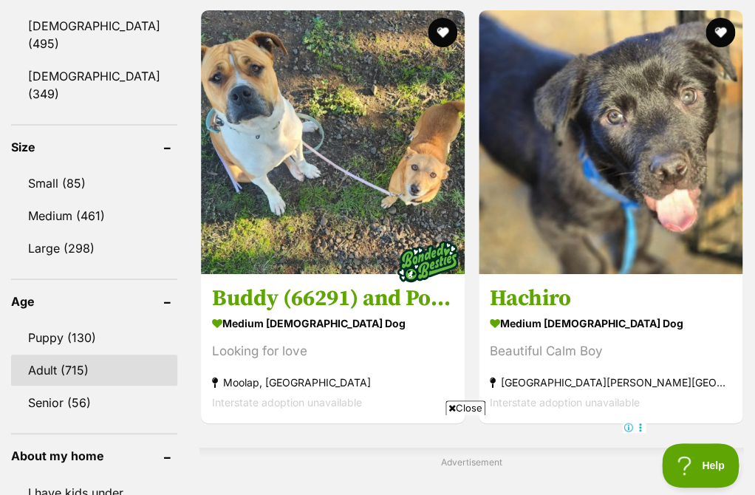
click at [63, 355] on link "Adult (715)" at bounding box center [94, 370] width 166 height 31
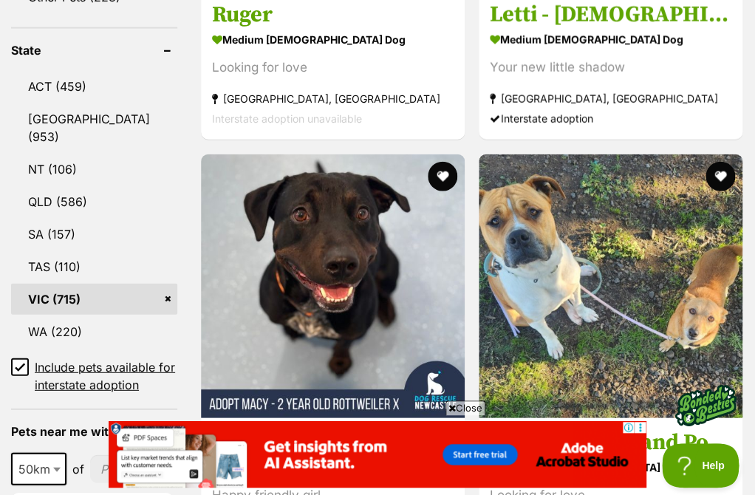
scroll to position [840, 0]
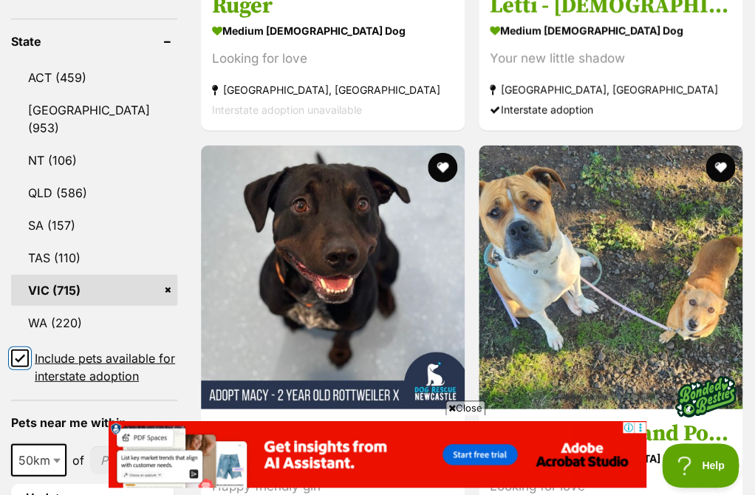
click at [22, 350] on input "Include pets available for interstate adoption" at bounding box center [20, 359] width 18 height 18
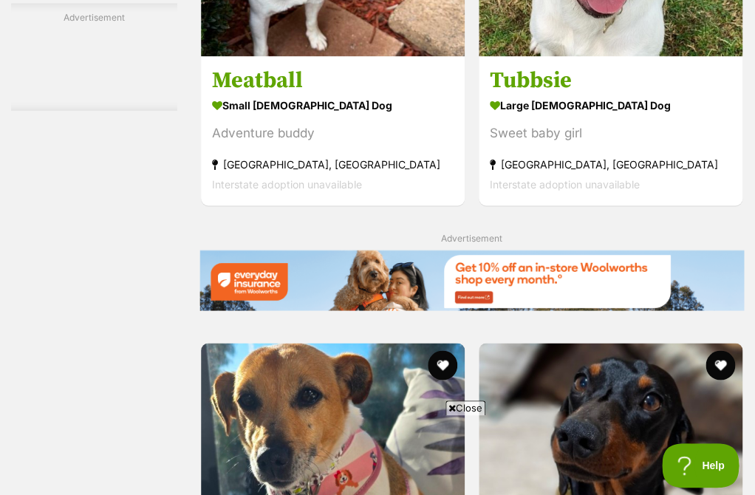
scroll to position [3564, 0]
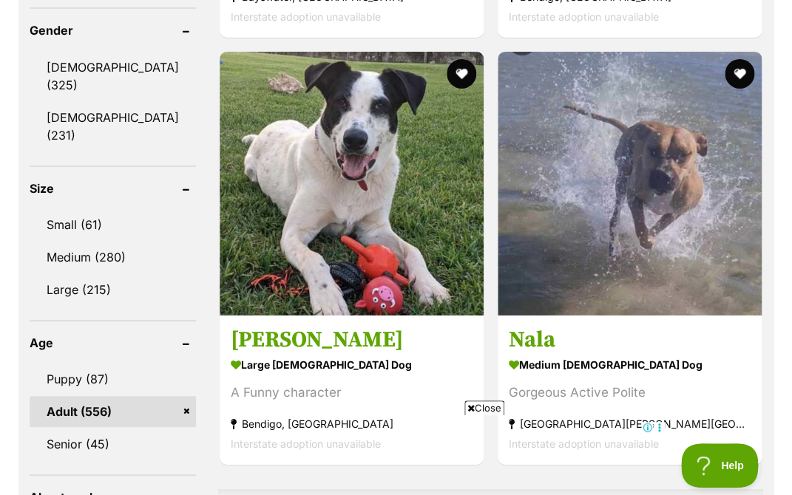
scroll to position [1308, 0]
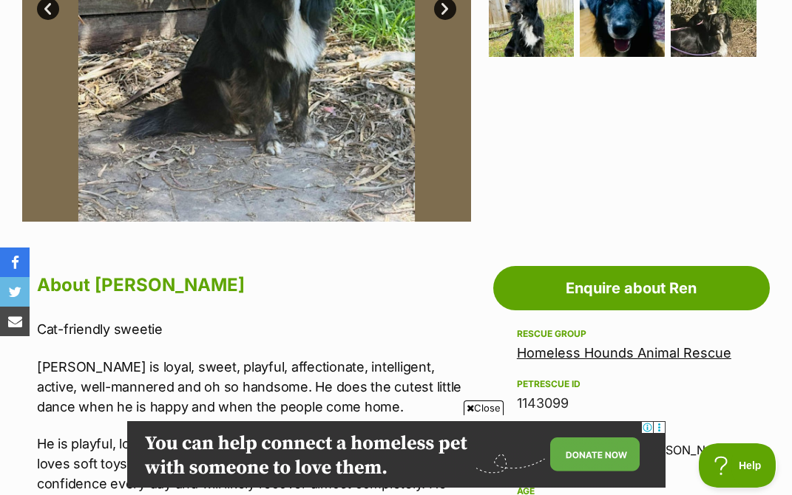
scroll to position [404, 0]
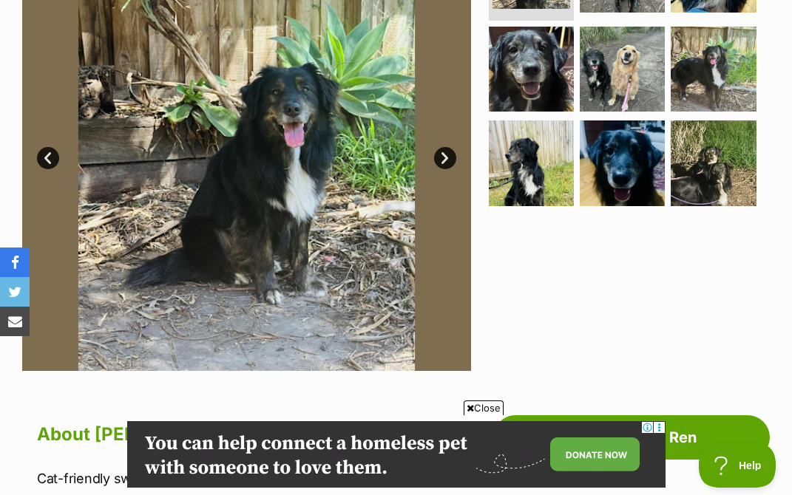
click at [444, 147] on link "Next" at bounding box center [445, 158] width 22 height 22
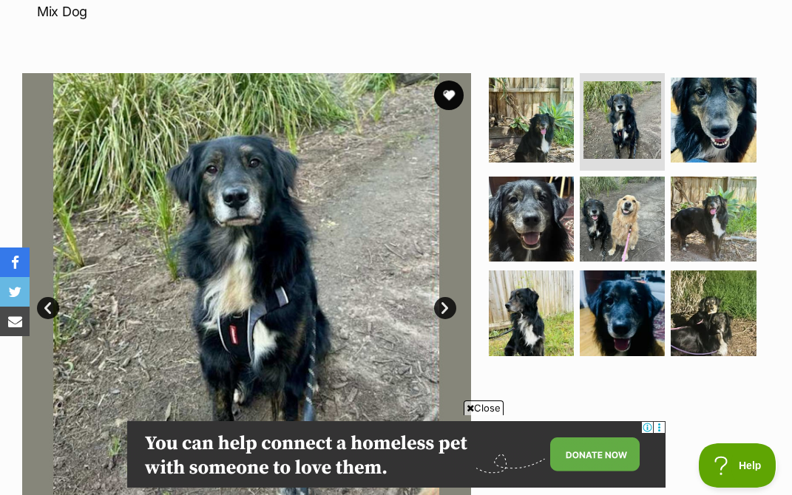
scroll to position [256, 0]
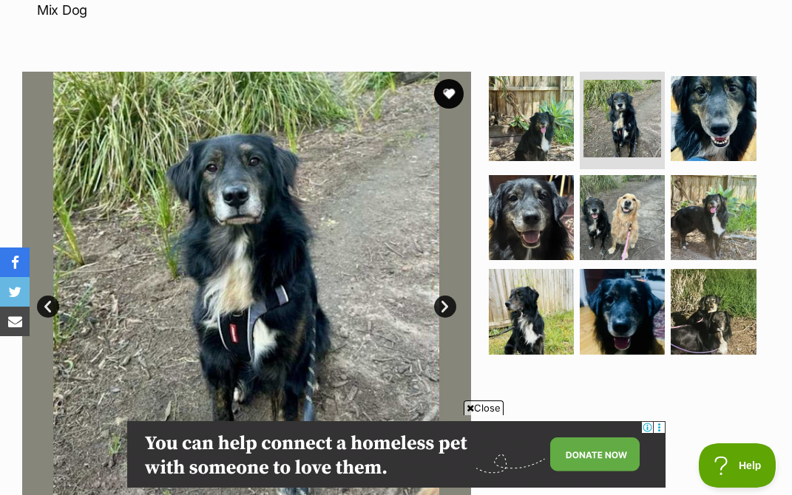
click at [439, 296] on link "Next" at bounding box center [445, 307] width 22 height 22
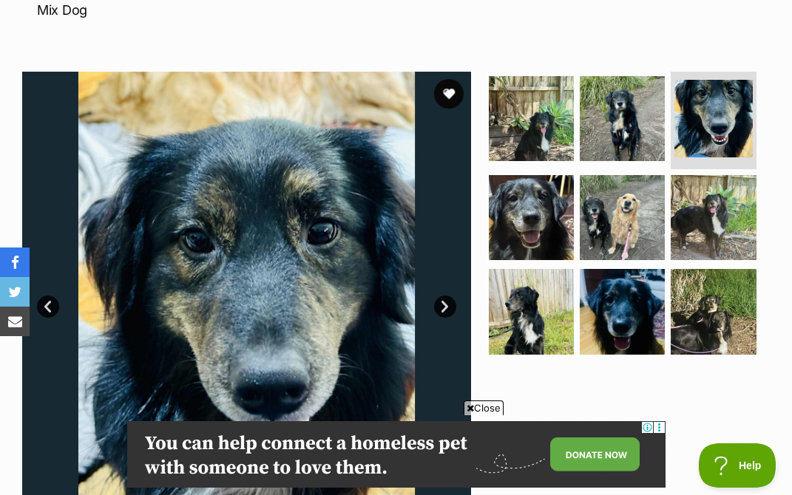
click at [441, 296] on link "Next" at bounding box center [445, 307] width 22 height 22
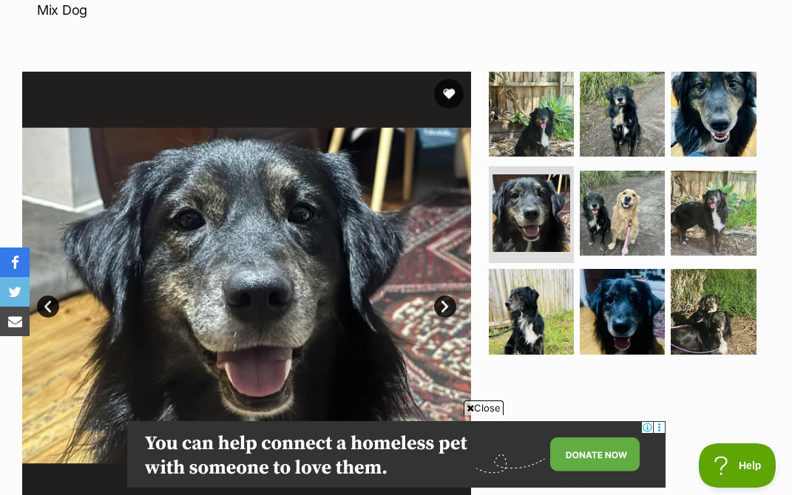
click at [441, 296] on link "Next" at bounding box center [445, 307] width 22 height 22
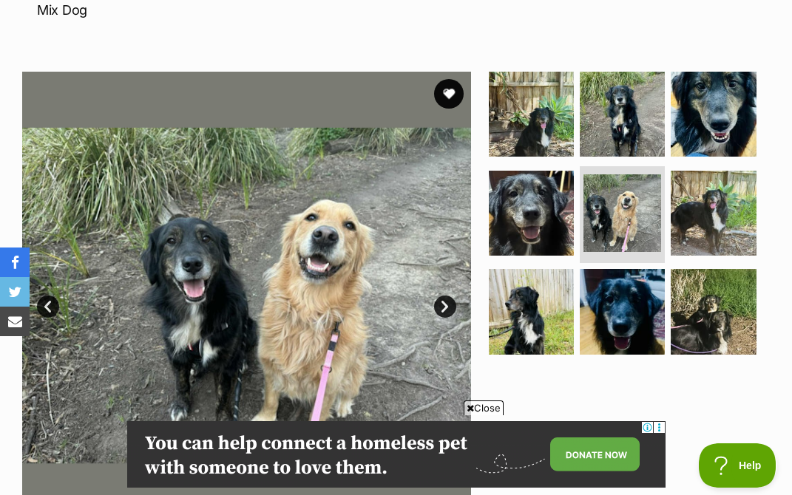
click at [441, 296] on link "Next" at bounding box center [445, 307] width 22 height 22
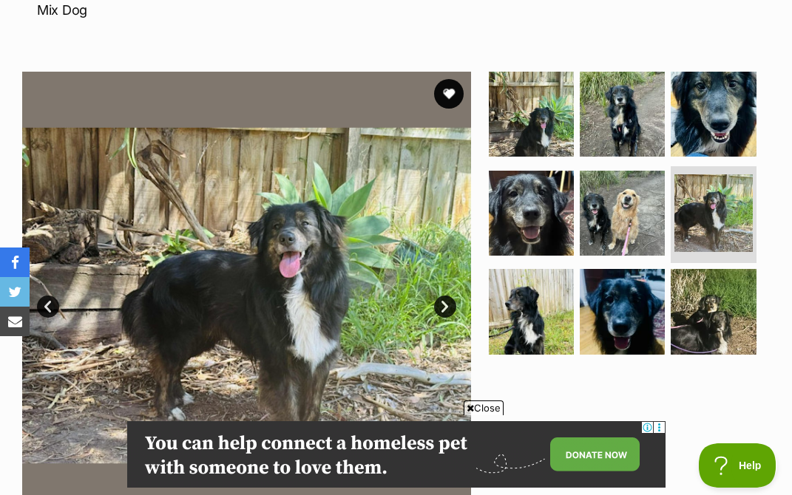
click at [441, 296] on link "Next" at bounding box center [445, 307] width 22 height 22
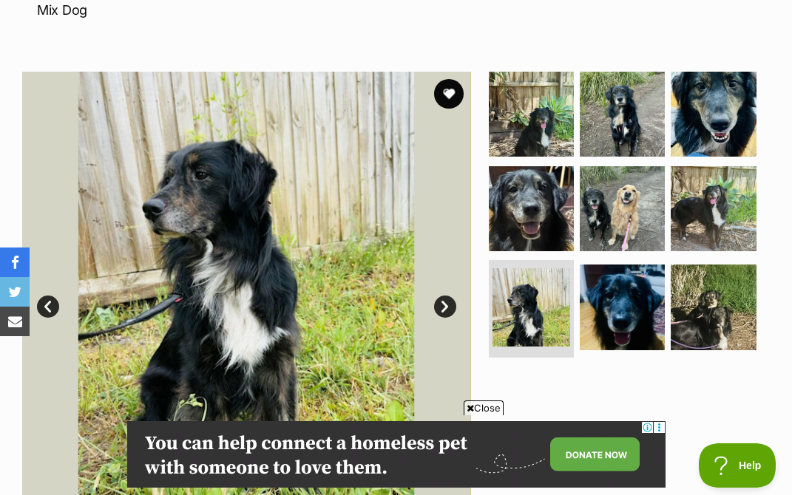
click at [441, 296] on link "Next" at bounding box center [445, 307] width 22 height 22
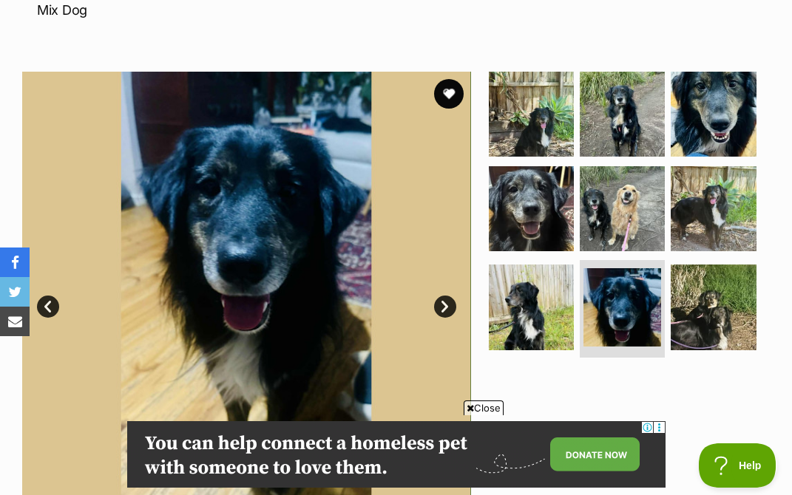
click at [441, 296] on link "Next" at bounding box center [445, 307] width 22 height 22
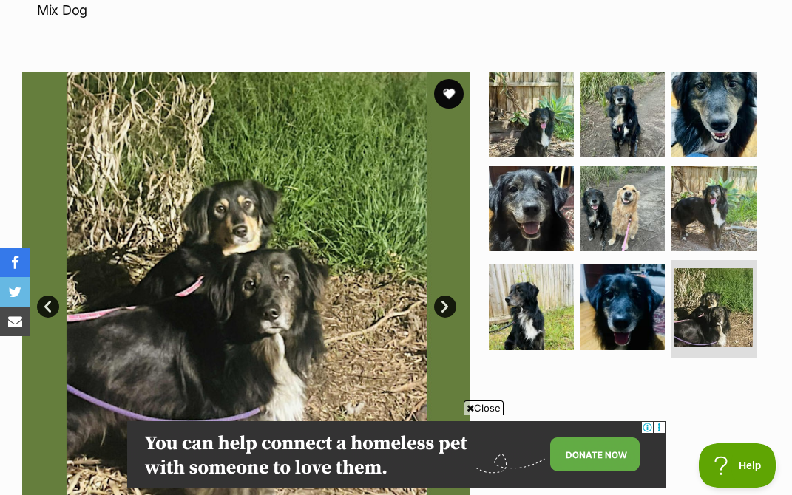
click at [441, 296] on link "Next" at bounding box center [445, 307] width 22 height 22
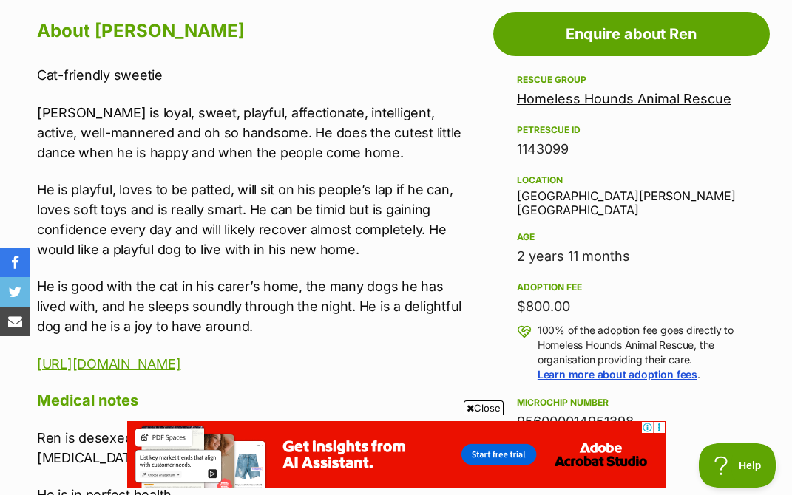
scroll to position [824, 0]
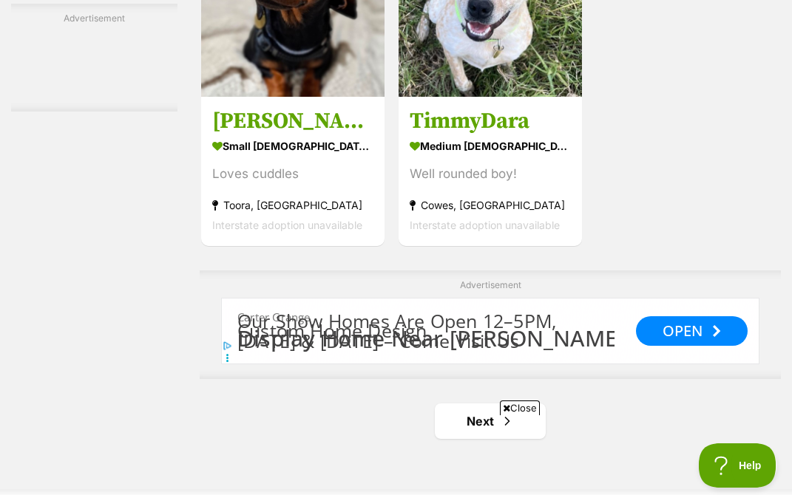
scroll to position [2997, 0]
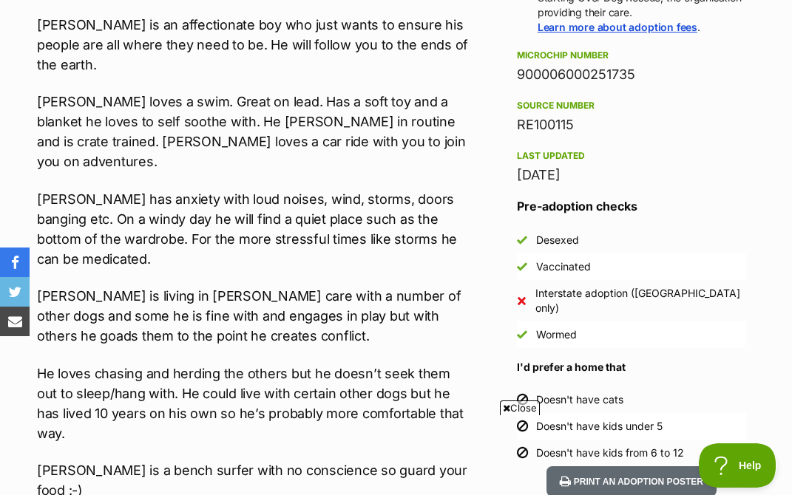
scroll to position [1145, 0]
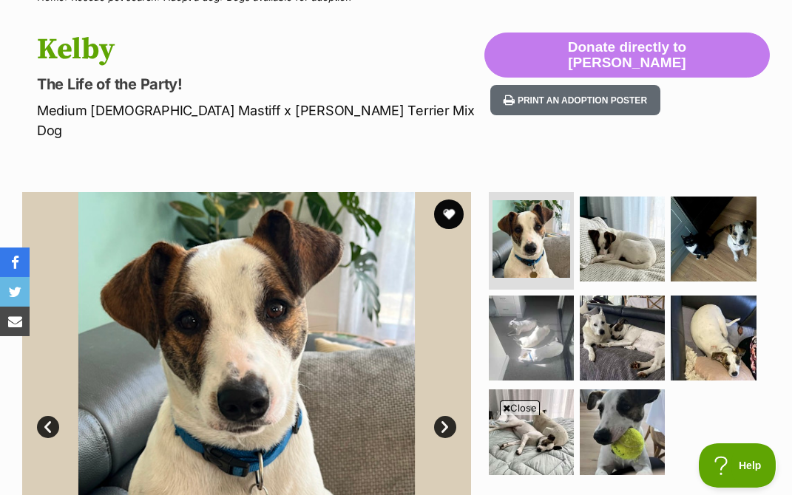
scroll to position [171, 0]
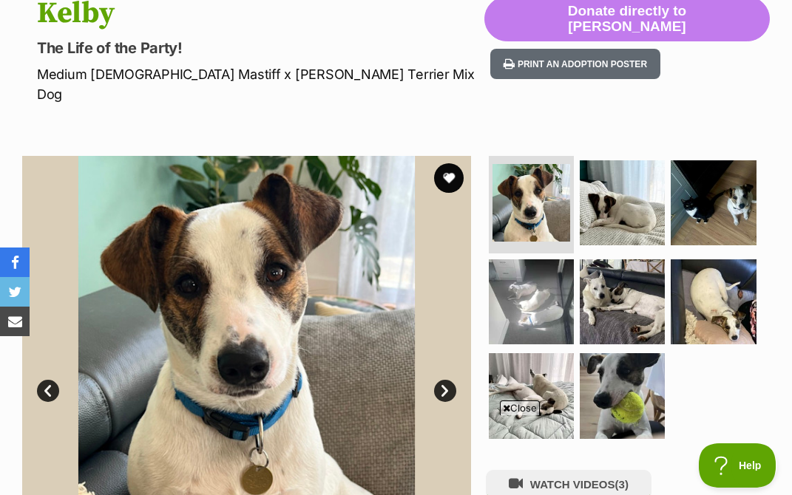
click at [447, 380] on link "Next" at bounding box center [445, 391] width 22 height 22
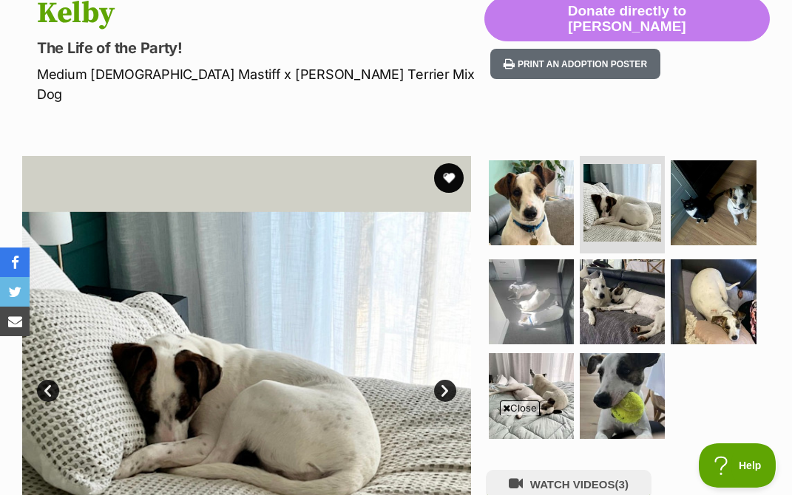
click at [438, 380] on link "Next" at bounding box center [445, 391] width 22 height 22
